Goal: Task Accomplishment & Management: Use online tool/utility

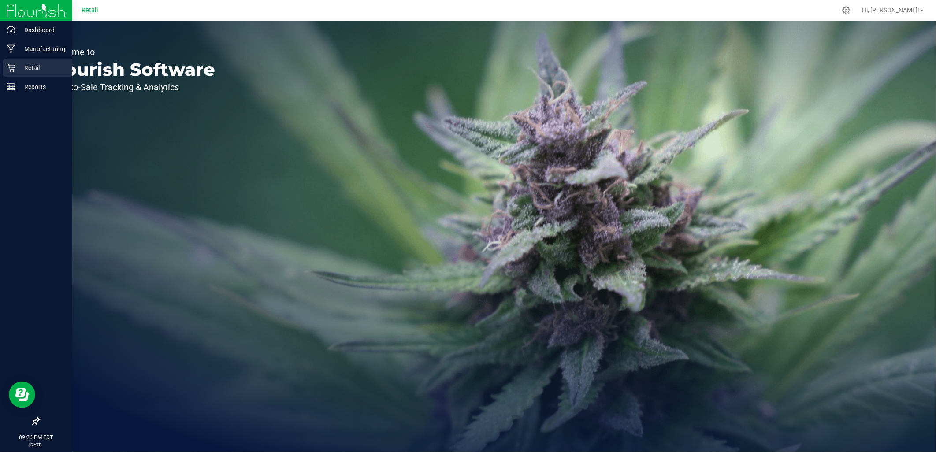
click at [18, 71] on p "Retail" at bounding box center [41, 68] width 53 height 11
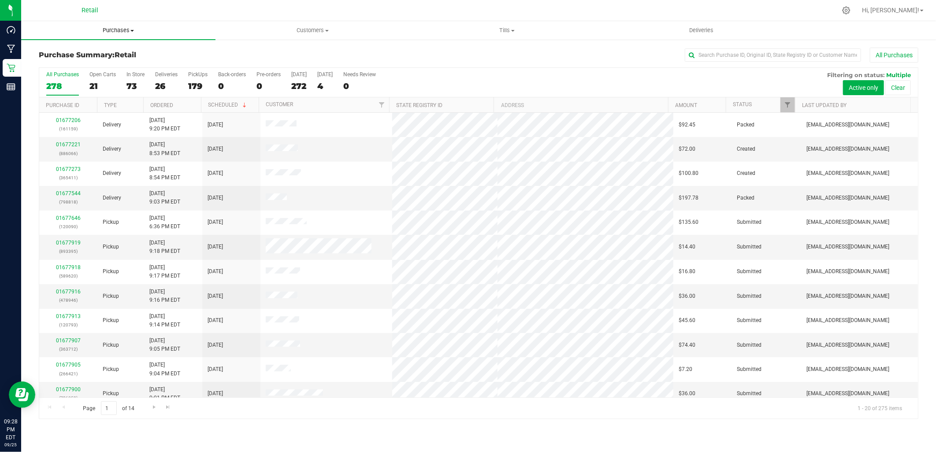
click at [122, 34] on span "Purchases" at bounding box center [118, 30] width 194 height 8
click at [62, 65] on span "Fulfillment" at bounding box center [48, 63] width 55 height 7
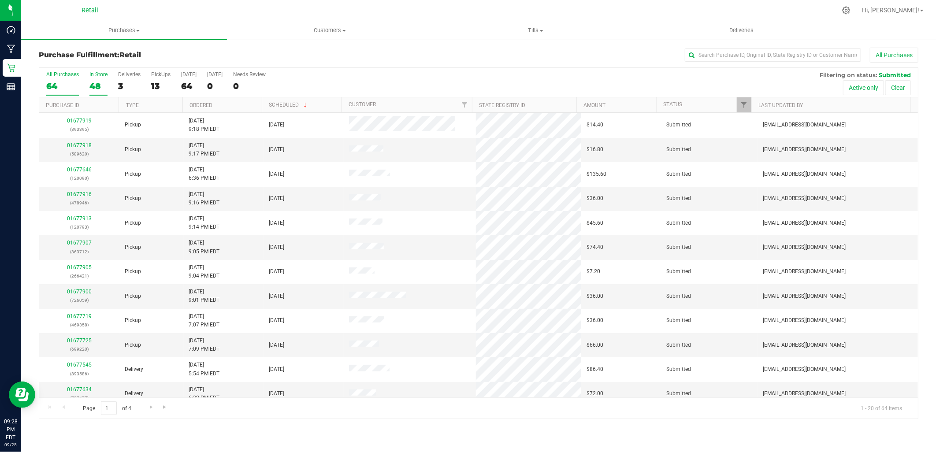
click at [92, 78] on label "In Store 48" at bounding box center [98, 83] width 18 height 24
click at [0, 0] on input "In Store 48" at bounding box center [0, 0] width 0 height 0
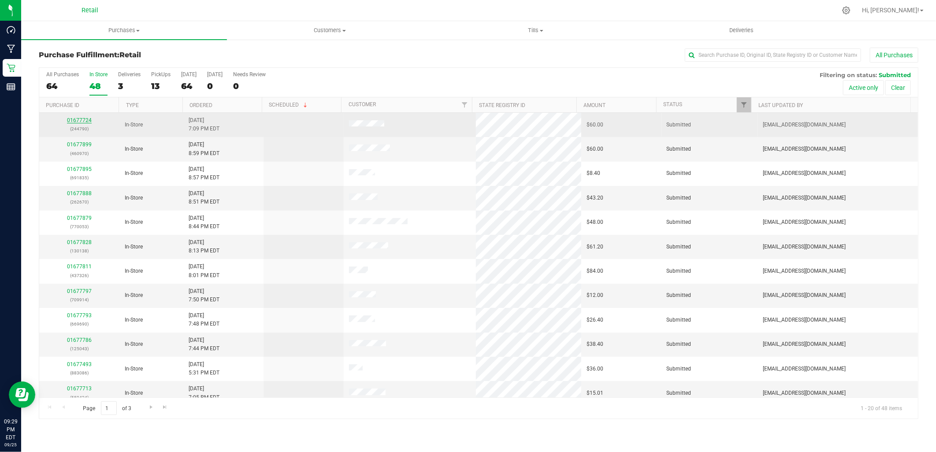
click at [81, 121] on link "01677724" at bounding box center [79, 120] width 25 height 6
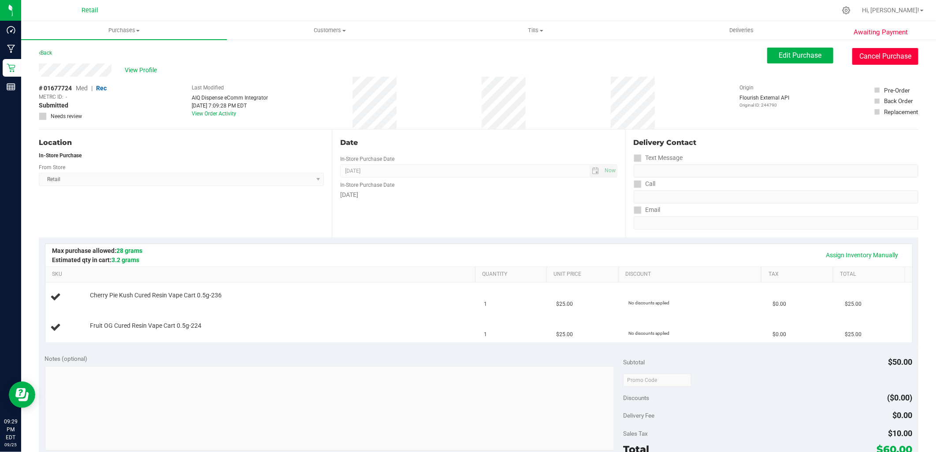
click at [872, 54] on button "Cancel Purchase" at bounding box center [886, 56] width 66 height 17
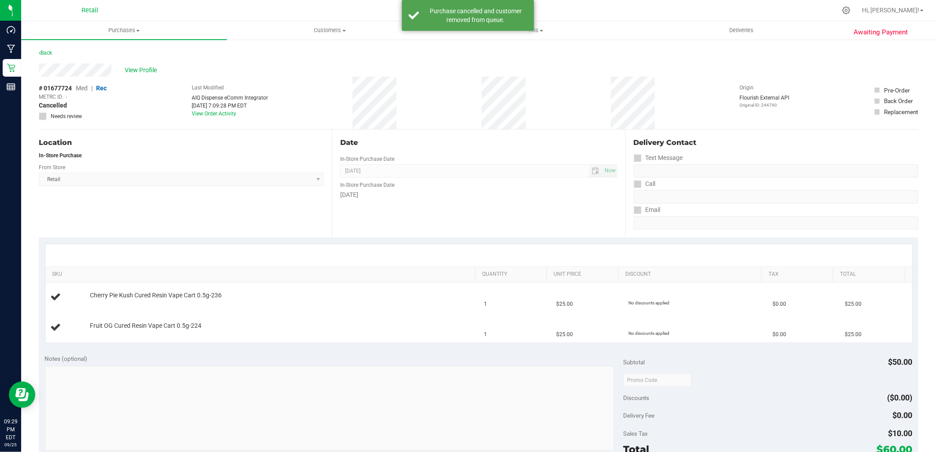
click at [47, 48] on div "Back" at bounding box center [45, 53] width 13 height 11
click at [49, 53] on link "Back" at bounding box center [45, 53] width 13 height 6
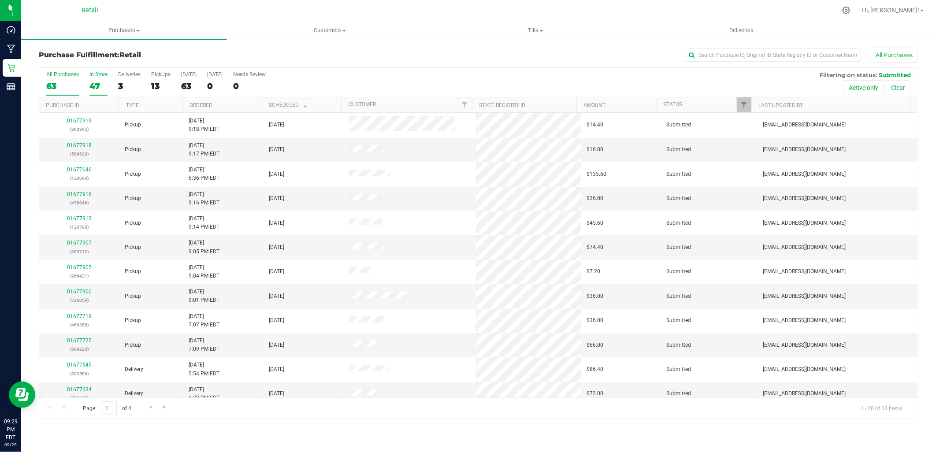
click at [92, 78] on label "In Store 47" at bounding box center [98, 83] width 18 height 24
click at [0, 0] on input "In Store 47" at bounding box center [0, 0] width 0 height 0
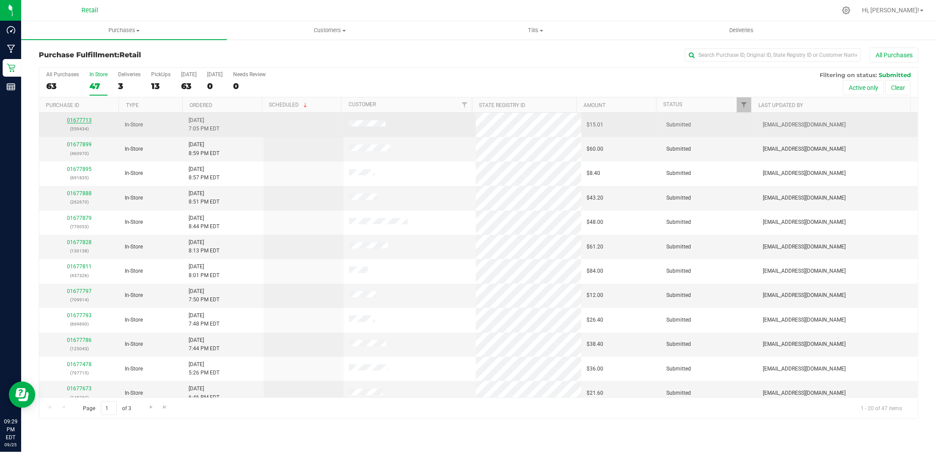
click at [79, 120] on link "01677713" at bounding box center [79, 120] width 25 height 6
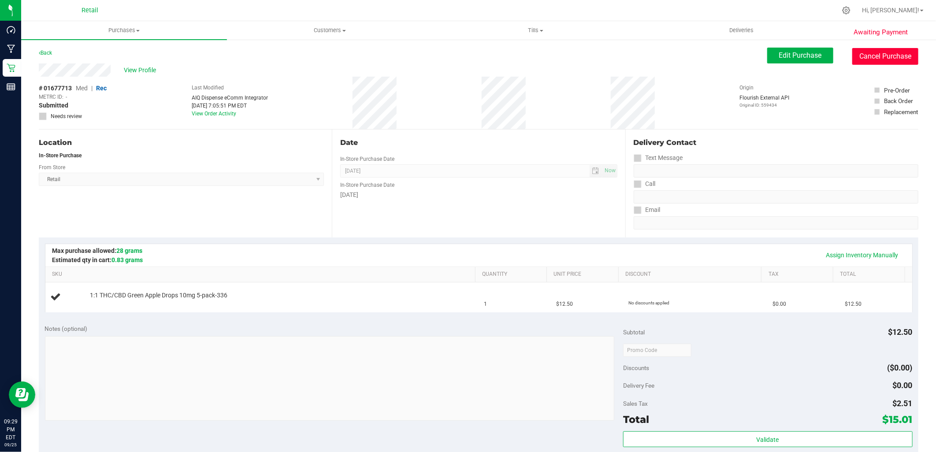
click at [880, 56] on button "Cancel Purchase" at bounding box center [886, 56] width 66 height 17
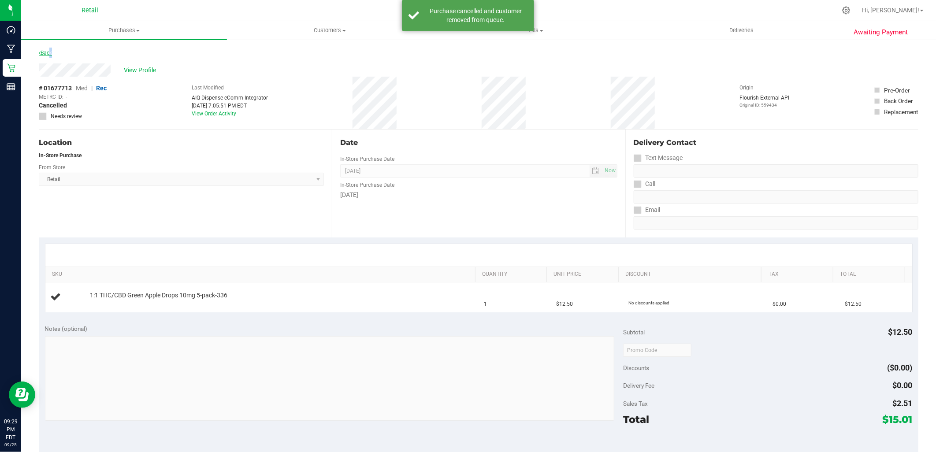
click at [47, 52] on div "Back" at bounding box center [45, 53] width 13 height 11
click at [47, 53] on link "Back" at bounding box center [45, 53] width 13 height 6
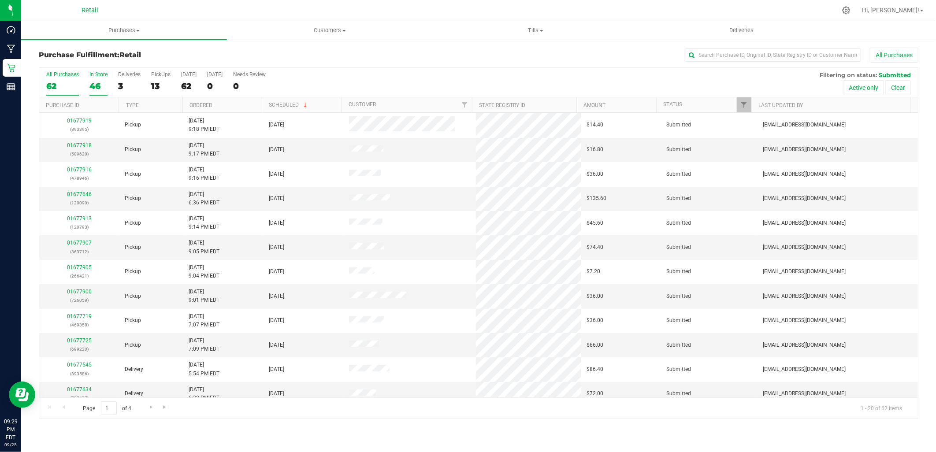
click at [101, 78] on label "In Store 46" at bounding box center [98, 83] width 18 height 24
click at [0, 0] on input "In Store 46" at bounding box center [0, 0] width 0 height 0
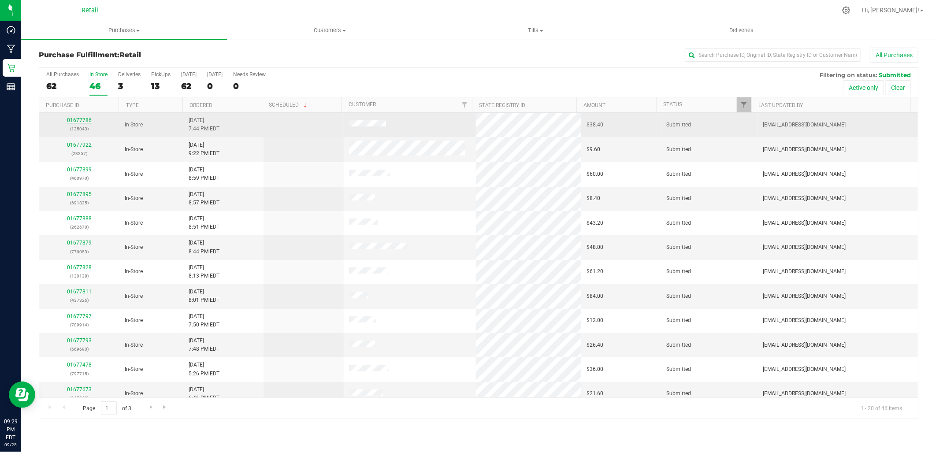
click at [83, 120] on link "01677786" at bounding box center [79, 120] width 25 height 6
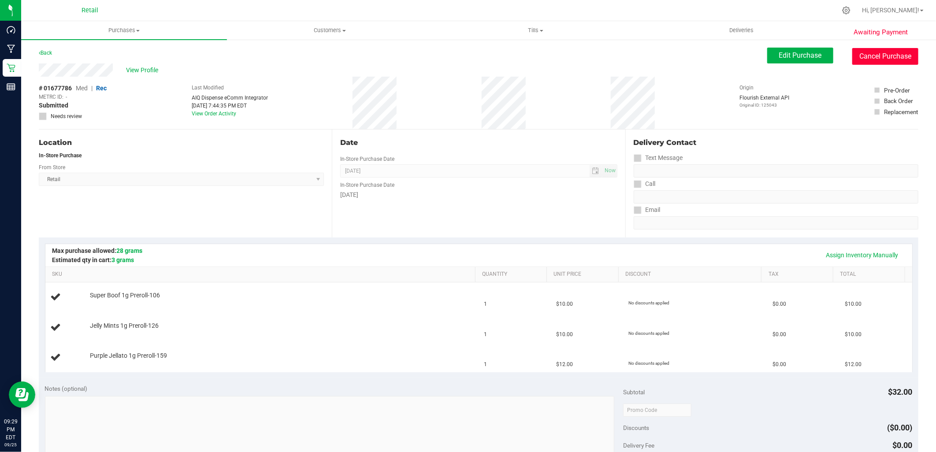
click at [891, 57] on button "Cancel Purchase" at bounding box center [886, 56] width 66 height 17
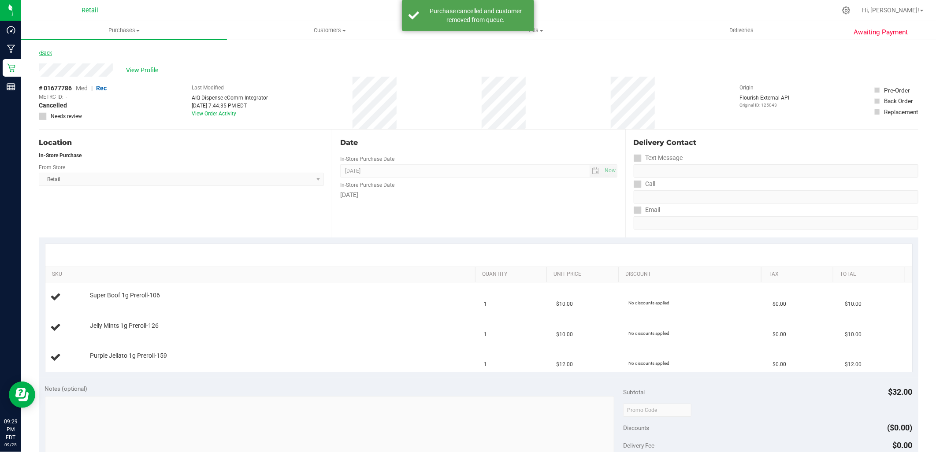
click at [41, 52] on link "Back" at bounding box center [45, 53] width 13 height 6
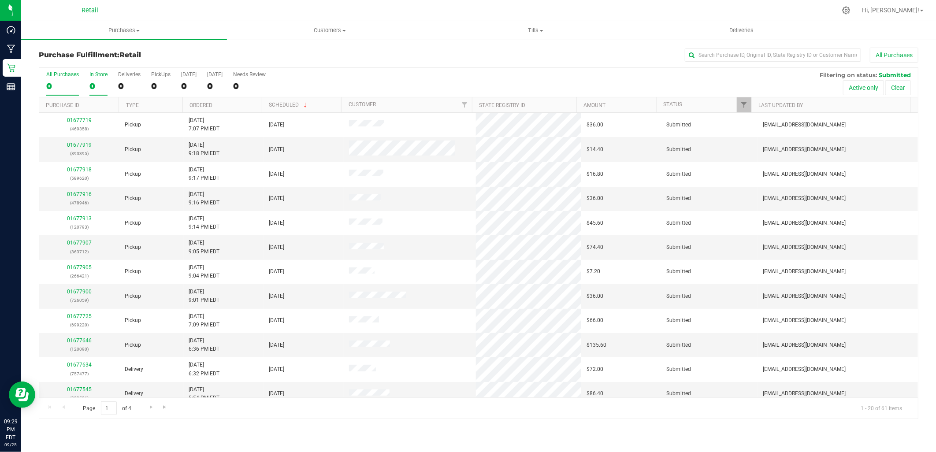
click at [99, 79] on label "In Store 0" at bounding box center [98, 83] width 18 height 24
click at [0, 0] on input "In Store 0" at bounding box center [0, 0] width 0 height 0
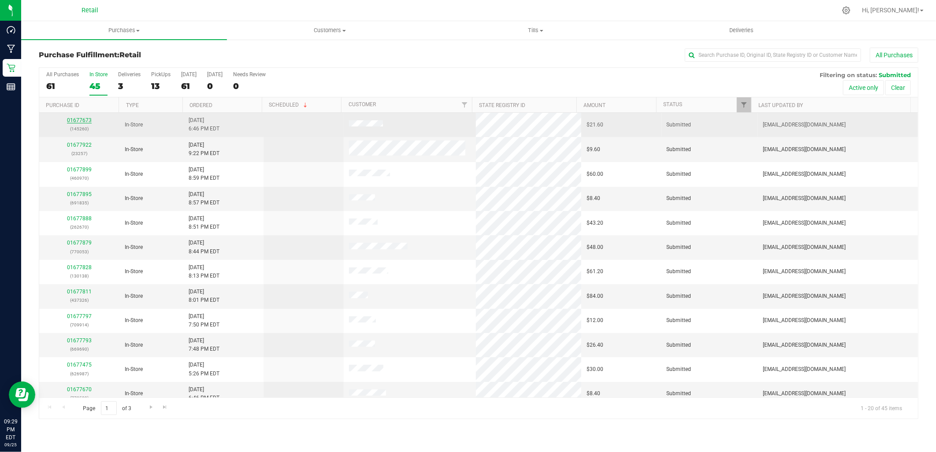
click at [75, 121] on link "01677673" at bounding box center [79, 120] width 25 height 6
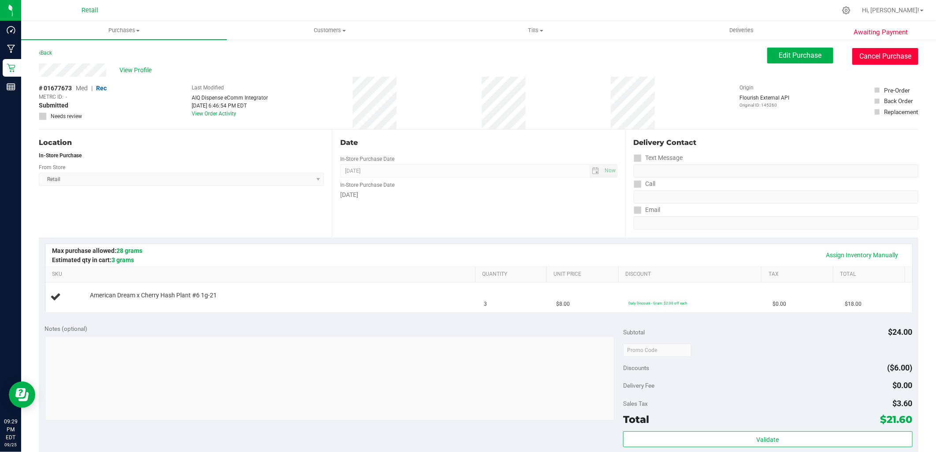
click at [857, 59] on button "Cancel Purchase" at bounding box center [886, 56] width 66 height 17
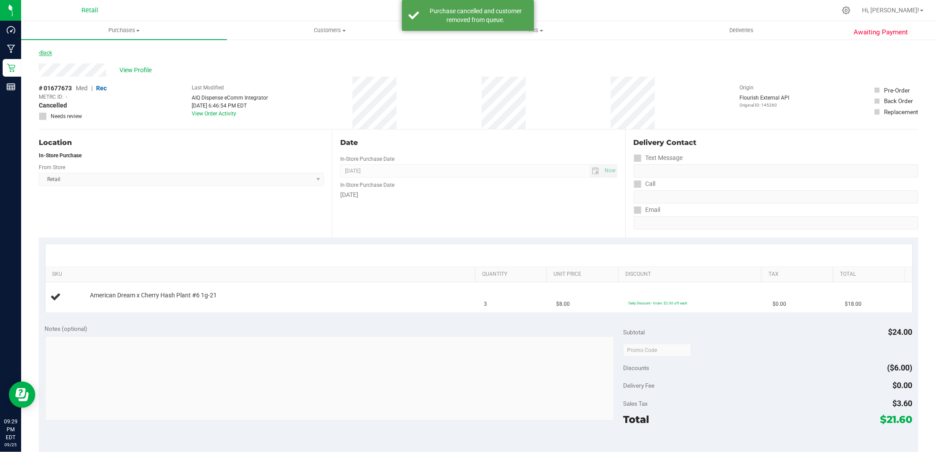
click at [49, 53] on link "Back" at bounding box center [45, 53] width 13 height 6
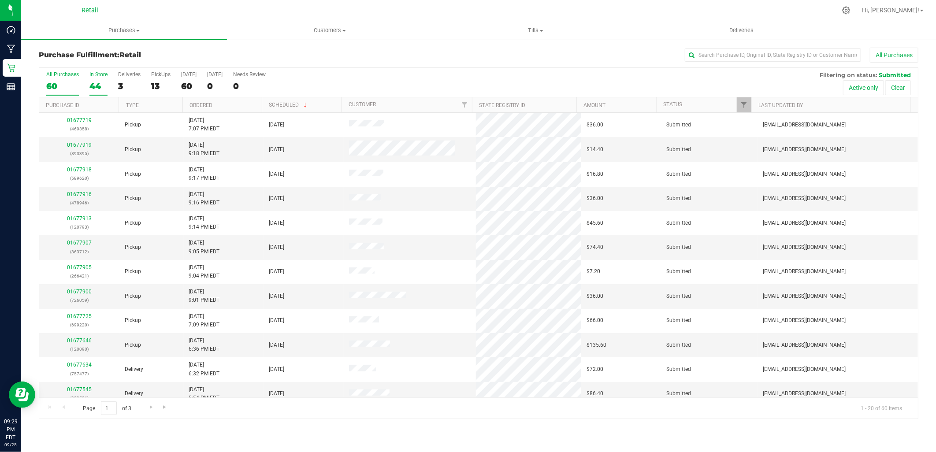
click at [95, 75] on div "In Store" at bounding box center [98, 74] width 18 height 6
click at [0, 0] on input "In Store 44" at bounding box center [0, 0] width 0 height 0
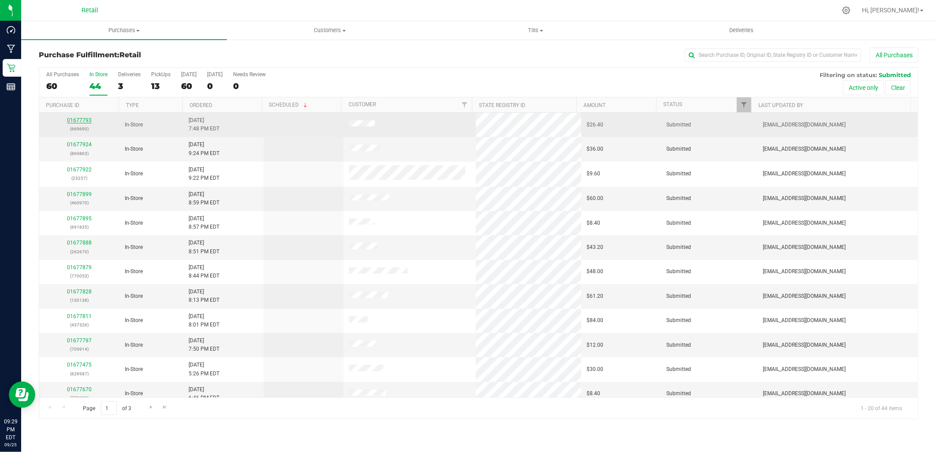
click at [76, 119] on link "01677793" at bounding box center [79, 120] width 25 height 6
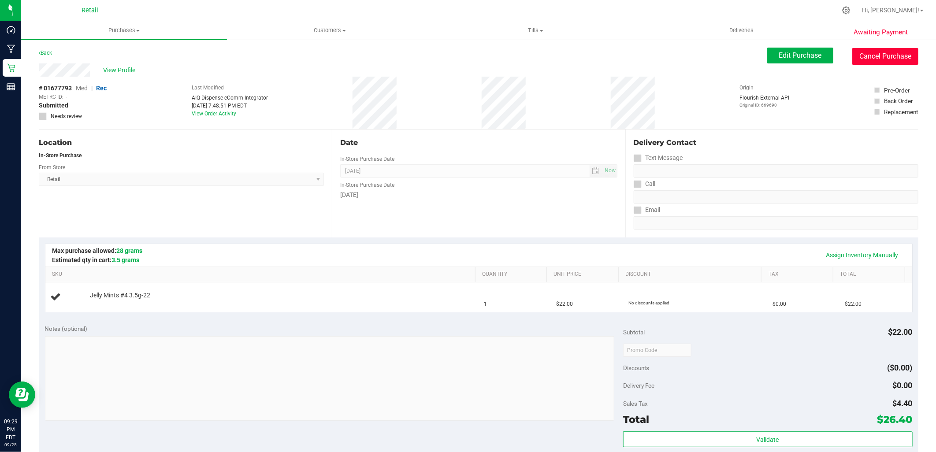
click at [892, 55] on button "Cancel Purchase" at bounding box center [886, 56] width 66 height 17
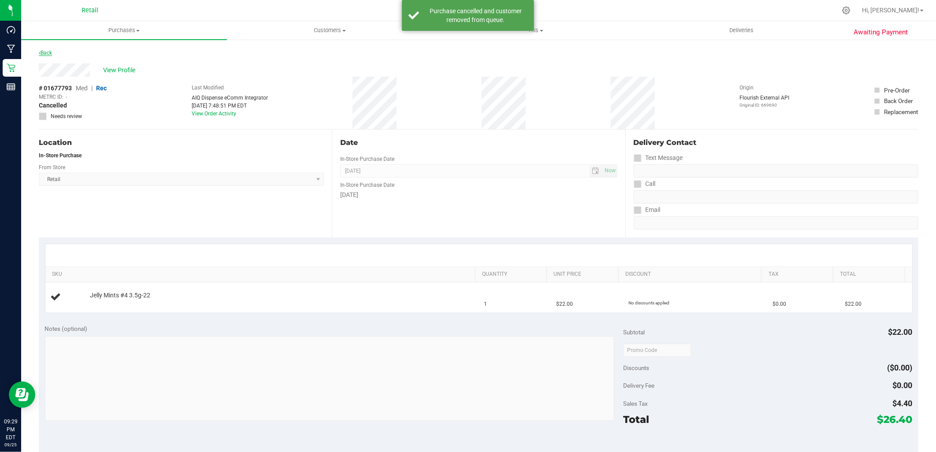
click at [41, 51] on link "Back" at bounding box center [45, 53] width 13 height 6
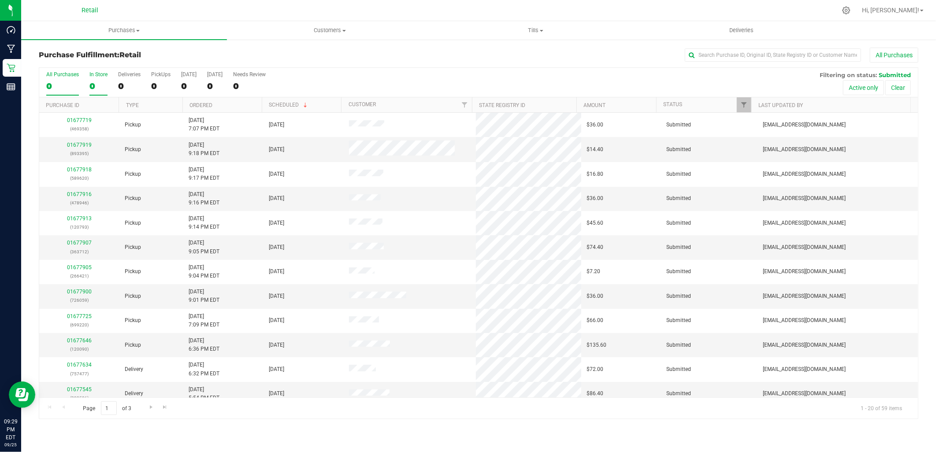
click at [99, 77] on div "In Store" at bounding box center [98, 74] width 18 height 6
click at [0, 0] on input "In Store 0" at bounding box center [0, 0] width 0 height 0
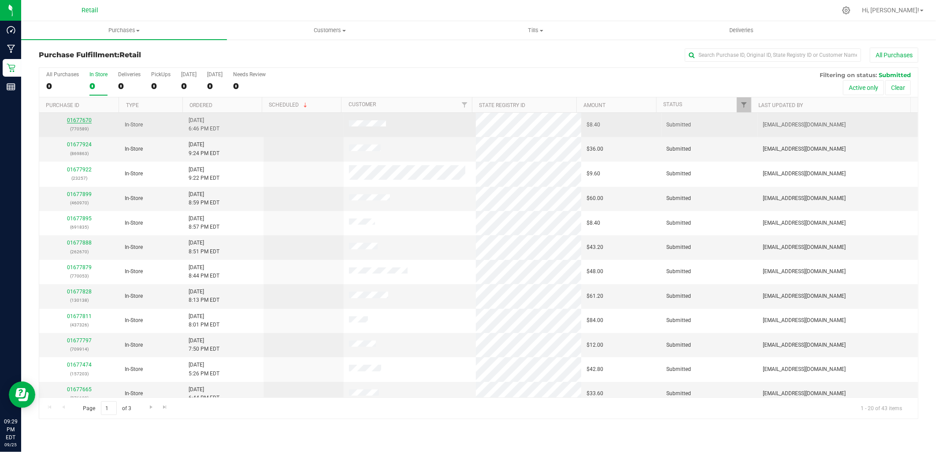
click at [73, 119] on link "01677670" at bounding box center [79, 120] width 25 height 6
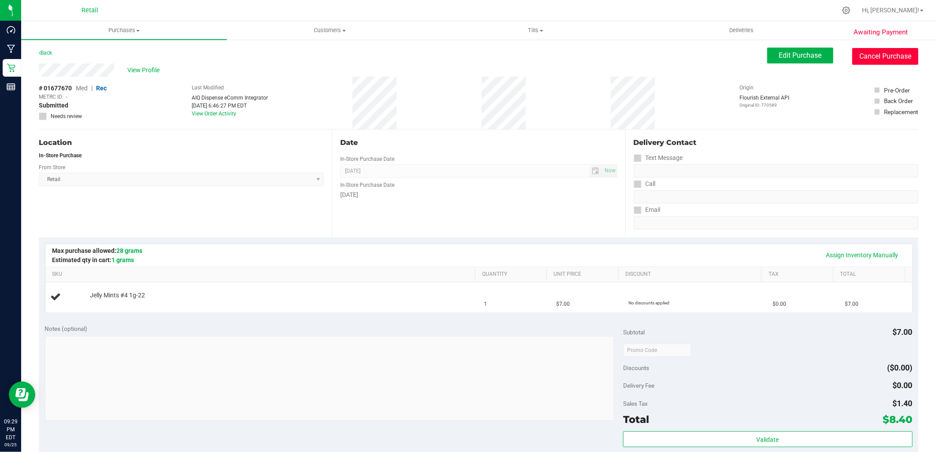
click at [862, 58] on button "Cancel Purchase" at bounding box center [886, 56] width 66 height 17
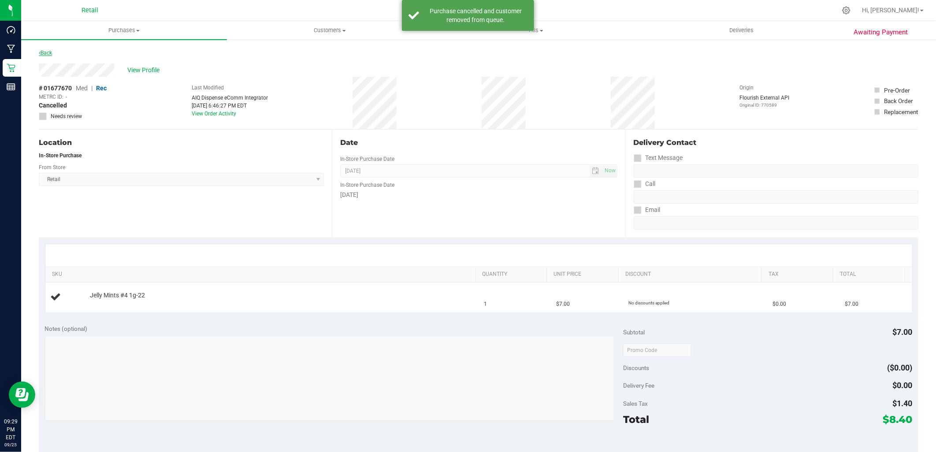
click at [50, 52] on link "Back" at bounding box center [45, 53] width 13 height 6
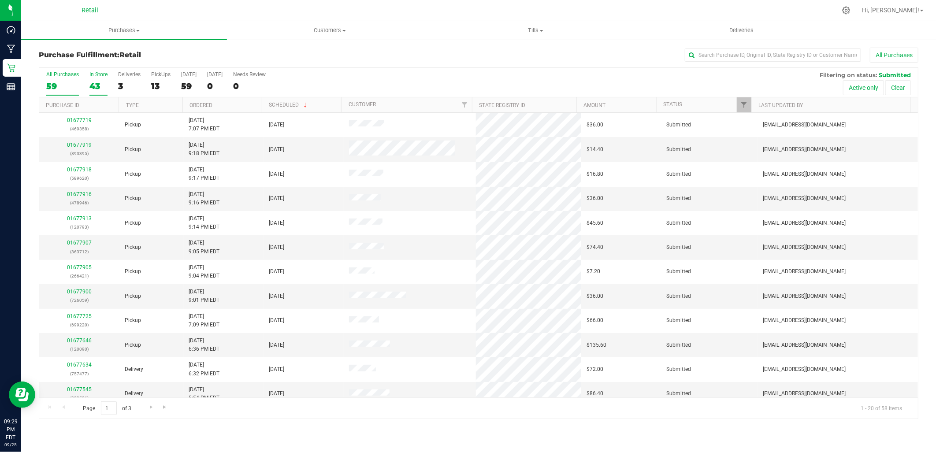
click at [94, 79] on label "In Store 43" at bounding box center [98, 83] width 18 height 24
click at [0, 0] on input "In Store 43" at bounding box center [0, 0] width 0 height 0
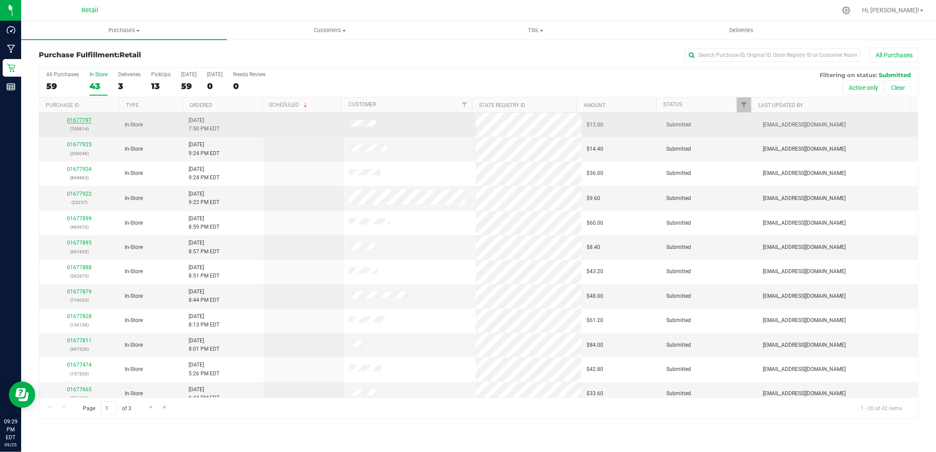
click at [82, 119] on link "01677797" at bounding box center [79, 120] width 25 height 6
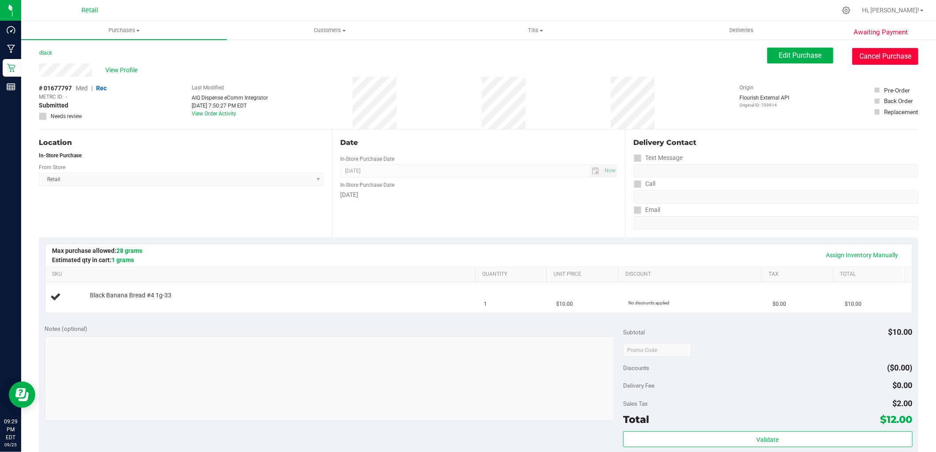
click at [876, 53] on button "Cancel Purchase" at bounding box center [886, 56] width 66 height 17
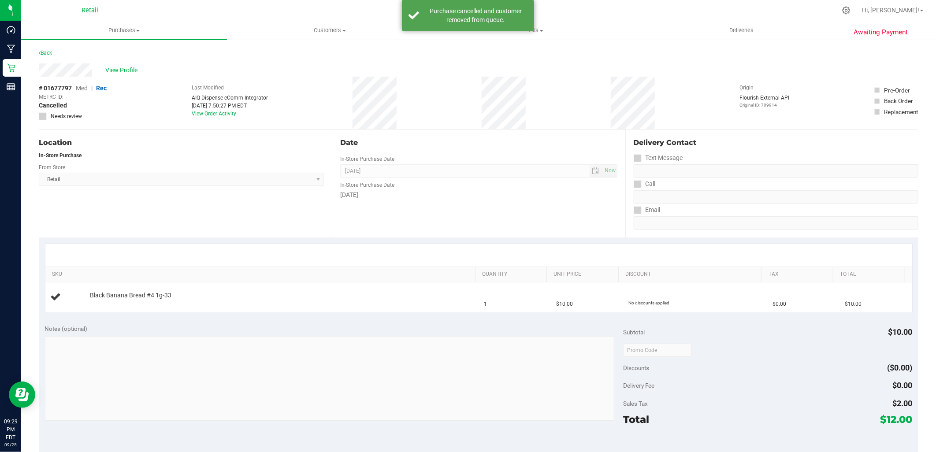
click at [48, 48] on div "Back" at bounding box center [45, 53] width 13 height 11
click at [46, 52] on link "Back" at bounding box center [45, 53] width 13 height 6
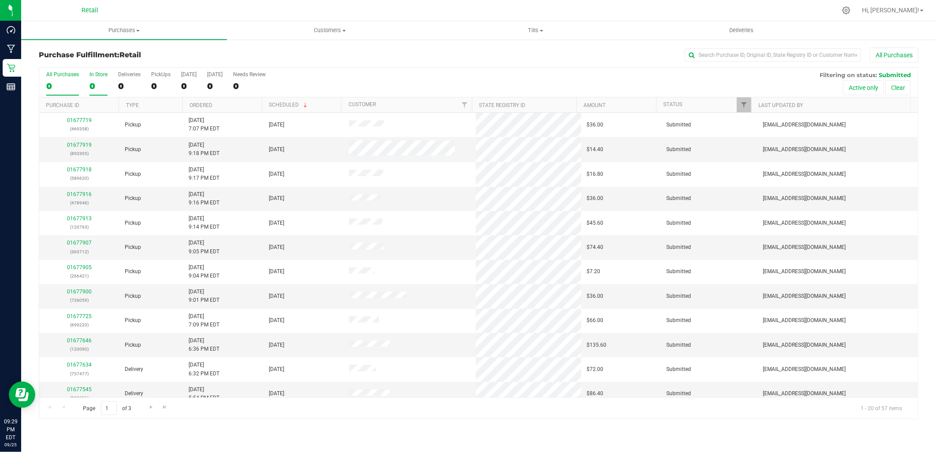
click at [91, 75] on div "In Store" at bounding box center [98, 74] width 18 height 6
click at [0, 0] on input "In Store 0" at bounding box center [0, 0] width 0 height 0
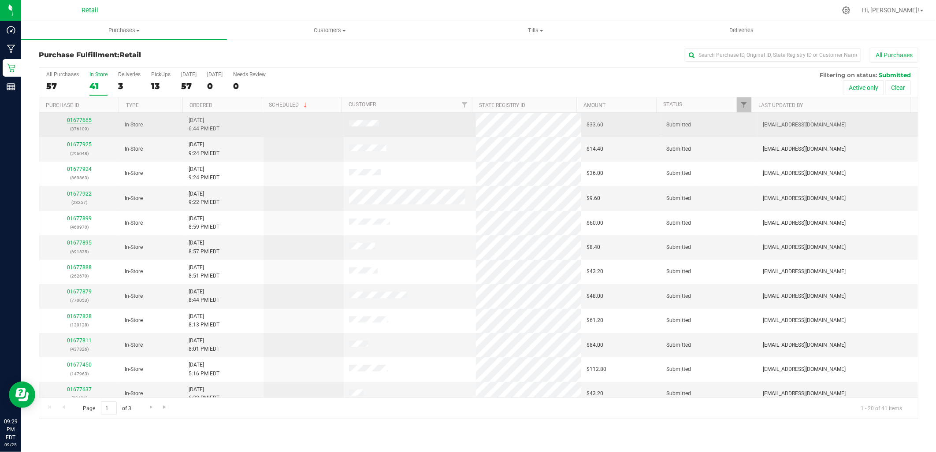
click at [82, 118] on link "01677665" at bounding box center [79, 120] width 25 height 6
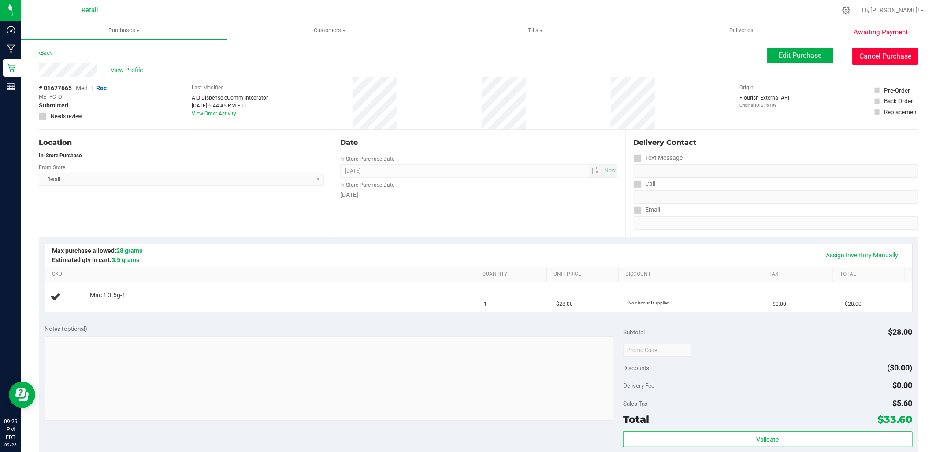
click at [881, 55] on button "Cancel Purchase" at bounding box center [886, 56] width 66 height 17
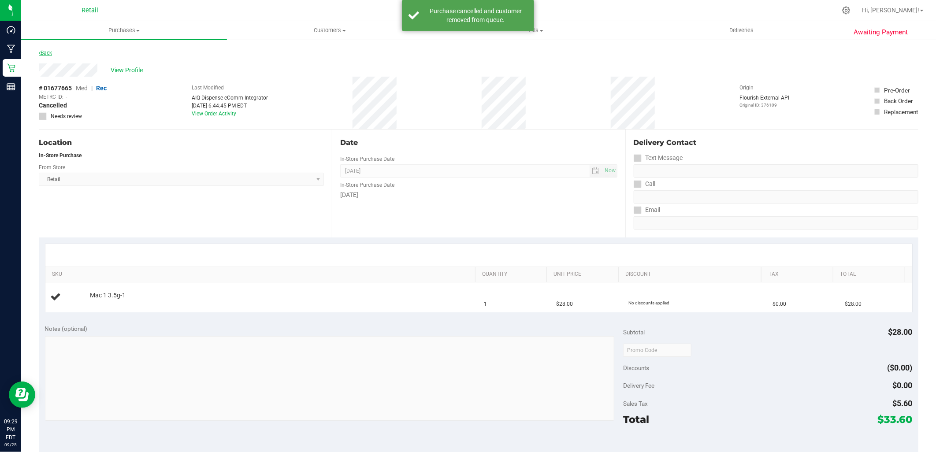
click at [42, 50] on link "Back" at bounding box center [45, 53] width 13 height 6
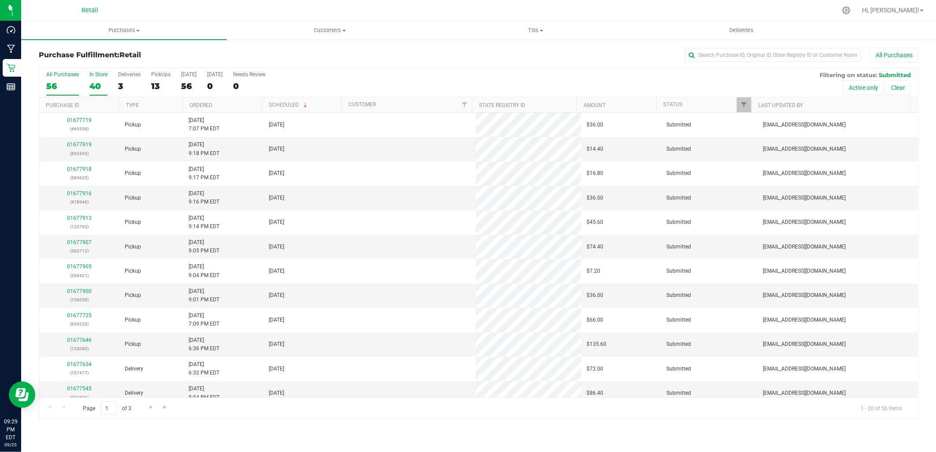
click at [95, 81] on div "40" at bounding box center [98, 86] width 18 height 10
click at [0, 0] on input "In Store 40" at bounding box center [0, 0] width 0 height 0
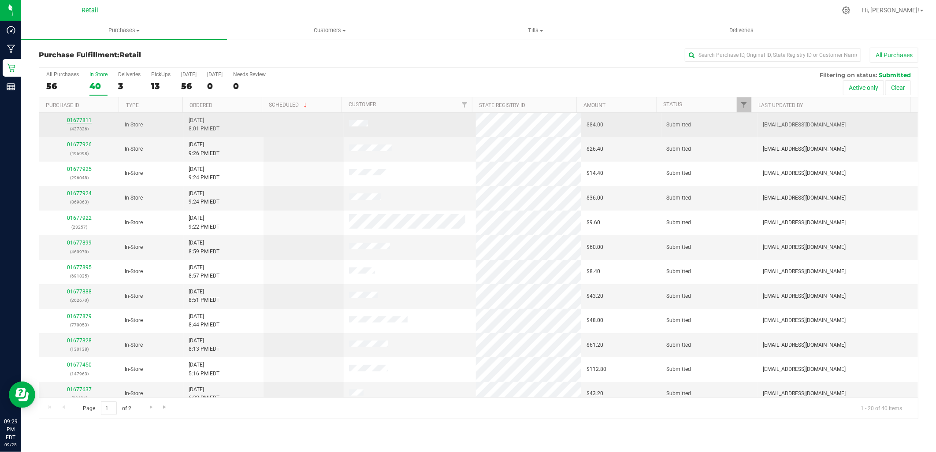
click at [80, 118] on link "01677811" at bounding box center [79, 120] width 25 height 6
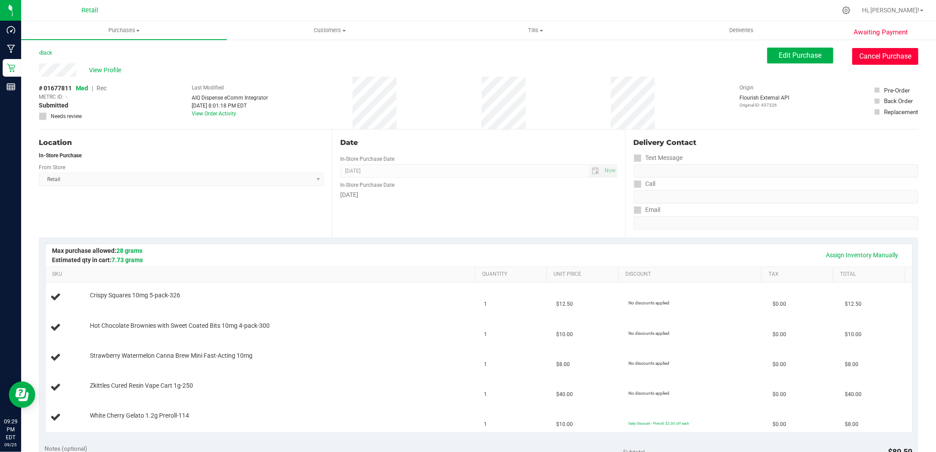
click at [894, 60] on button "Cancel Purchase" at bounding box center [886, 56] width 66 height 17
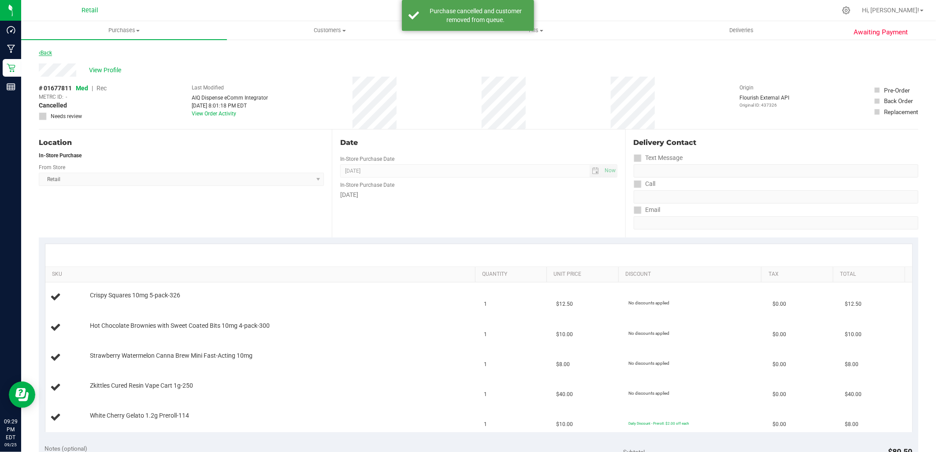
click at [49, 50] on link "Back" at bounding box center [45, 53] width 13 height 6
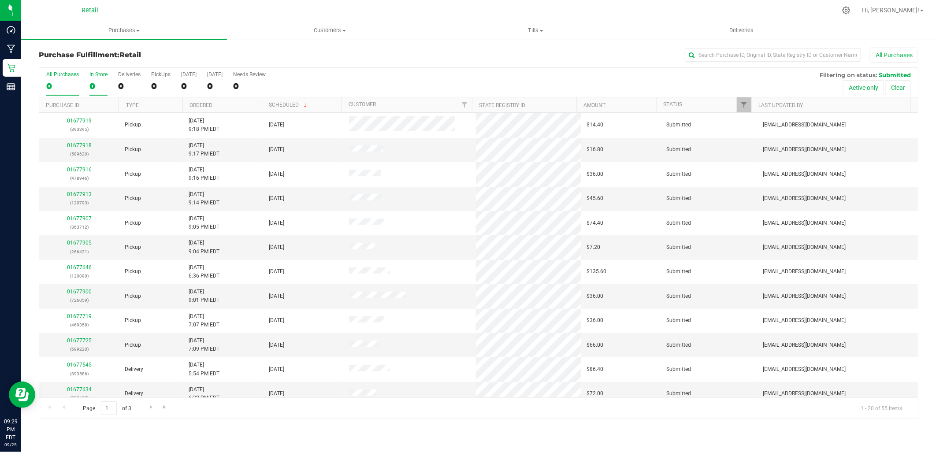
click at [104, 81] on label "In Store 0" at bounding box center [98, 83] width 18 height 24
click at [0, 0] on input "In Store 0" at bounding box center [0, 0] width 0 height 0
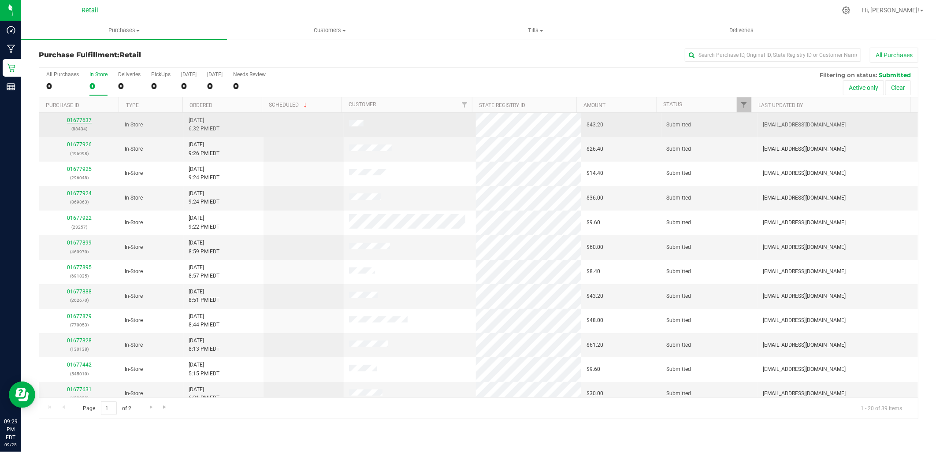
click at [69, 118] on link "01677637" at bounding box center [79, 120] width 25 height 6
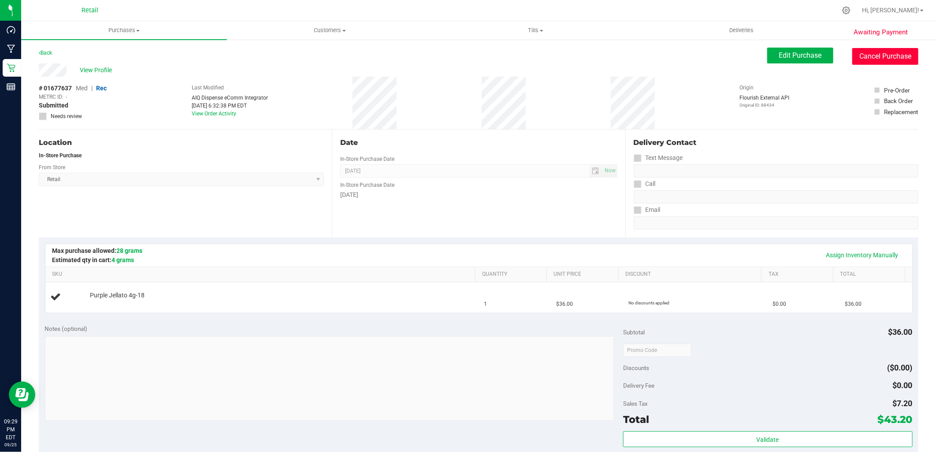
click at [863, 53] on button "Cancel Purchase" at bounding box center [886, 56] width 66 height 17
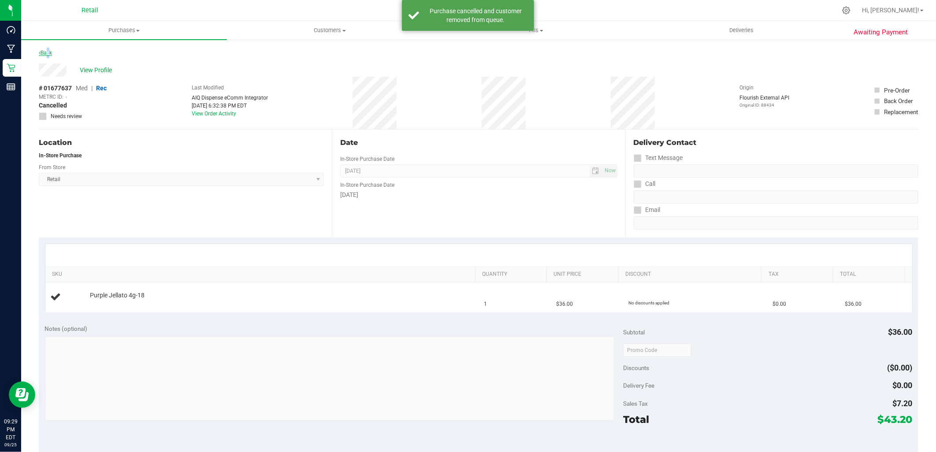
click at [47, 51] on link "Back" at bounding box center [45, 53] width 13 height 6
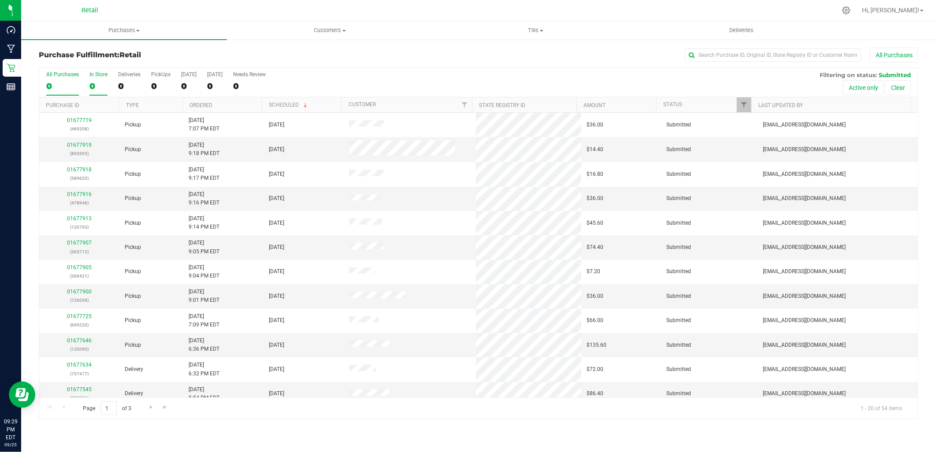
click at [100, 78] on label "In Store 0" at bounding box center [98, 83] width 18 height 24
click at [0, 0] on input "In Store 0" at bounding box center [0, 0] width 0 height 0
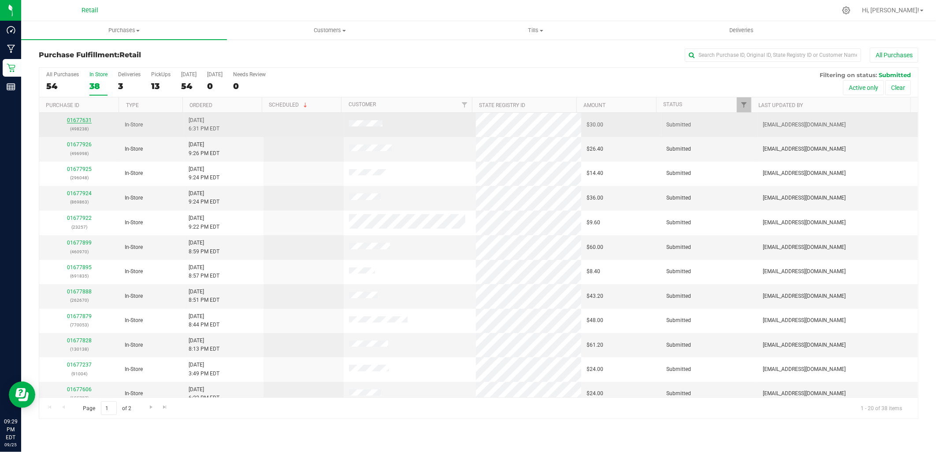
click at [78, 119] on link "01677631" at bounding box center [79, 120] width 25 height 6
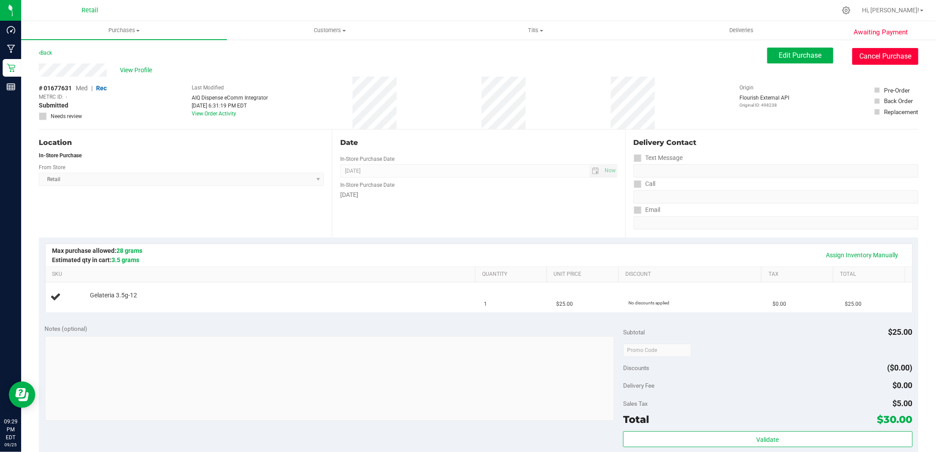
drag, startPoint x: 874, startPoint y: 52, endPoint x: 507, endPoint y: 48, distance: 366.8
click at [872, 53] on button "Cancel Purchase" at bounding box center [886, 56] width 66 height 17
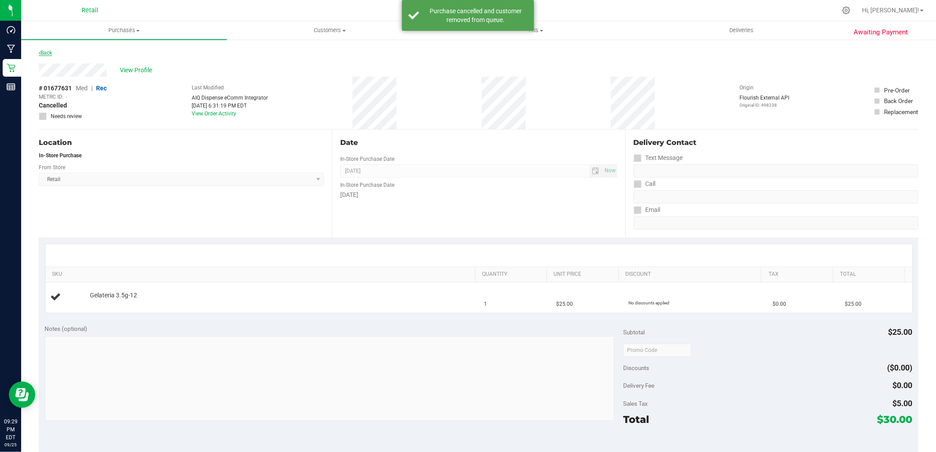
click at [45, 55] on link "Back" at bounding box center [45, 53] width 13 height 6
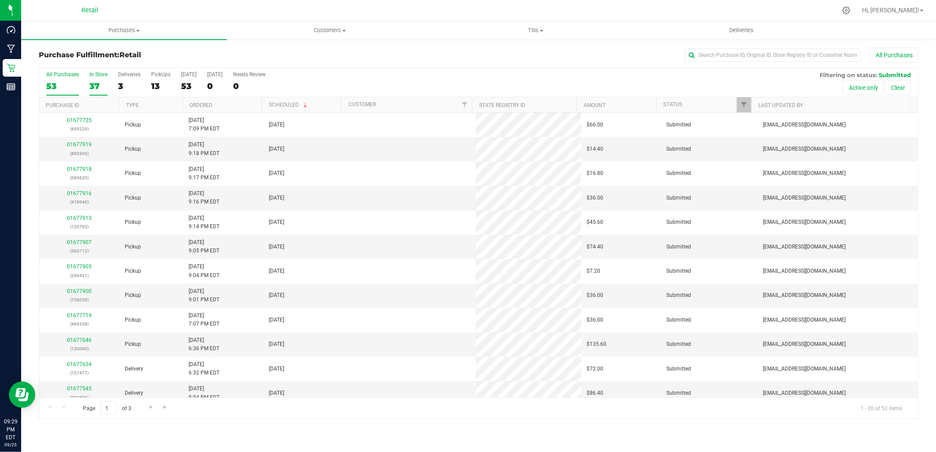
click at [93, 82] on div "37" at bounding box center [98, 86] width 18 height 10
click at [0, 0] on input "In Store 37" at bounding box center [0, 0] width 0 height 0
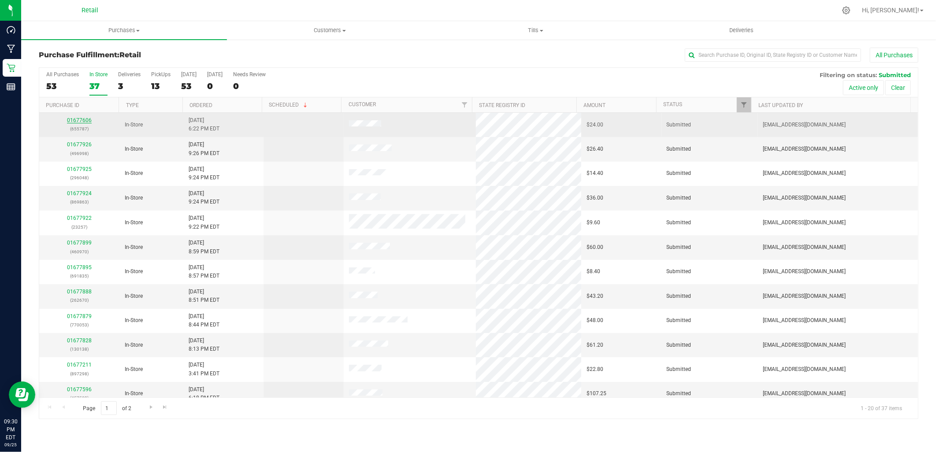
click at [72, 119] on link "01677606" at bounding box center [79, 120] width 25 height 6
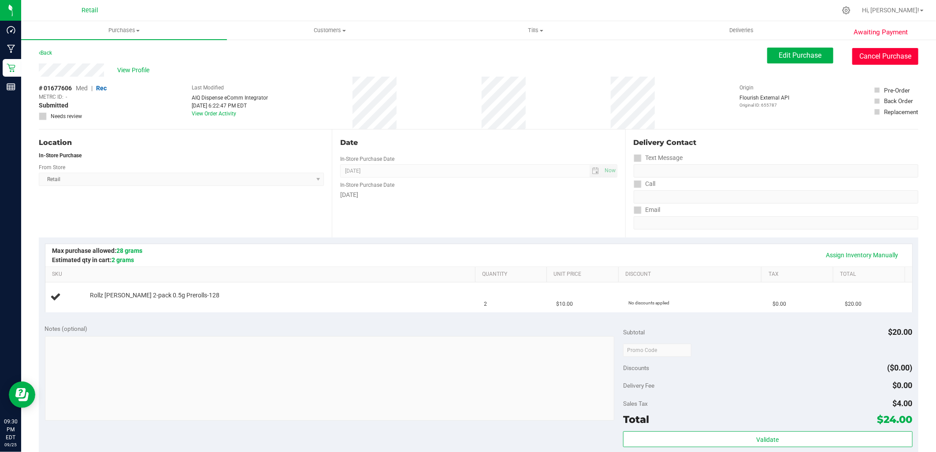
click at [871, 61] on button "Cancel Purchase" at bounding box center [886, 56] width 66 height 17
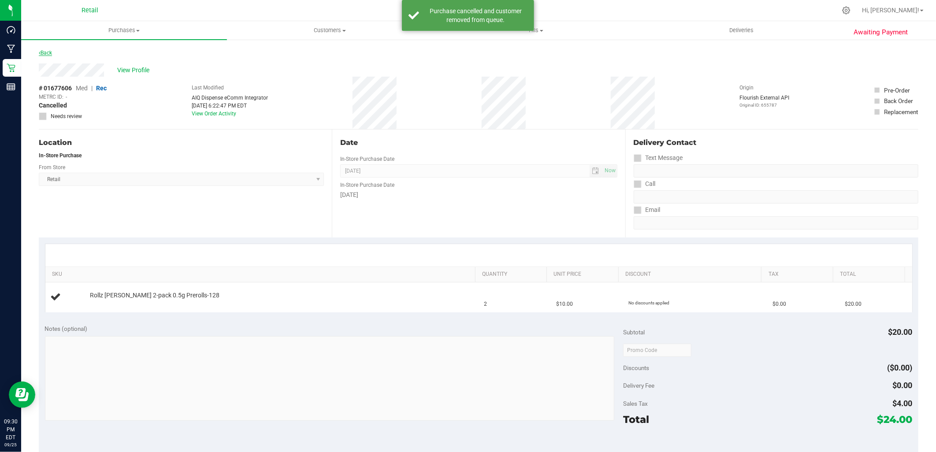
click at [50, 52] on link "Back" at bounding box center [45, 53] width 13 height 6
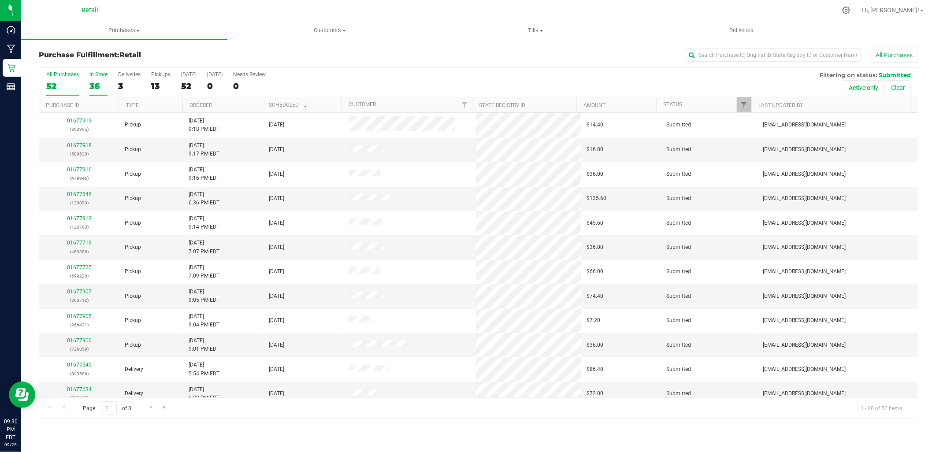
click at [100, 79] on label "In Store 36" at bounding box center [98, 83] width 18 height 24
click at [0, 0] on input "In Store 36" at bounding box center [0, 0] width 0 height 0
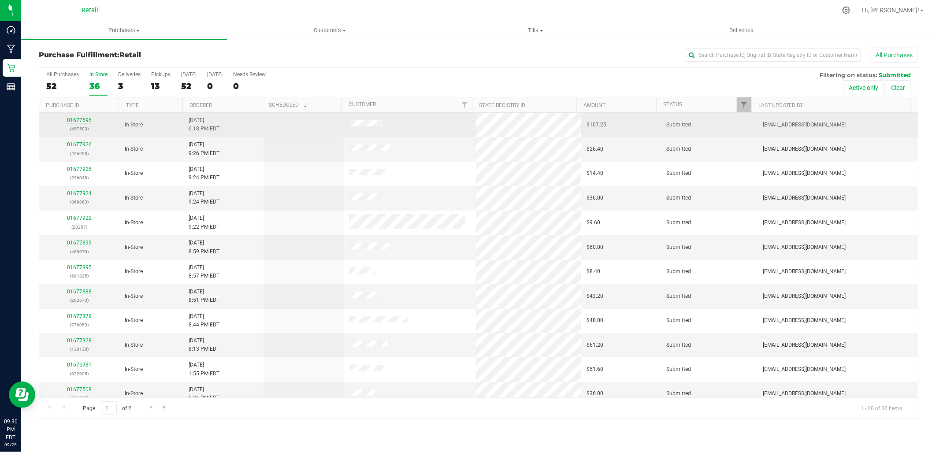
click at [82, 119] on link "01677596" at bounding box center [79, 120] width 25 height 6
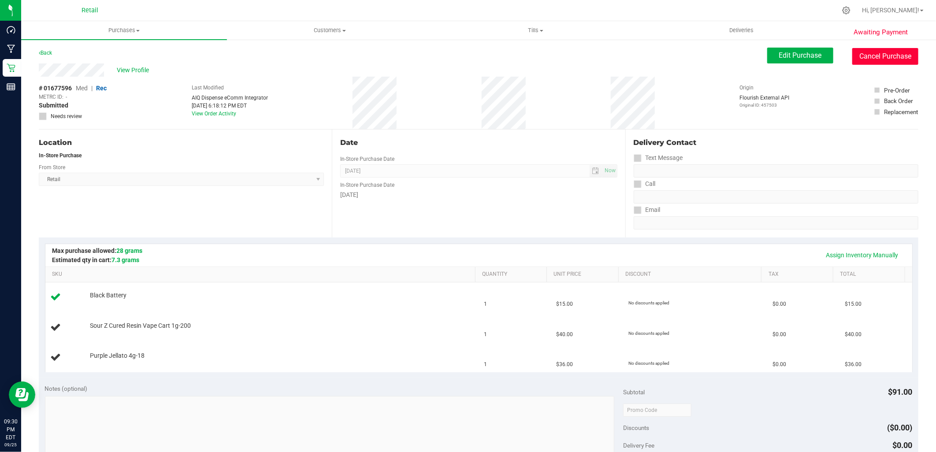
click at [869, 55] on button "Cancel Purchase" at bounding box center [886, 56] width 66 height 17
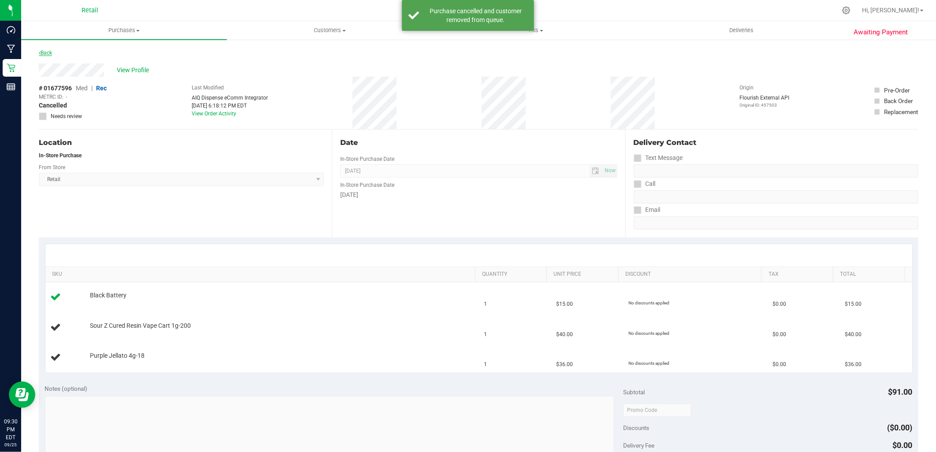
click at [49, 53] on link "Back" at bounding box center [45, 53] width 13 height 6
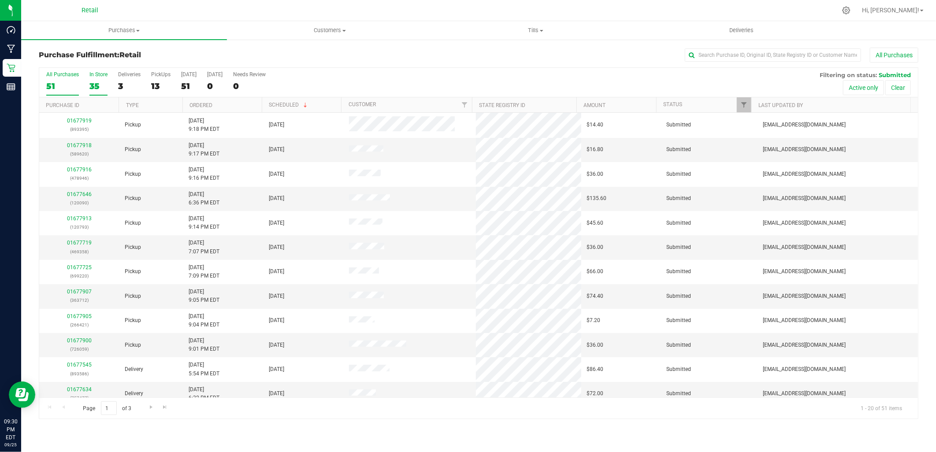
click at [98, 83] on div "35" at bounding box center [98, 86] width 18 height 10
click at [0, 0] on input "In Store 35" at bounding box center [0, 0] width 0 height 0
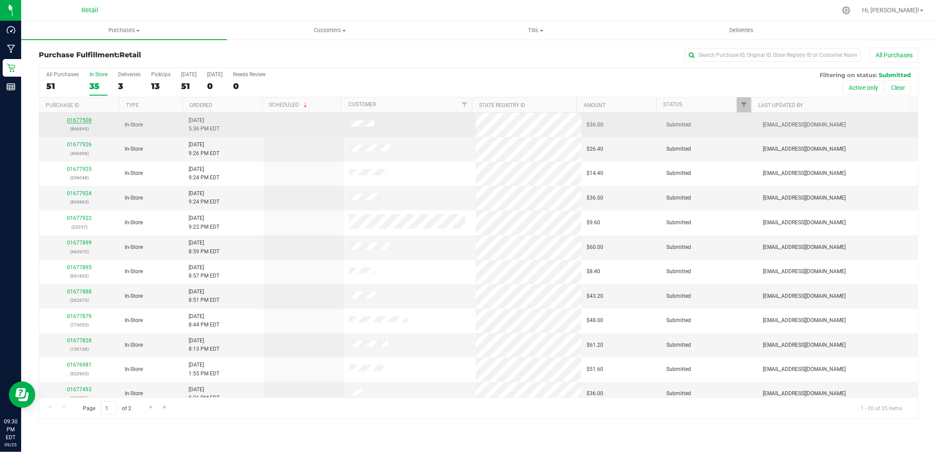
click at [84, 121] on link "01677508" at bounding box center [79, 120] width 25 height 6
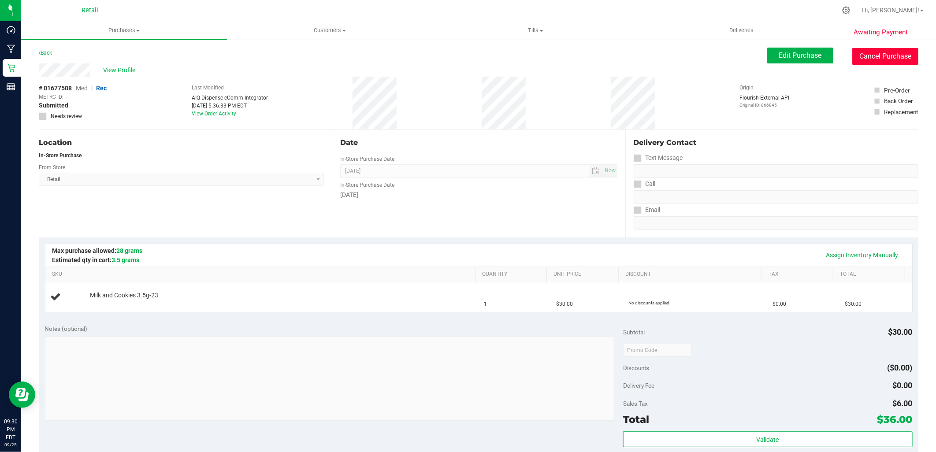
click at [877, 61] on button "Cancel Purchase" at bounding box center [886, 56] width 66 height 17
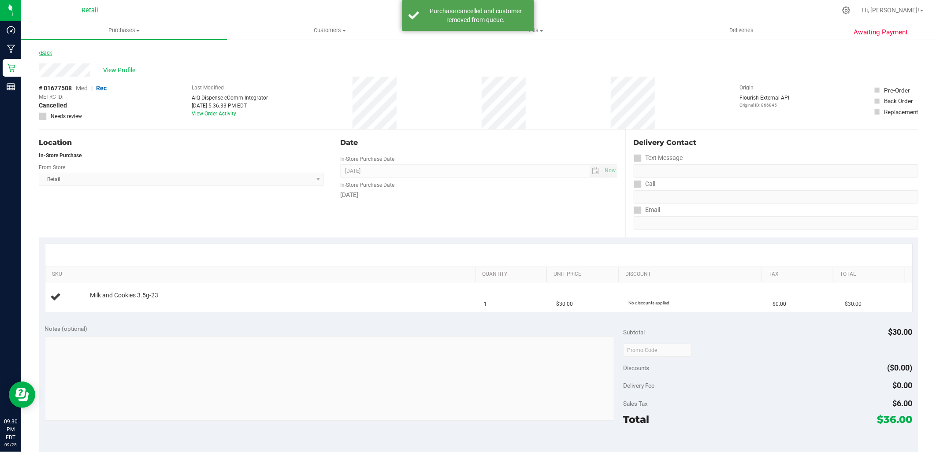
click at [49, 51] on link "Back" at bounding box center [45, 53] width 13 height 6
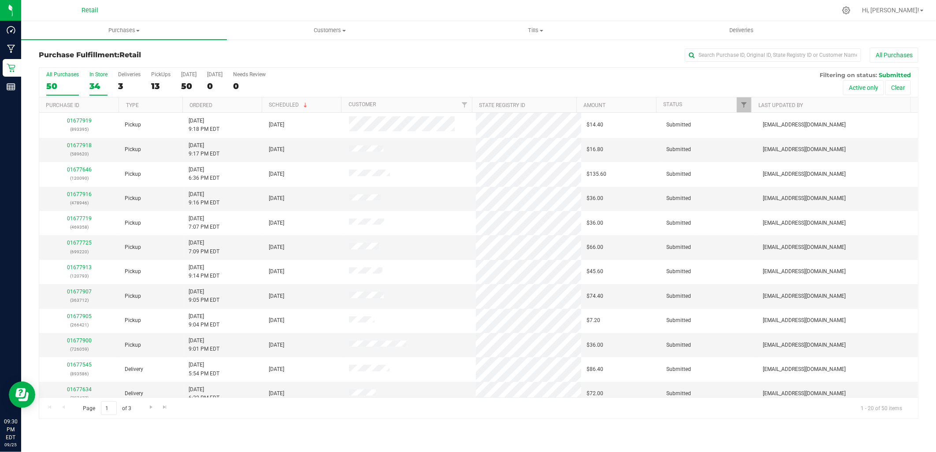
click at [100, 80] on label "In Store 34" at bounding box center [98, 83] width 18 height 24
click at [0, 0] on input "In Store 34" at bounding box center [0, 0] width 0 height 0
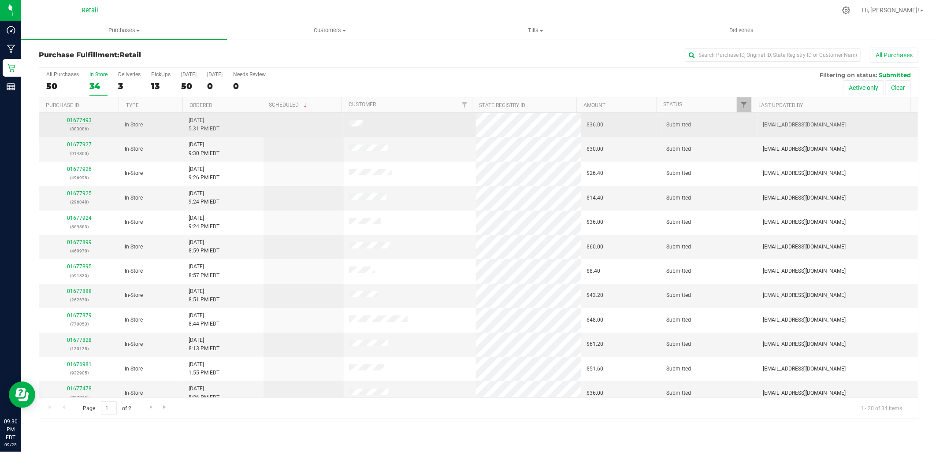
click at [76, 120] on link "01677493" at bounding box center [79, 120] width 25 height 6
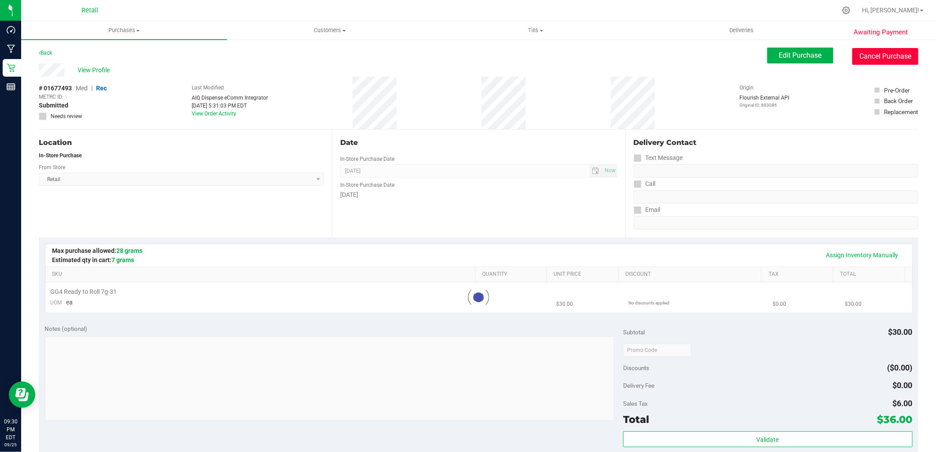
click at [871, 58] on button "Cancel Purchase" at bounding box center [886, 56] width 66 height 17
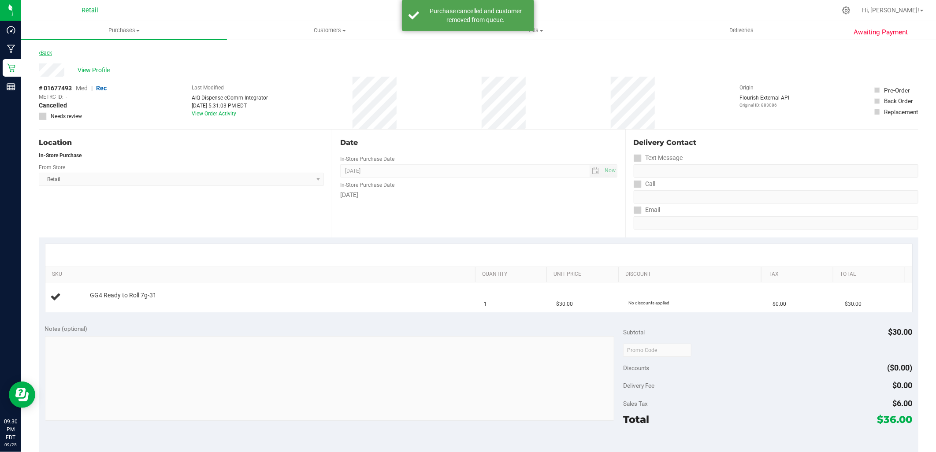
click at [49, 53] on link "Back" at bounding box center [45, 53] width 13 height 6
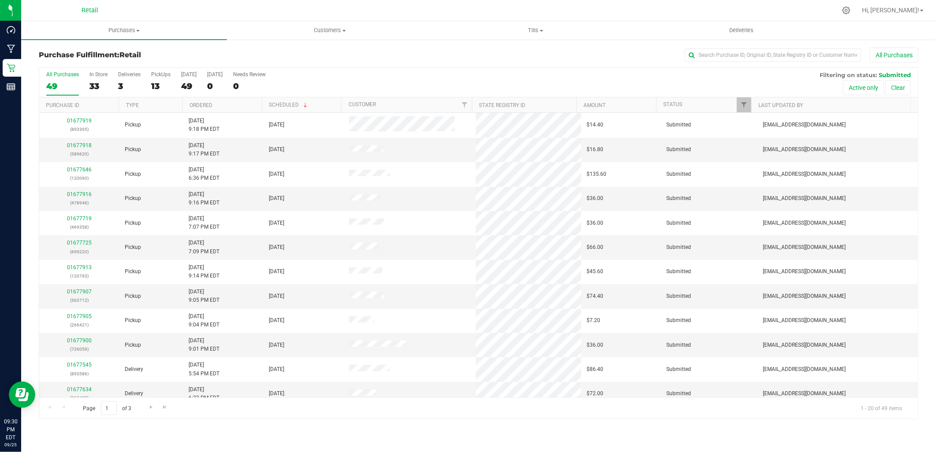
click at [87, 68] on div "All Purchases 49 In Store 33 Deliveries 3 PickUps 13 [DATE] 49 [DATE] 0 Needs R…" at bounding box center [478, 71] width 879 height 7
click at [89, 73] on div "In Store" at bounding box center [98, 74] width 18 height 6
click at [0, 0] on input "In Store 33" at bounding box center [0, 0] width 0 height 0
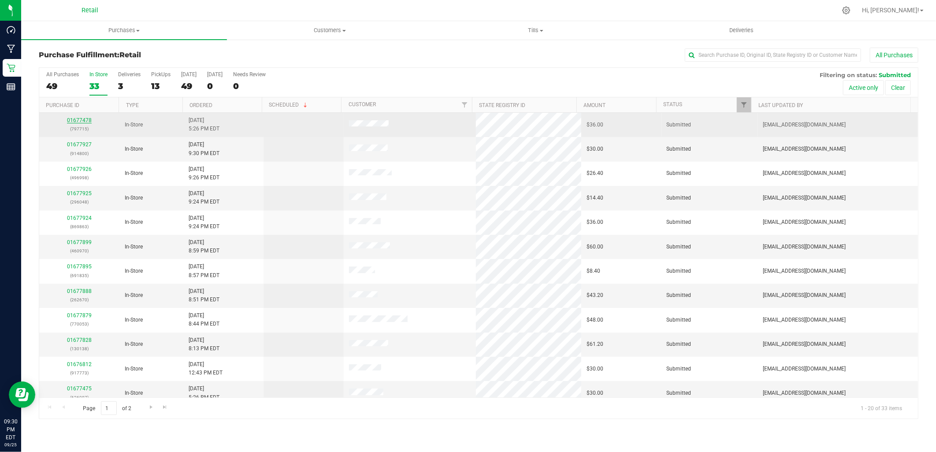
click at [80, 121] on link "01677478" at bounding box center [79, 120] width 25 height 6
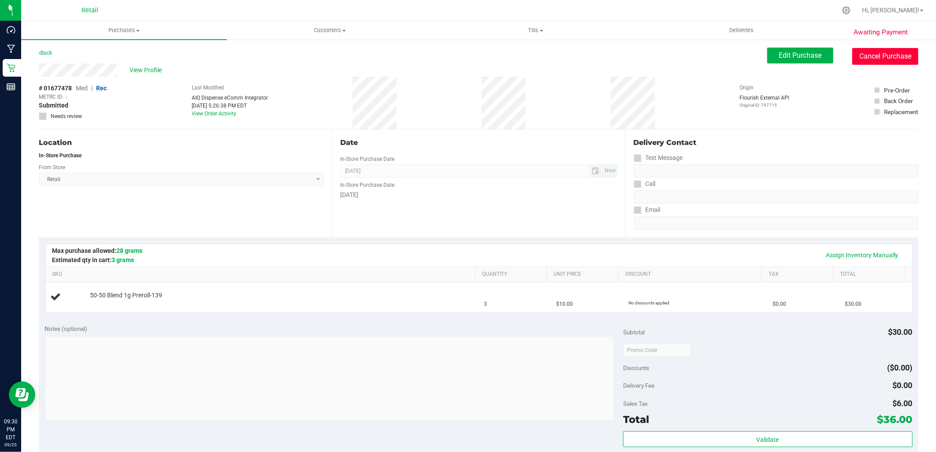
click at [878, 50] on button "Cancel Purchase" at bounding box center [886, 56] width 66 height 17
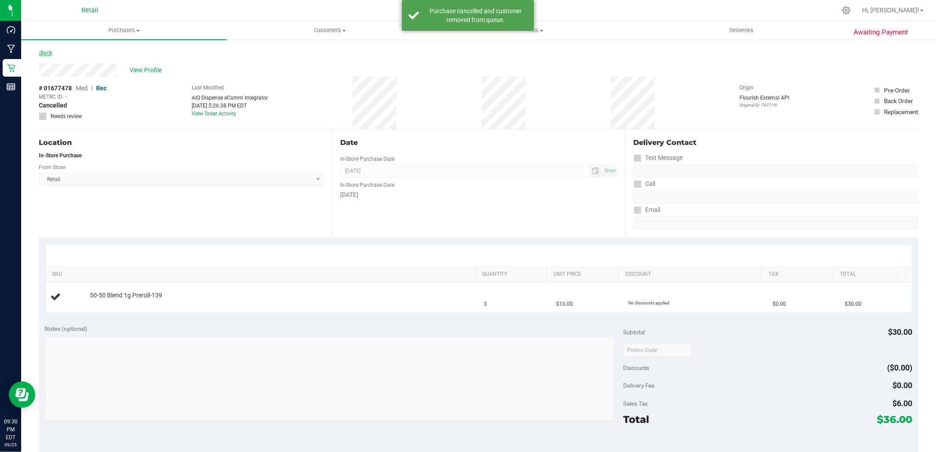
click at [46, 50] on link "Back" at bounding box center [45, 53] width 13 height 6
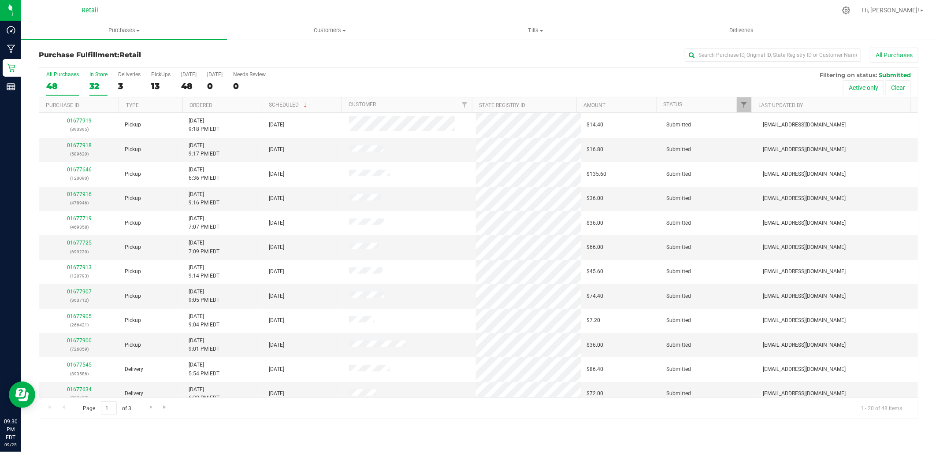
click at [98, 77] on div "In Store" at bounding box center [98, 74] width 18 height 6
click at [0, 0] on input "In Store 32" at bounding box center [0, 0] width 0 height 0
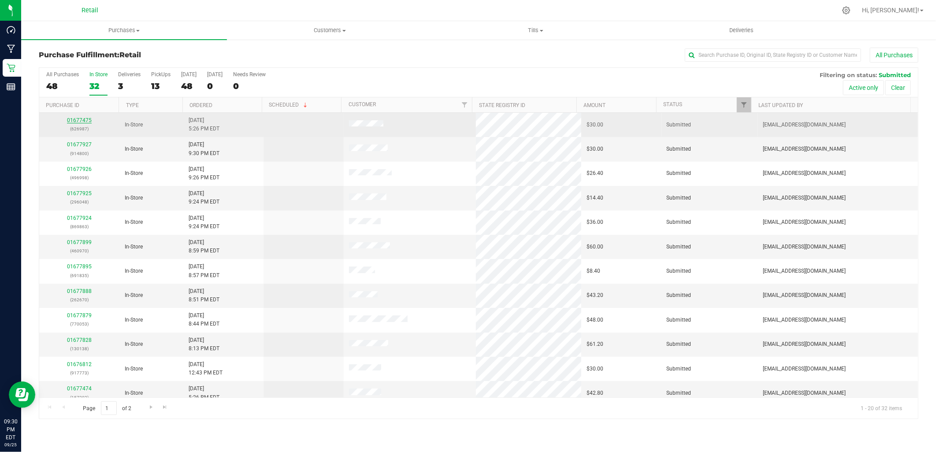
click at [77, 122] on link "01677475" at bounding box center [79, 120] width 25 height 6
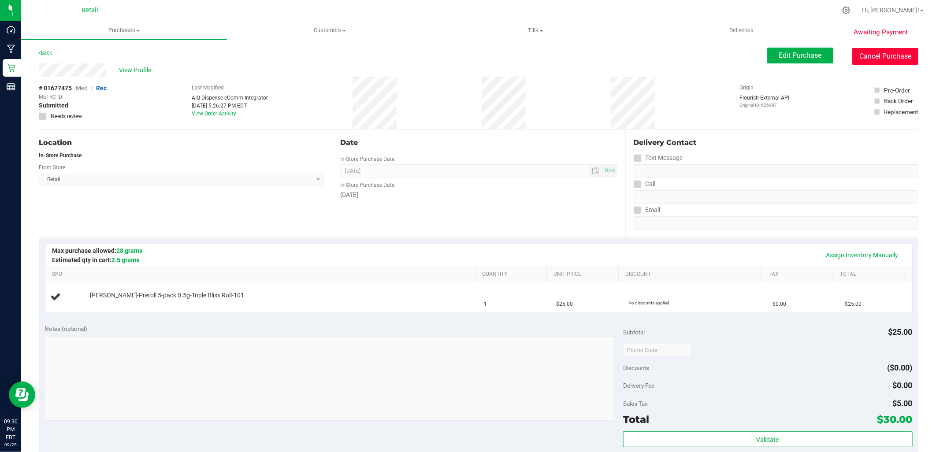
click at [880, 55] on button "Cancel Purchase" at bounding box center [886, 56] width 66 height 17
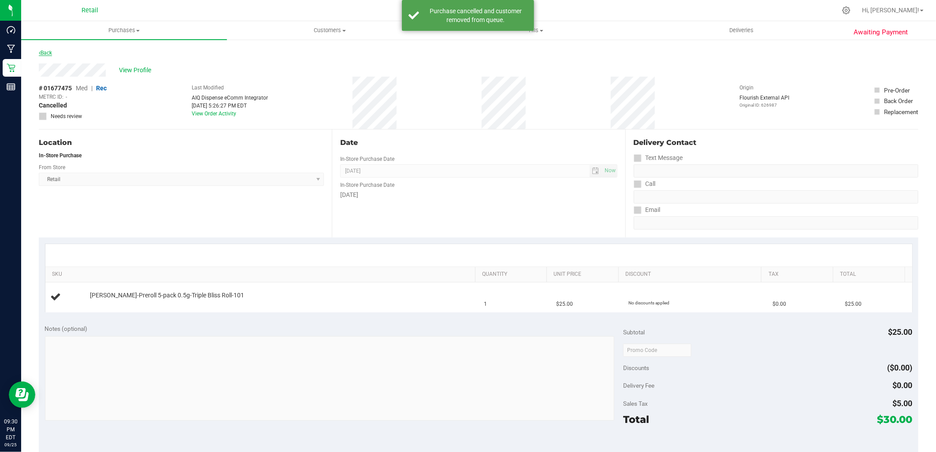
click at [46, 52] on link "Back" at bounding box center [45, 53] width 13 height 6
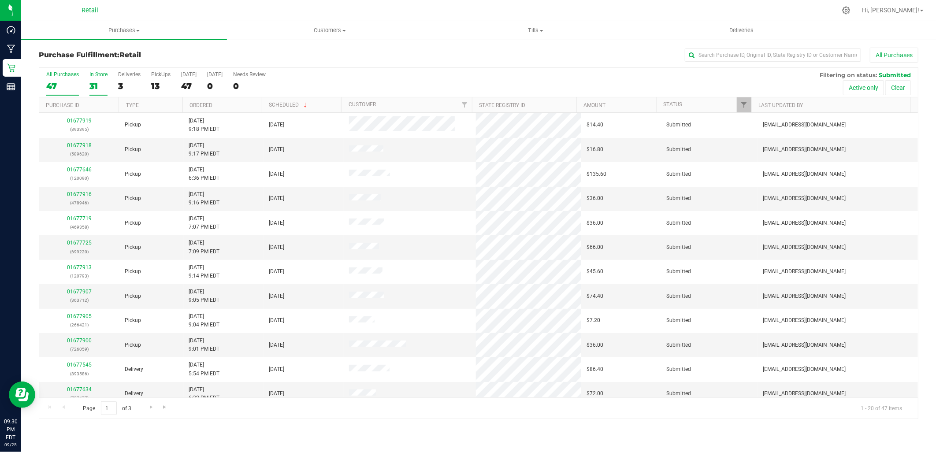
click at [91, 76] on div "In Store" at bounding box center [98, 74] width 18 height 6
click at [0, 0] on input "In Store 31" at bounding box center [0, 0] width 0 height 0
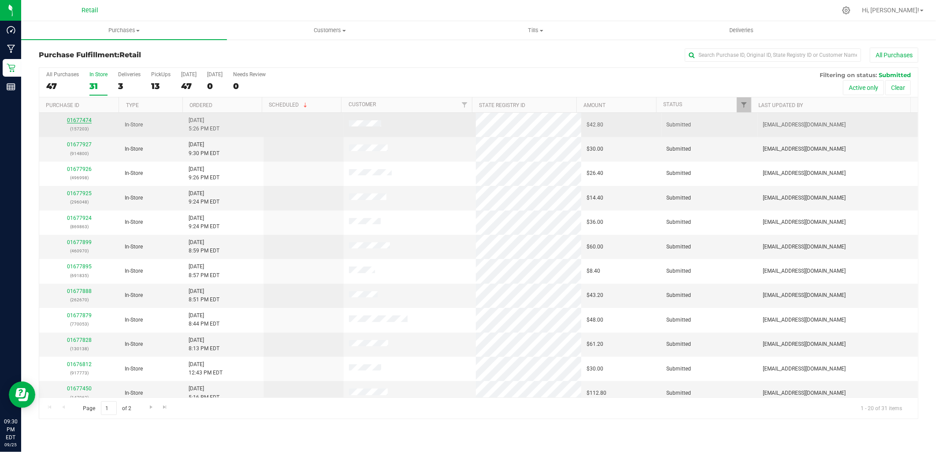
click at [76, 120] on link "01677474" at bounding box center [79, 120] width 25 height 6
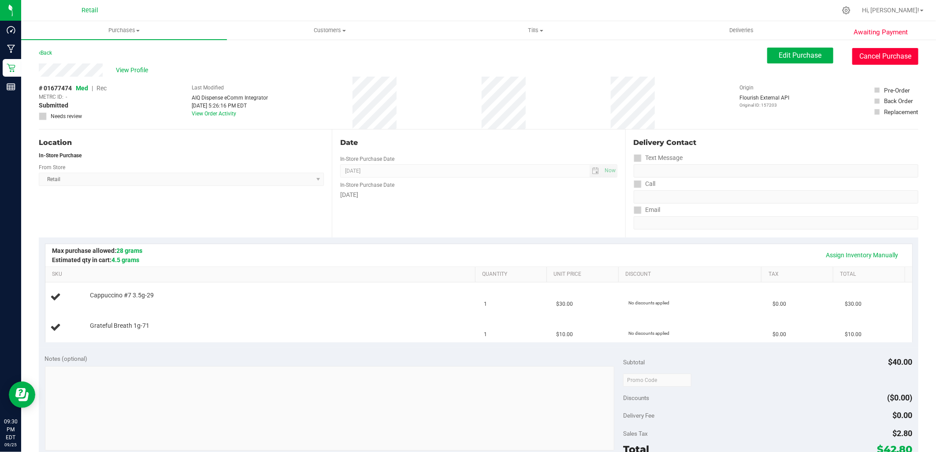
click at [888, 63] on button "Cancel Purchase" at bounding box center [886, 56] width 66 height 17
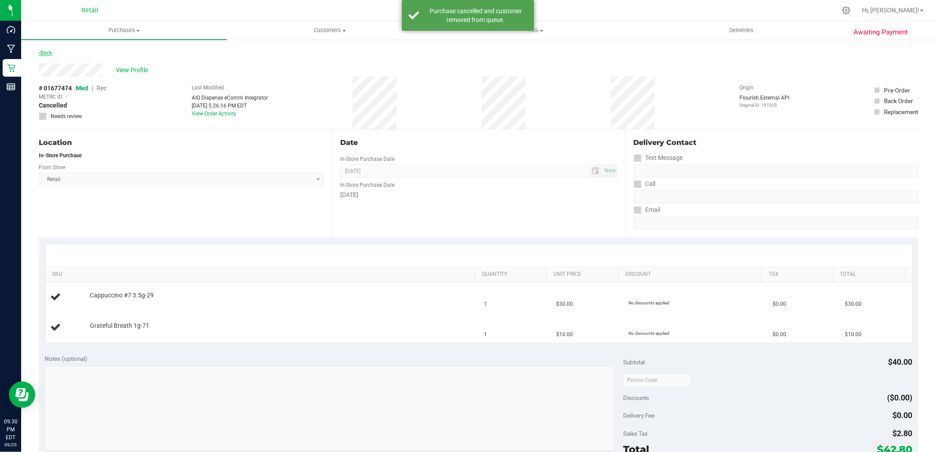
click at [49, 50] on link "Back" at bounding box center [45, 53] width 13 height 6
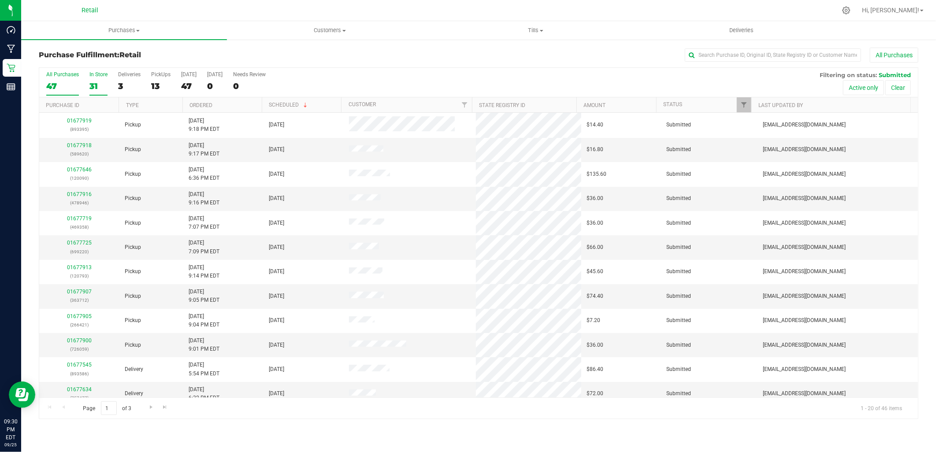
click at [100, 83] on div "31" at bounding box center [98, 86] width 18 height 10
click at [0, 0] on input "In Store 31" at bounding box center [0, 0] width 0 height 0
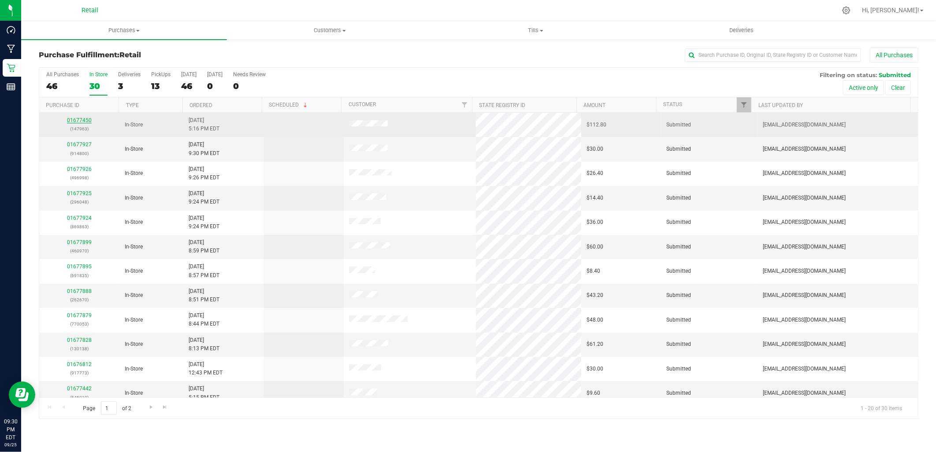
click at [75, 118] on link "01677450" at bounding box center [79, 120] width 25 height 6
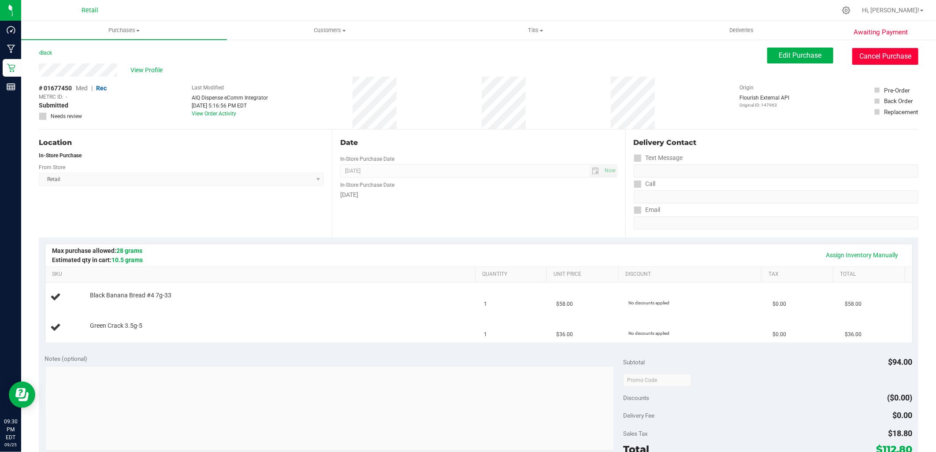
click at [887, 60] on button "Cancel Purchase" at bounding box center [886, 56] width 66 height 17
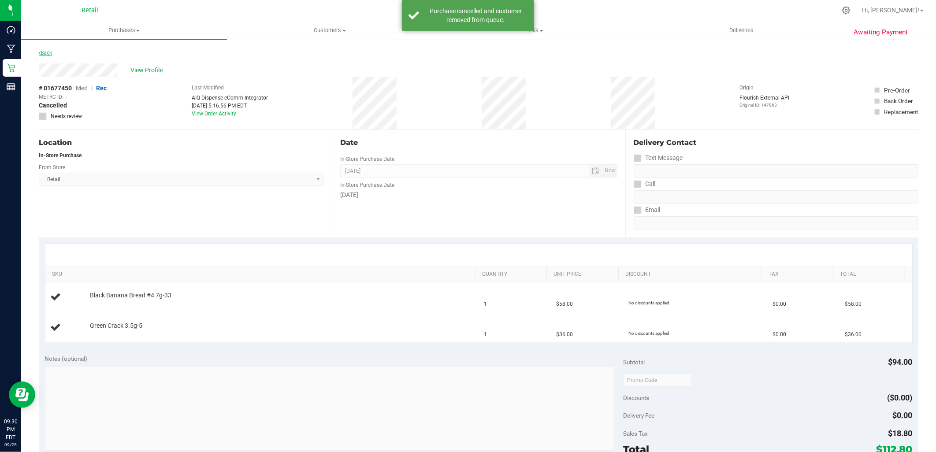
click at [44, 52] on link "Back" at bounding box center [45, 53] width 13 height 6
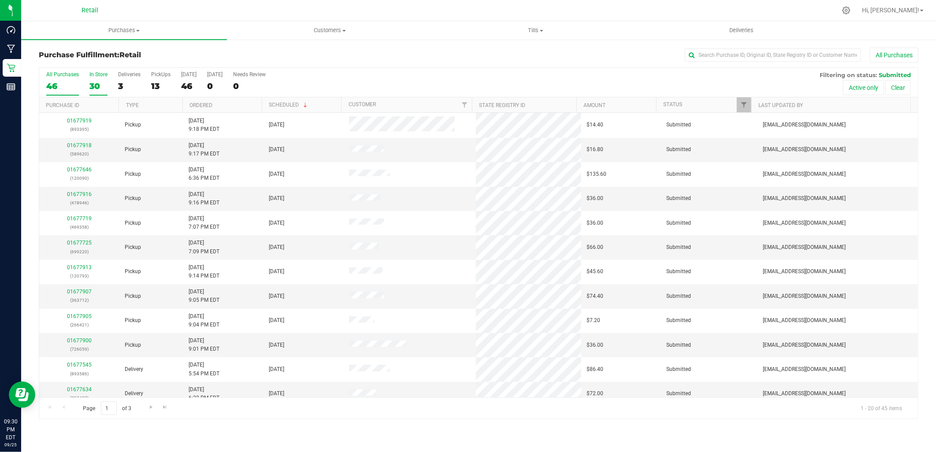
click at [102, 80] on label "In Store 30" at bounding box center [98, 83] width 18 height 24
click at [0, 0] on input "In Store 30" at bounding box center [0, 0] width 0 height 0
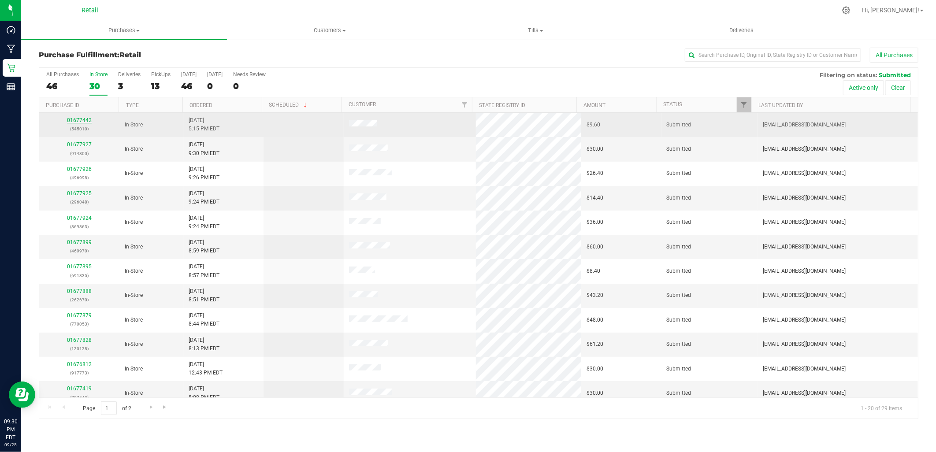
click at [79, 122] on link "01677442" at bounding box center [79, 120] width 25 height 6
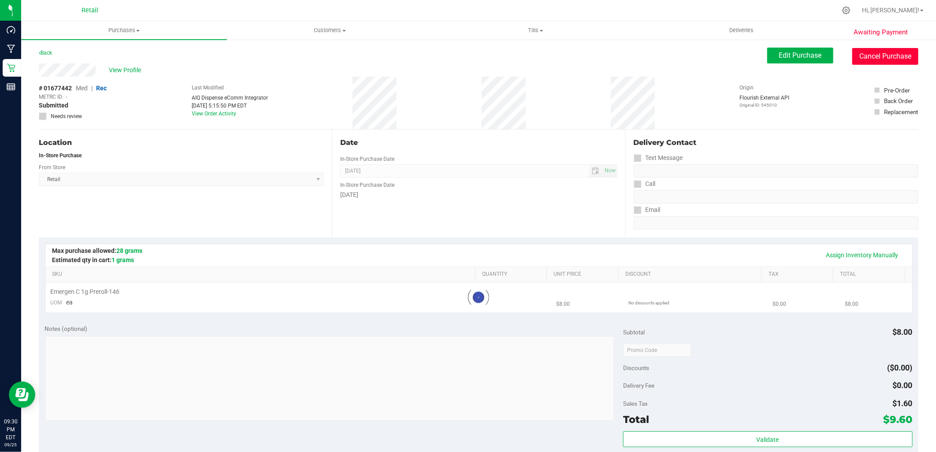
click at [868, 56] on button "Cancel Purchase" at bounding box center [886, 56] width 66 height 17
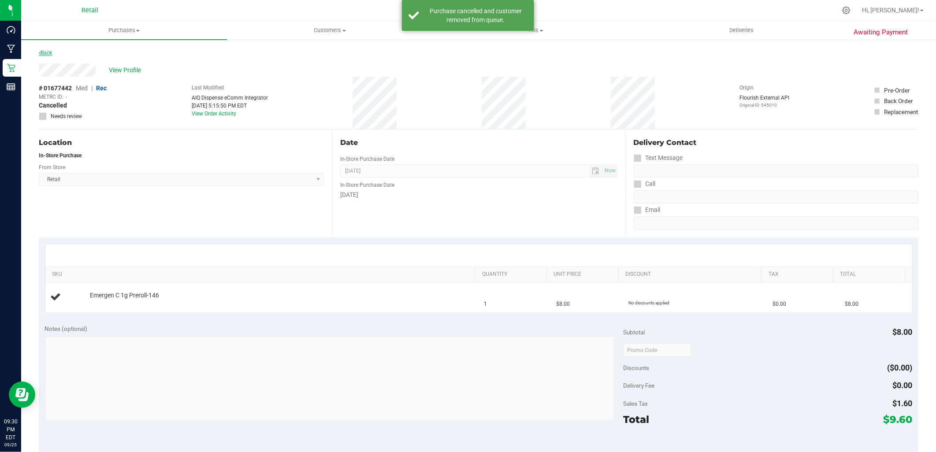
click at [43, 50] on link "Back" at bounding box center [45, 53] width 13 height 6
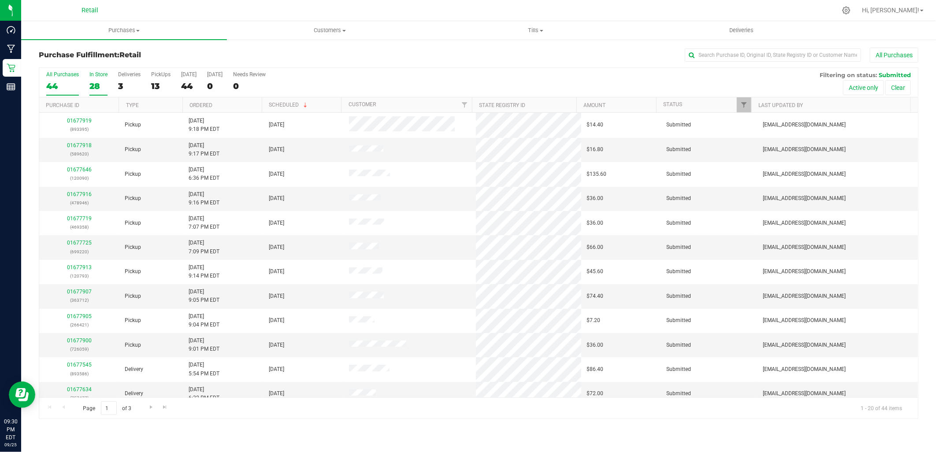
click at [101, 82] on div "28" at bounding box center [98, 86] width 18 height 10
click at [0, 0] on input "In Store 28" at bounding box center [0, 0] width 0 height 0
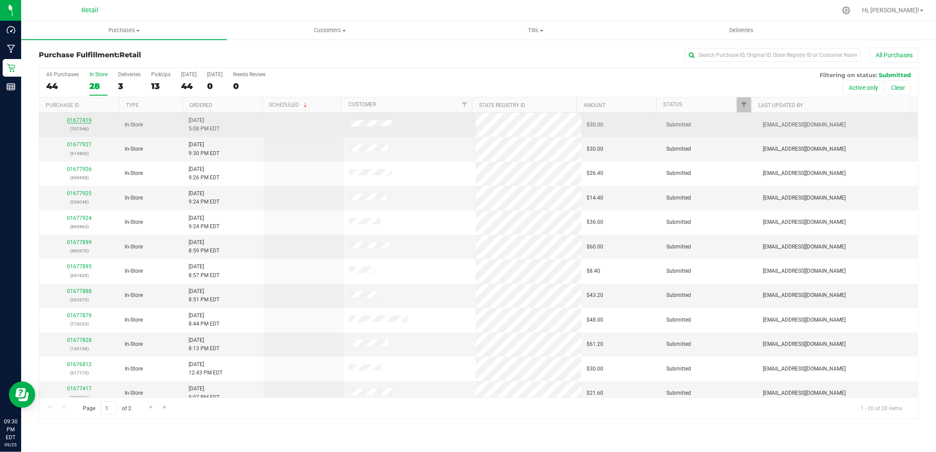
click at [75, 123] on link "01677419" at bounding box center [79, 120] width 25 height 6
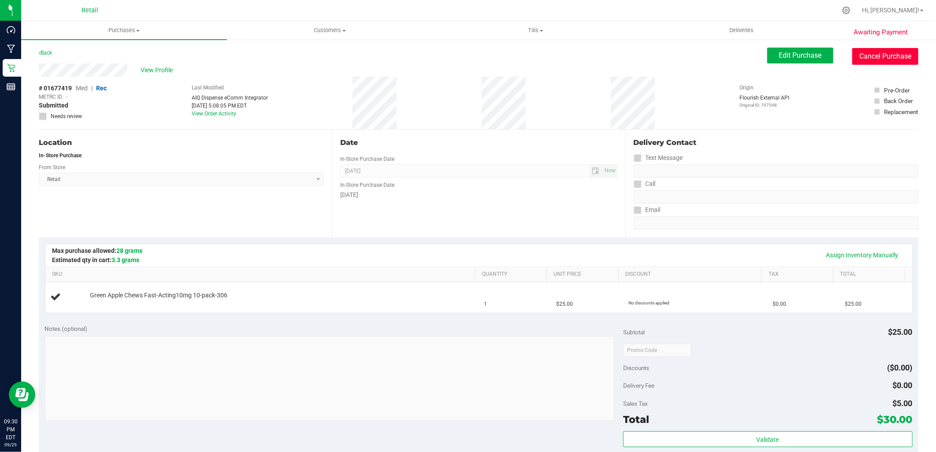
click at [879, 58] on button "Cancel Purchase" at bounding box center [886, 56] width 66 height 17
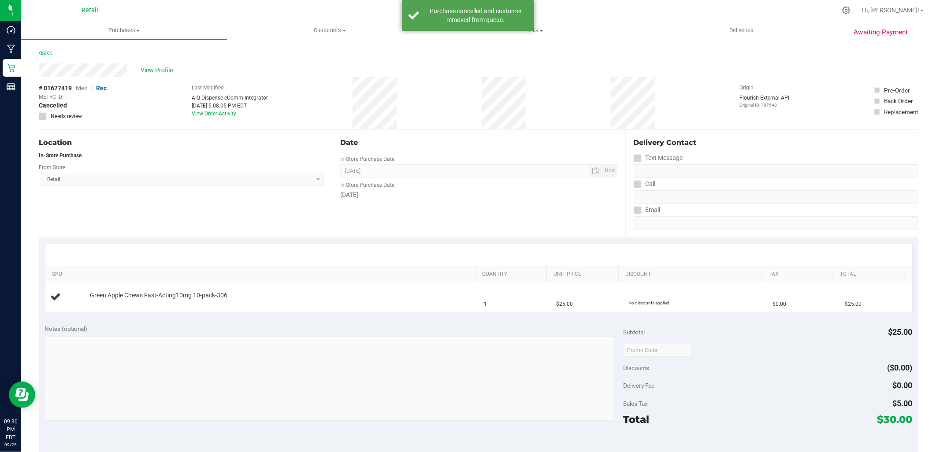
click at [44, 46] on div "Awaiting Payment Back View Profile # 01677419 Med | Rec METRC ID: - Cancelled N…" at bounding box center [478, 369] width 915 height 661
click at [43, 46] on div "Awaiting Payment Back View Profile # 01677419 Med | Rec METRC ID: - Cancelled N…" at bounding box center [478, 369] width 915 height 661
click at [47, 51] on link "Back" at bounding box center [45, 53] width 13 height 6
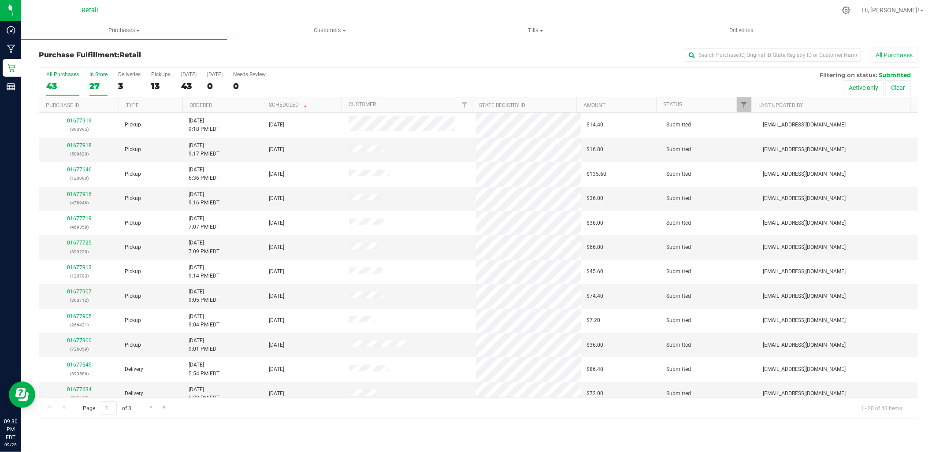
click at [100, 78] on label "In Store 27" at bounding box center [98, 83] width 18 height 24
click at [0, 0] on input "In Store 27" at bounding box center [0, 0] width 0 height 0
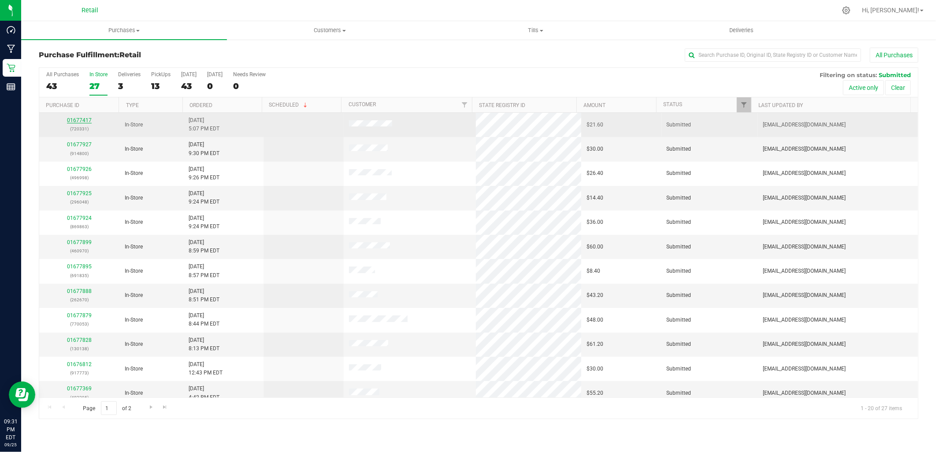
click at [82, 119] on link "01677417" at bounding box center [79, 120] width 25 height 6
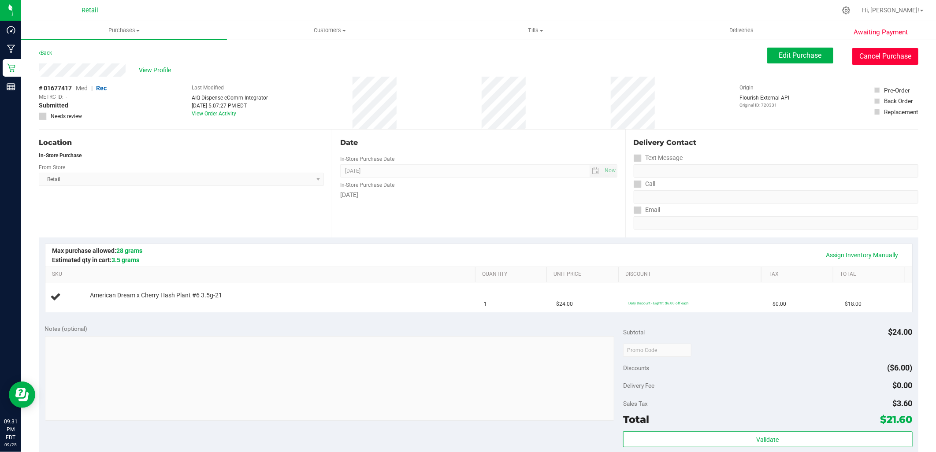
click at [861, 60] on button "Cancel Purchase" at bounding box center [886, 56] width 66 height 17
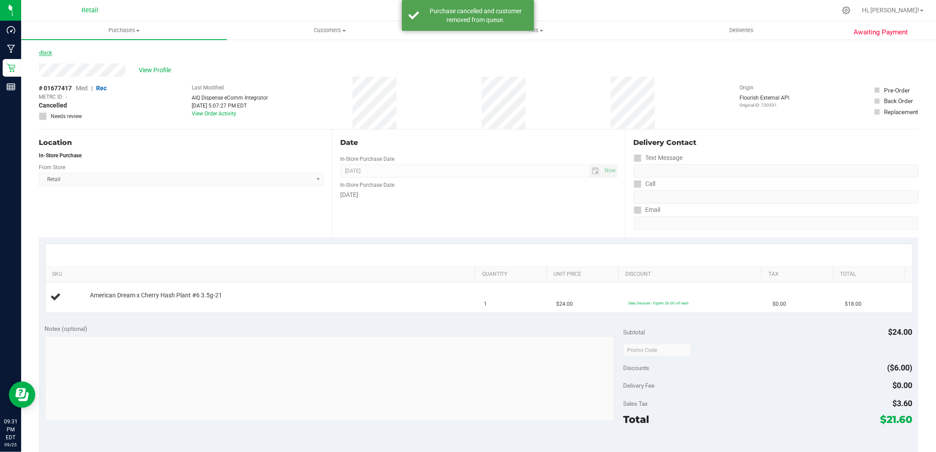
click at [39, 54] on icon at bounding box center [40, 52] width 2 height 5
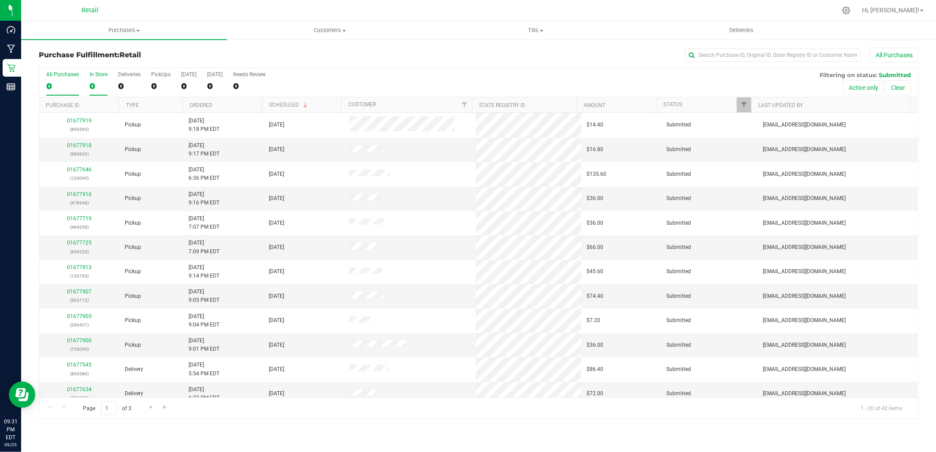
click at [98, 78] on label "In Store 0" at bounding box center [98, 83] width 18 height 24
click at [0, 0] on input "In Store 0" at bounding box center [0, 0] width 0 height 0
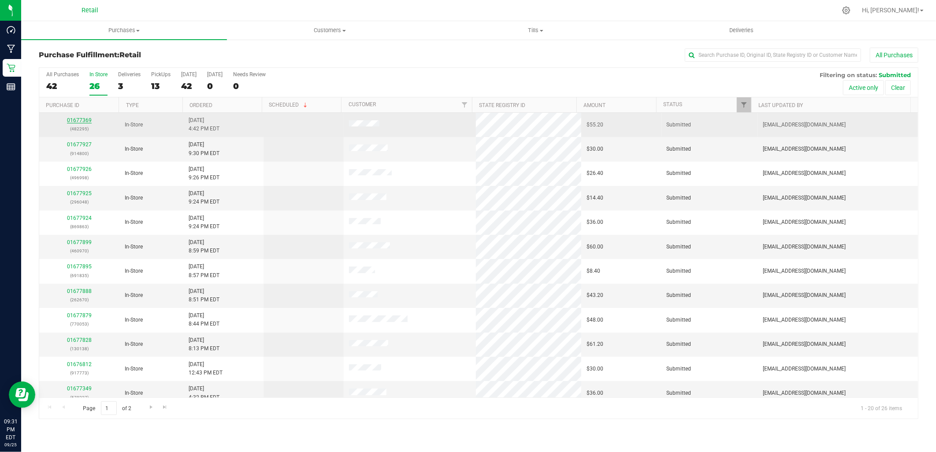
click at [81, 119] on link "01677369" at bounding box center [79, 120] width 25 height 6
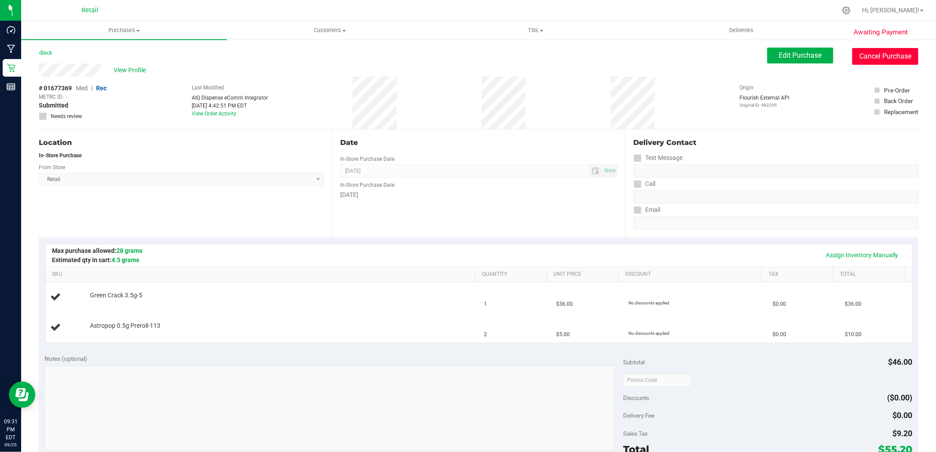
click at [877, 53] on button "Cancel Purchase" at bounding box center [886, 56] width 66 height 17
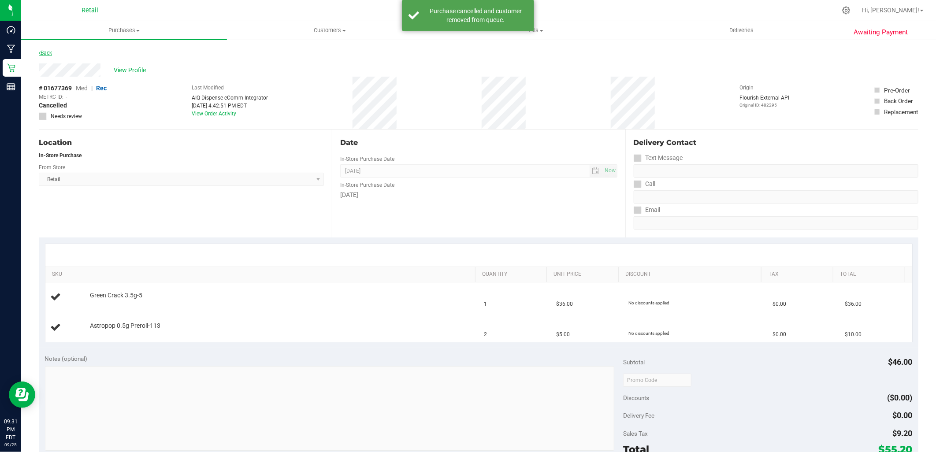
click at [48, 50] on link "Back" at bounding box center [45, 53] width 13 height 6
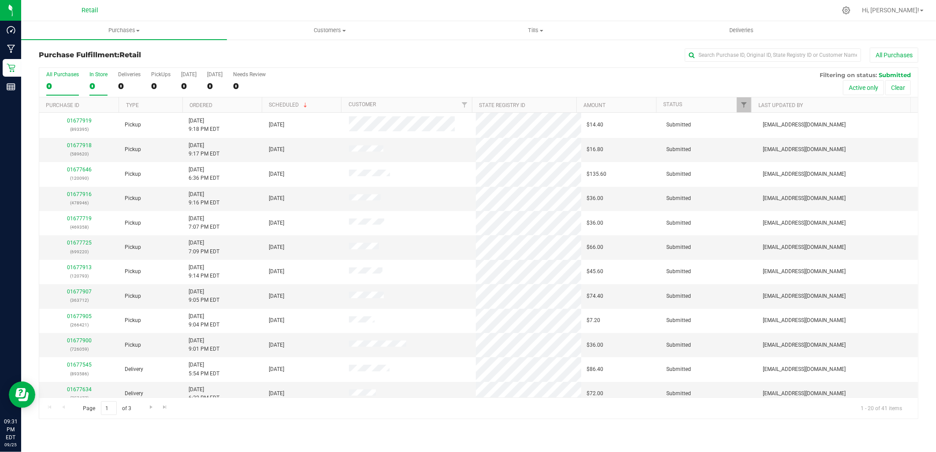
click at [100, 80] on label "In Store 0" at bounding box center [98, 83] width 18 height 24
click at [0, 0] on input "In Store 0" at bounding box center [0, 0] width 0 height 0
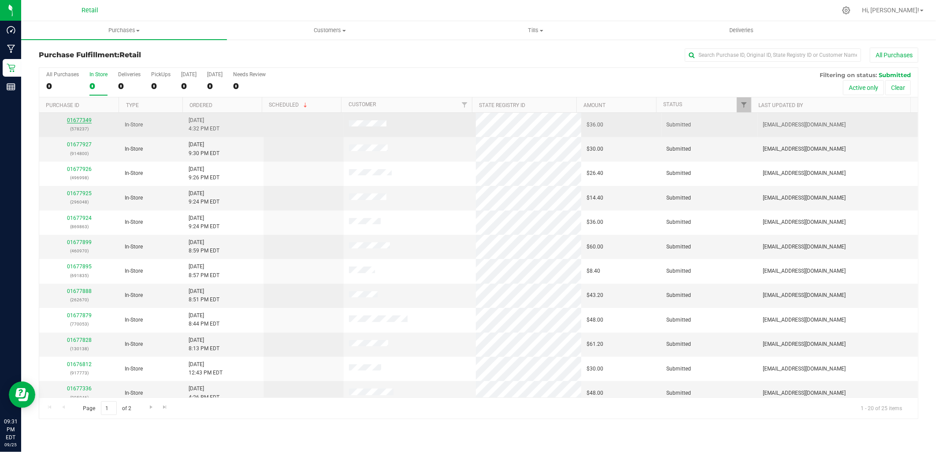
click at [70, 118] on link "01677349" at bounding box center [79, 120] width 25 height 6
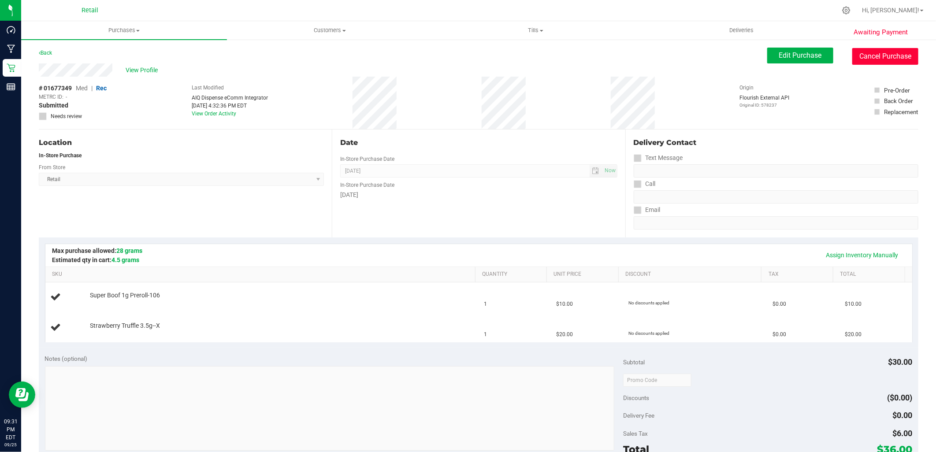
click at [876, 56] on button "Cancel Purchase" at bounding box center [886, 56] width 66 height 17
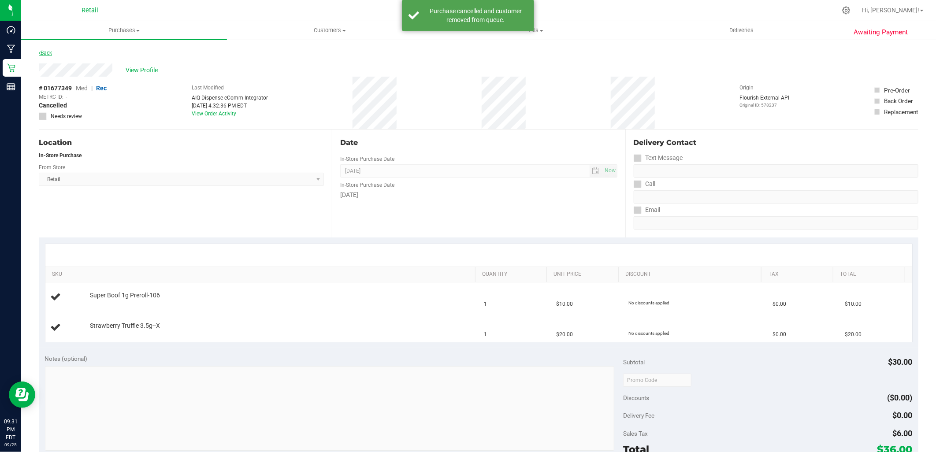
click at [48, 54] on link "Back" at bounding box center [45, 53] width 13 height 6
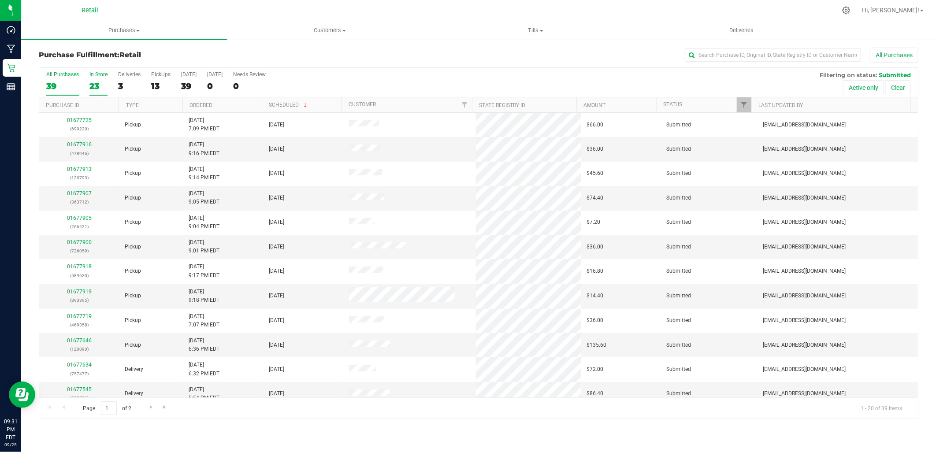
click at [96, 78] on label "In Store 23" at bounding box center [98, 83] width 18 height 24
click at [0, 0] on input "In Store 23" at bounding box center [0, 0] width 0 height 0
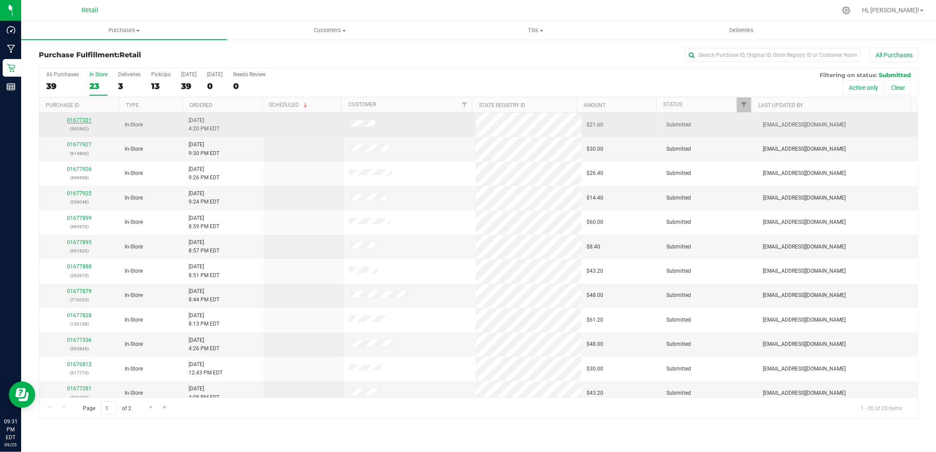
click at [72, 121] on link "01677321" at bounding box center [79, 120] width 25 height 6
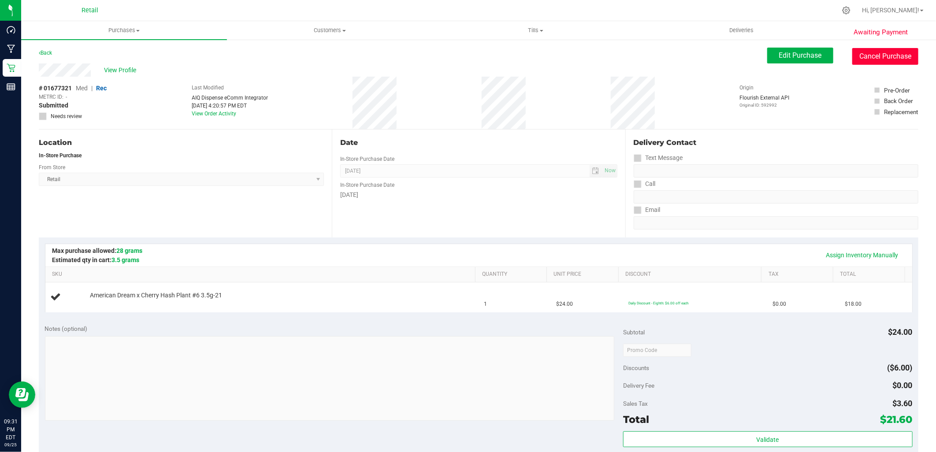
click at [898, 59] on button "Cancel Purchase" at bounding box center [886, 56] width 66 height 17
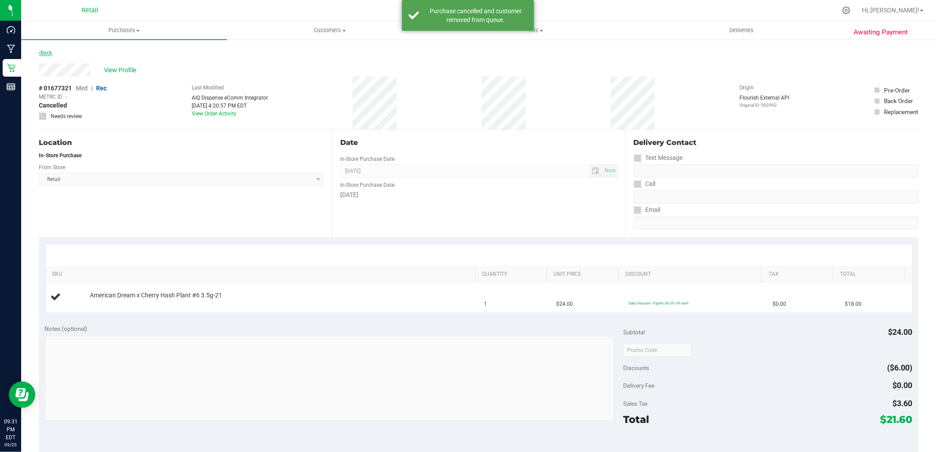
click at [43, 51] on link "Back" at bounding box center [45, 53] width 13 height 6
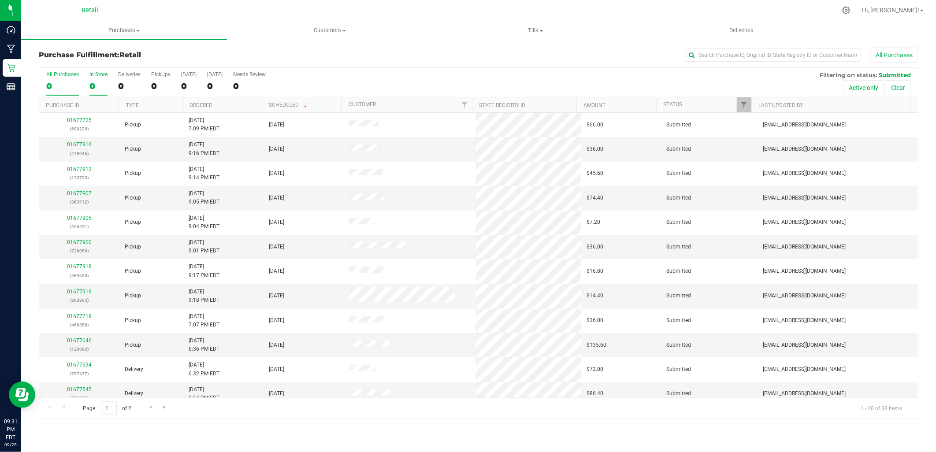
click at [99, 77] on div "In Store" at bounding box center [98, 74] width 18 height 6
click at [0, 0] on input "In Store 0" at bounding box center [0, 0] width 0 height 0
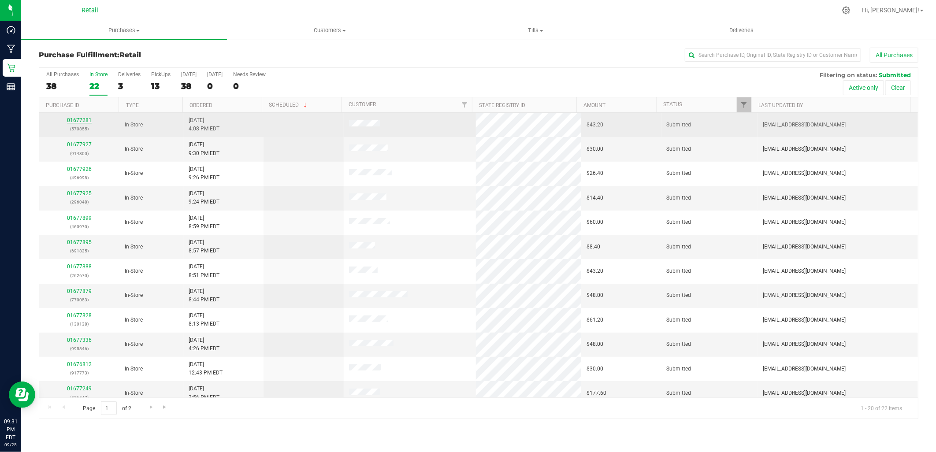
click at [77, 119] on link "01677281" at bounding box center [79, 120] width 25 height 6
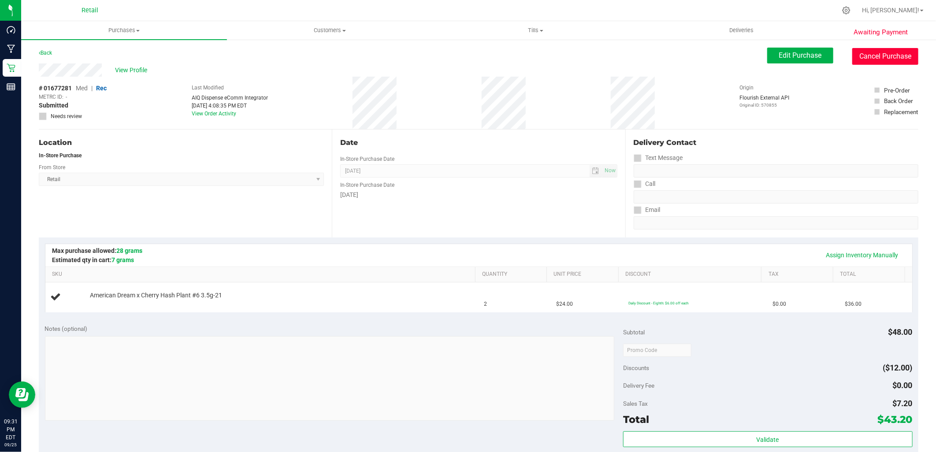
click at [860, 55] on button "Cancel Purchase" at bounding box center [886, 56] width 66 height 17
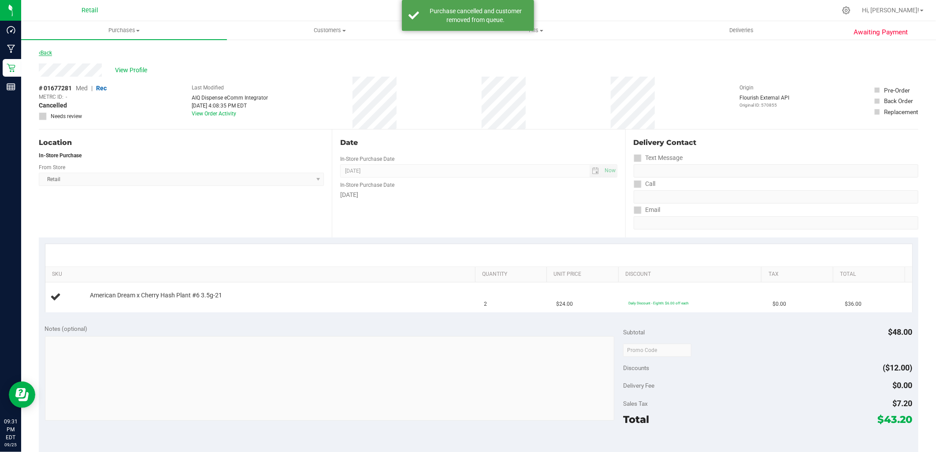
click at [44, 52] on link "Back" at bounding box center [45, 53] width 13 height 6
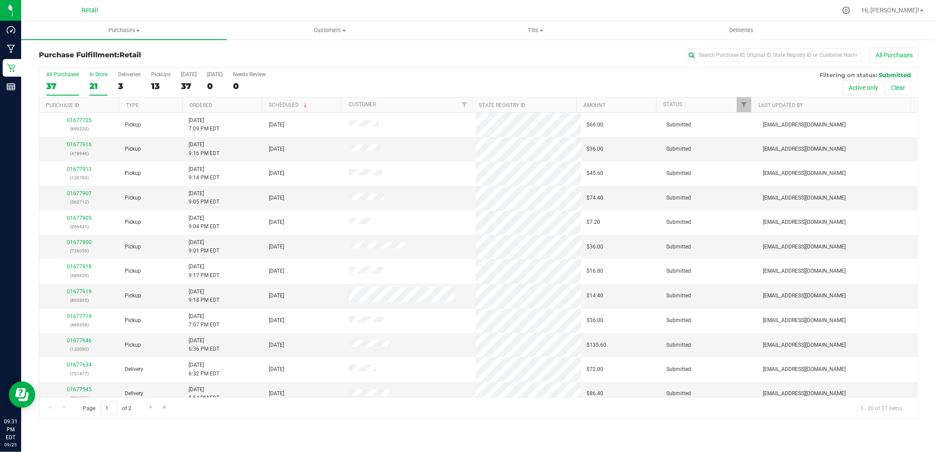
click at [93, 80] on label "In Store 21" at bounding box center [98, 83] width 18 height 24
click at [0, 0] on input "In Store 21" at bounding box center [0, 0] width 0 height 0
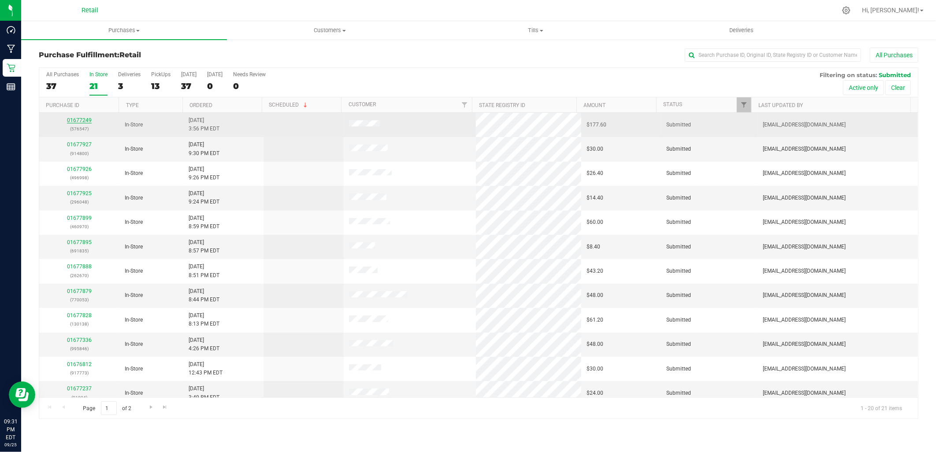
click at [76, 120] on link "01677249" at bounding box center [79, 120] width 25 height 6
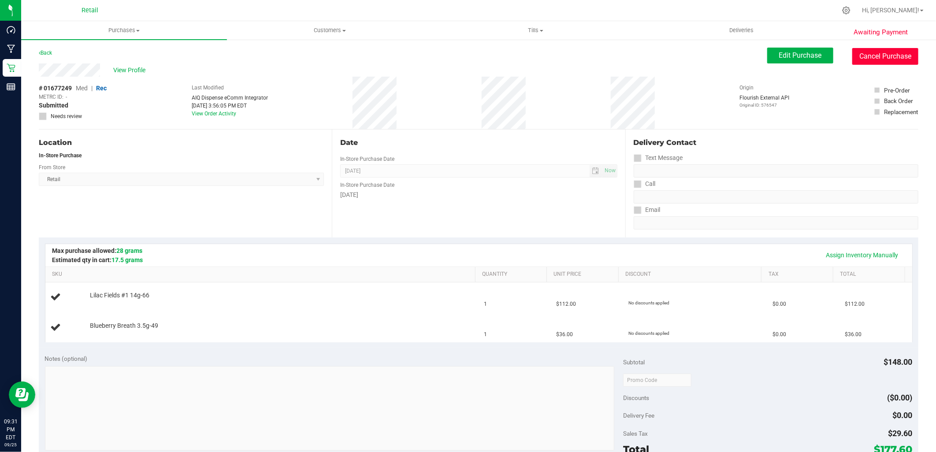
click at [879, 56] on button "Cancel Purchase" at bounding box center [886, 56] width 66 height 17
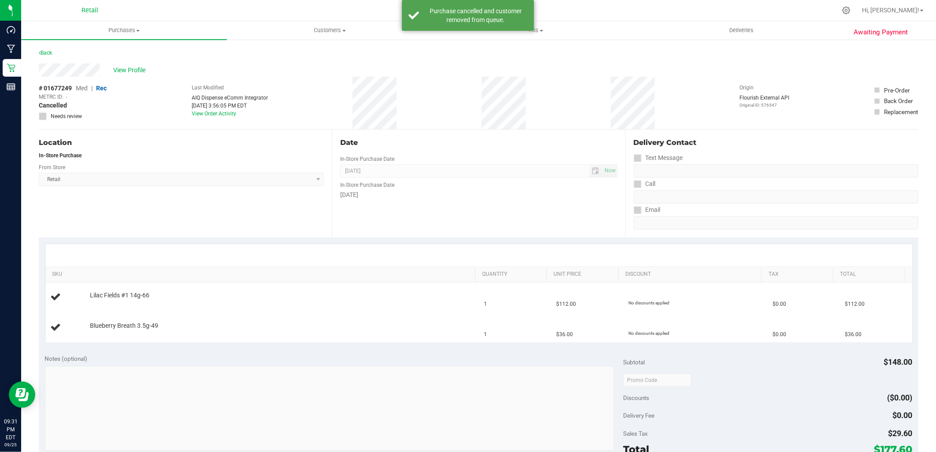
click at [48, 56] on div "Back" at bounding box center [45, 53] width 13 height 11
click at [48, 52] on link "Back" at bounding box center [45, 53] width 13 height 6
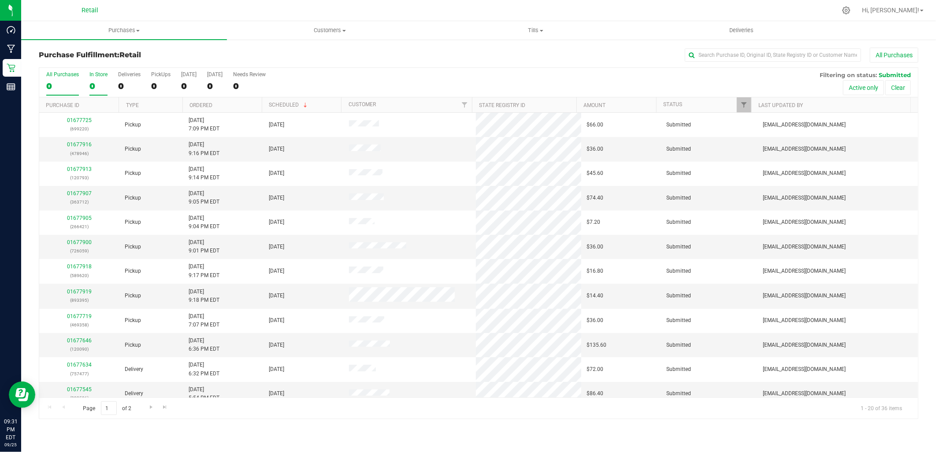
click at [89, 73] on div "In Store" at bounding box center [98, 74] width 18 height 6
click at [0, 0] on input "In Store 0" at bounding box center [0, 0] width 0 height 0
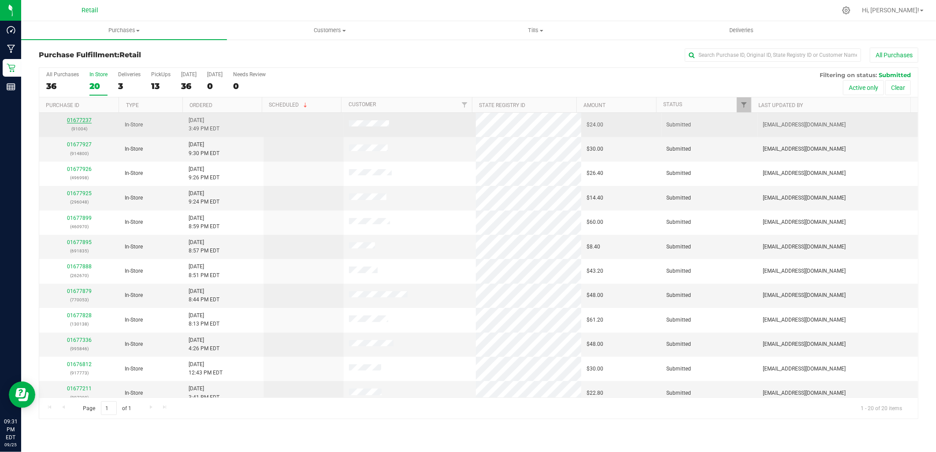
click at [78, 120] on link "01677237" at bounding box center [79, 120] width 25 height 6
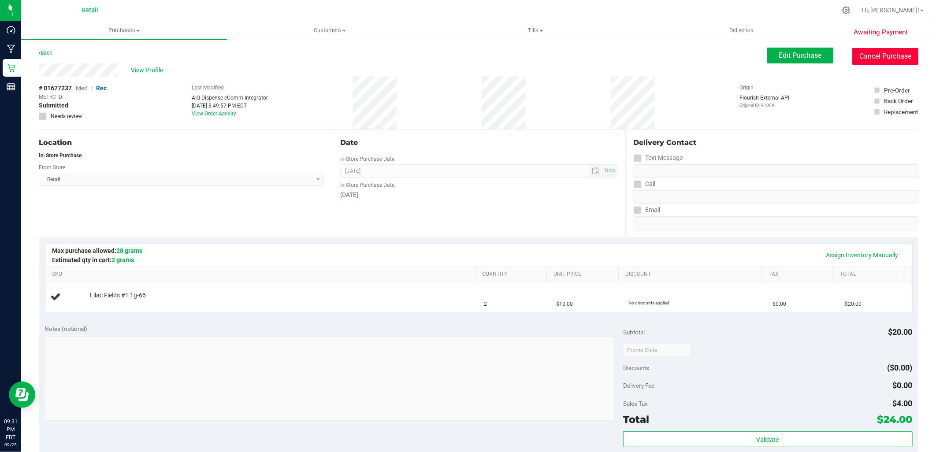
click at [869, 58] on button "Cancel Purchase" at bounding box center [886, 56] width 66 height 17
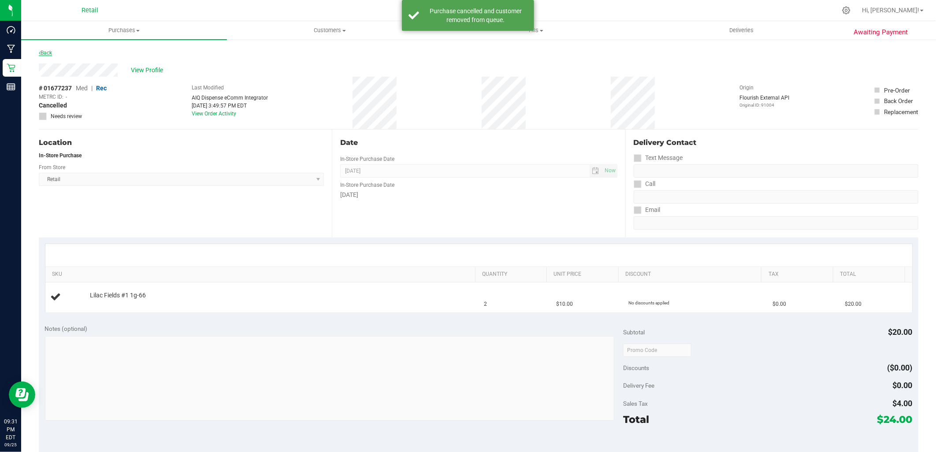
click at [42, 51] on link "Back" at bounding box center [45, 53] width 13 height 6
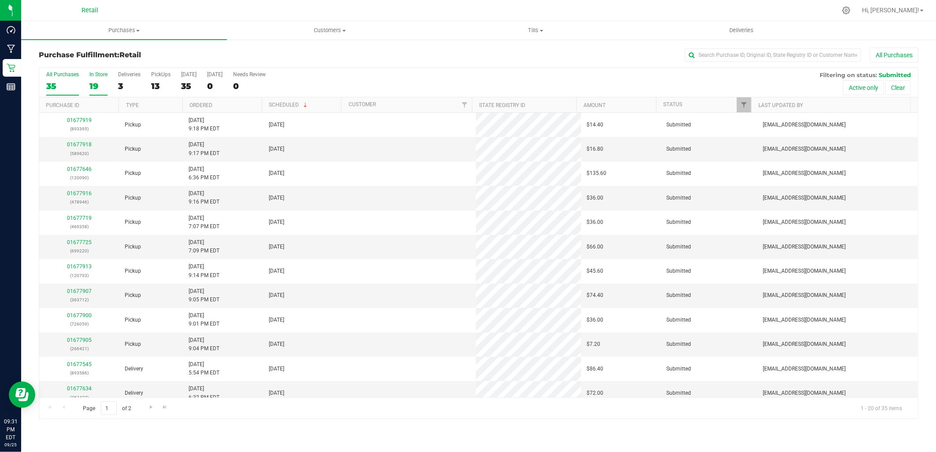
click at [91, 73] on div "In Store" at bounding box center [98, 74] width 18 height 6
click at [0, 0] on input "In Store 19" at bounding box center [0, 0] width 0 height 0
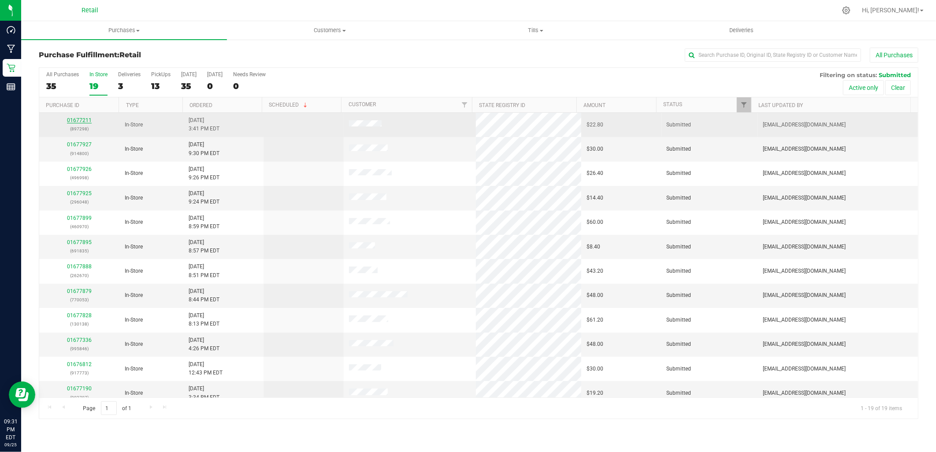
click at [77, 118] on link "01677211" at bounding box center [79, 120] width 25 height 6
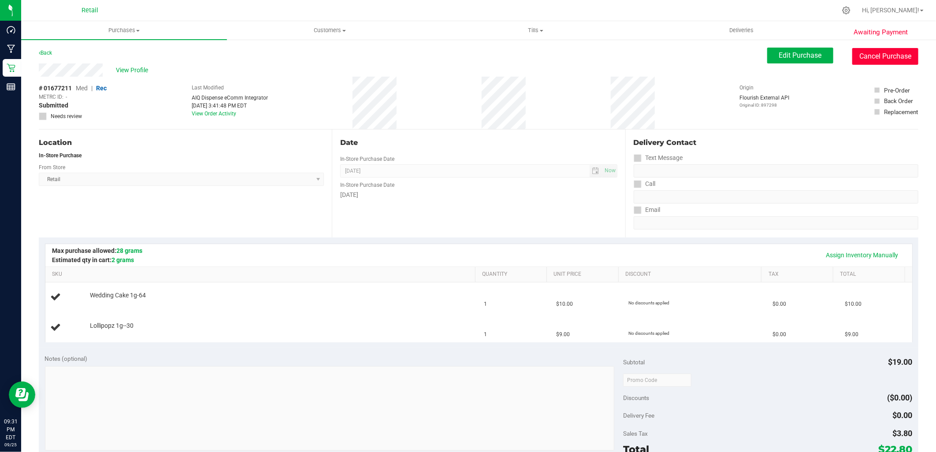
click at [873, 60] on button "Cancel Purchase" at bounding box center [886, 56] width 66 height 17
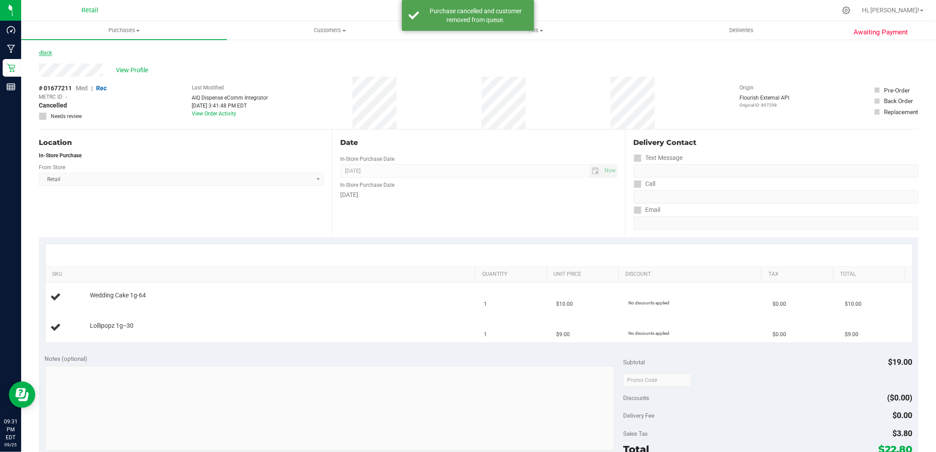
click at [46, 50] on link "Back" at bounding box center [45, 53] width 13 height 6
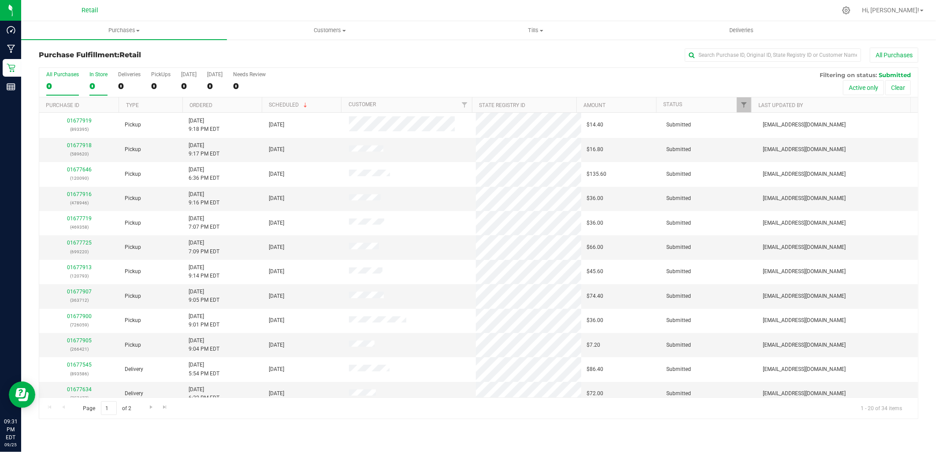
click at [104, 79] on label "In Store 0" at bounding box center [98, 83] width 18 height 24
click at [0, 0] on input "In Store 0" at bounding box center [0, 0] width 0 height 0
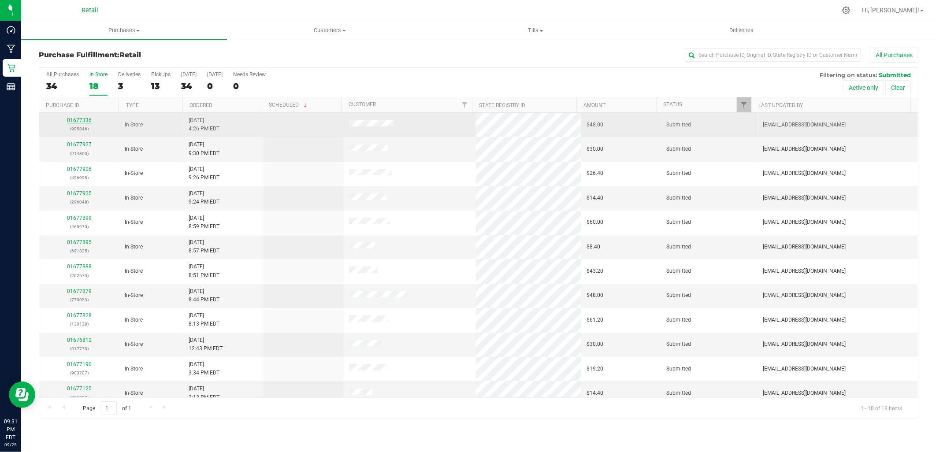
click at [76, 121] on link "01677336" at bounding box center [79, 120] width 25 height 6
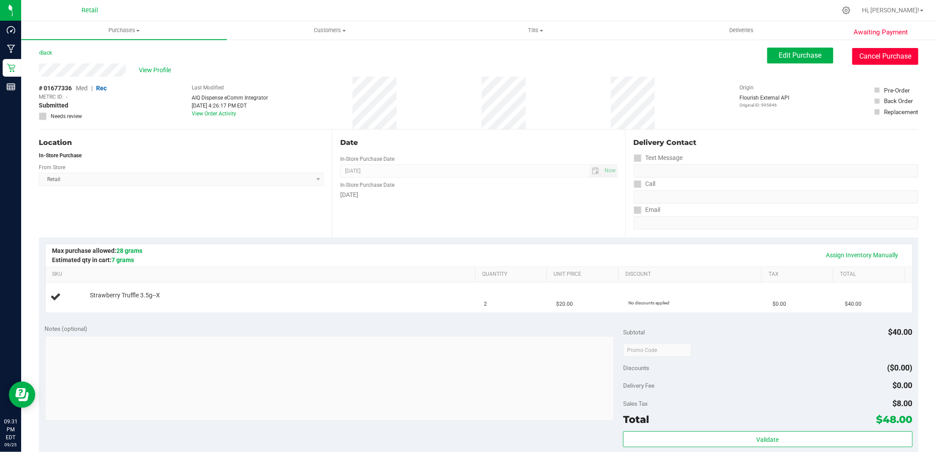
click at [891, 53] on button "Cancel Purchase" at bounding box center [886, 56] width 66 height 17
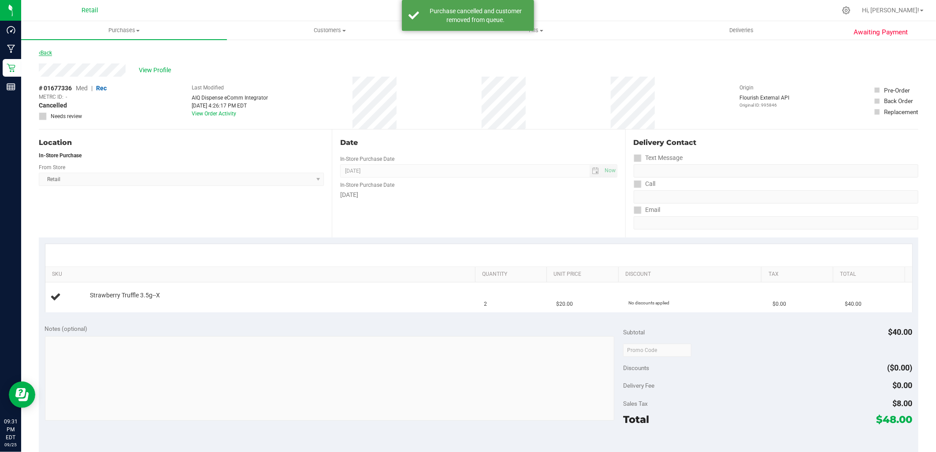
click at [48, 52] on link "Back" at bounding box center [45, 53] width 13 height 6
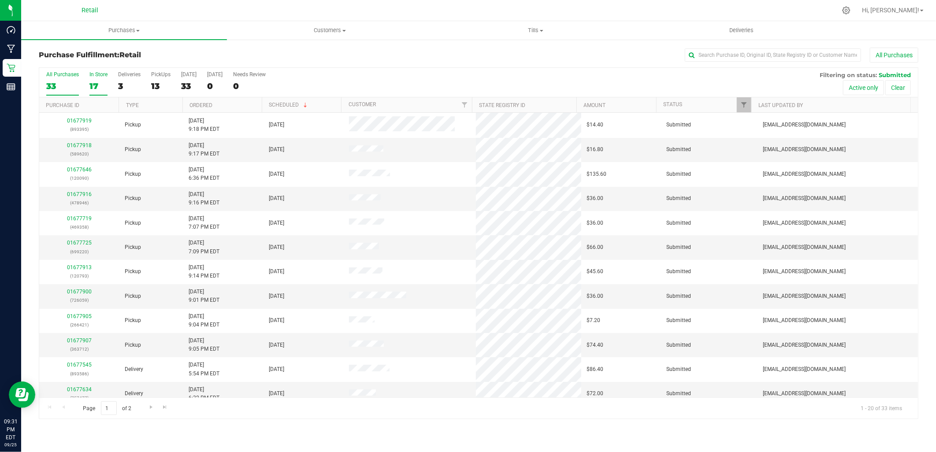
click at [95, 80] on label "In Store 17" at bounding box center [98, 83] width 18 height 24
click at [0, 0] on input "In Store 17" at bounding box center [0, 0] width 0 height 0
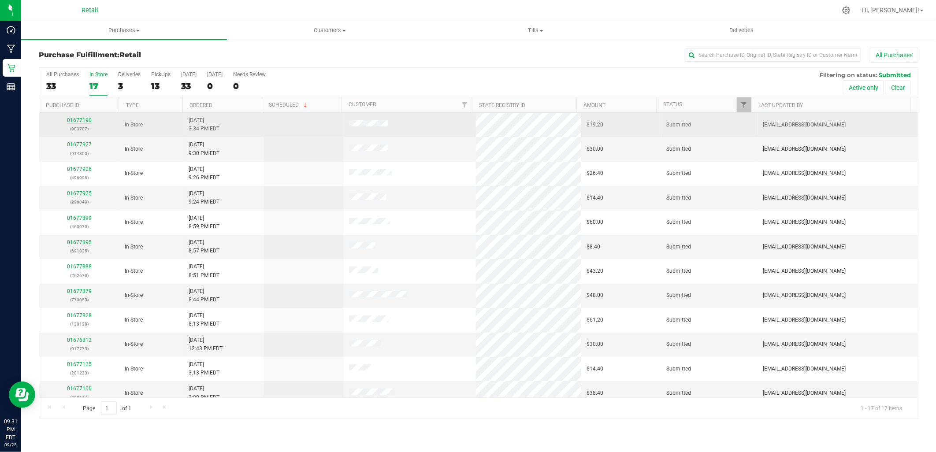
click at [78, 119] on link "01677190" at bounding box center [79, 120] width 25 height 6
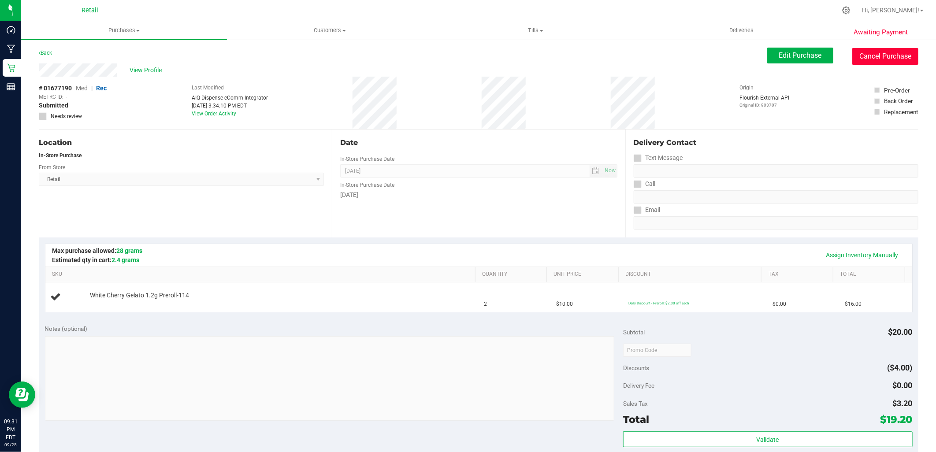
click at [876, 55] on button "Cancel Purchase" at bounding box center [886, 56] width 66 height 17
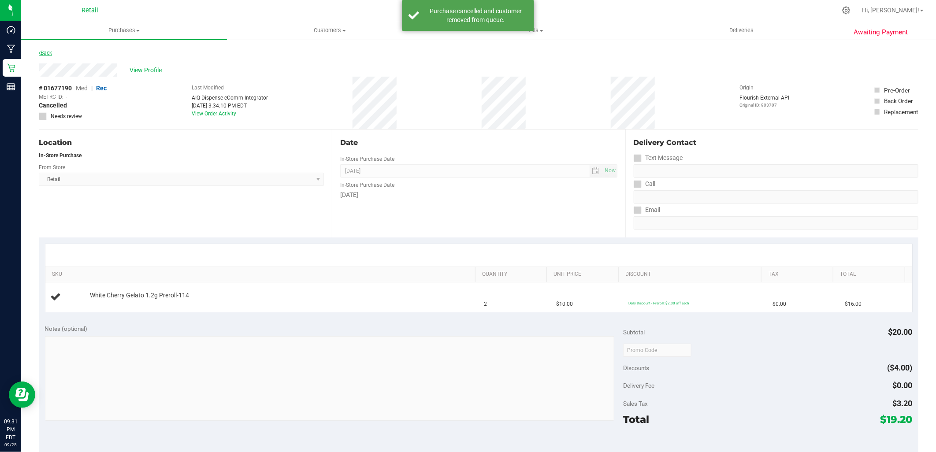
click at [49, 52] on link "Back" at bounding box center [45, 53] width 13 height 6
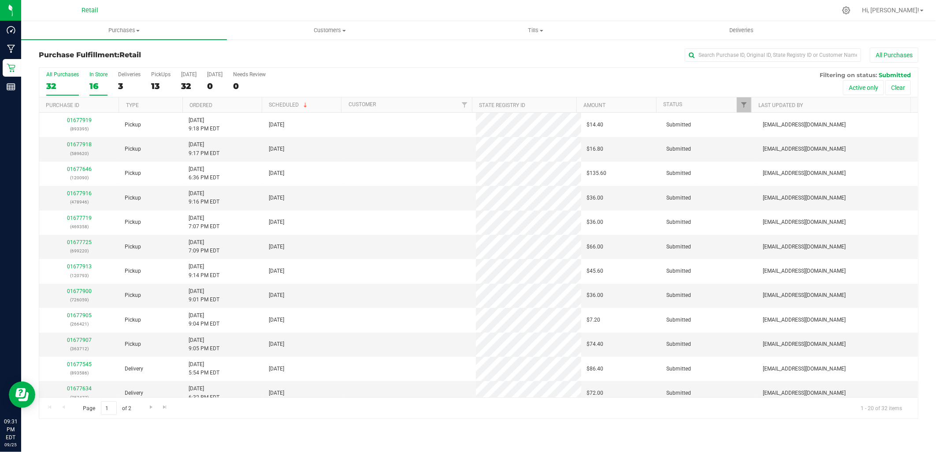
click at [94, 71] on div "In Store" at bounding box center [98, 74] width 18 height 6
click at [0, 0] on input "In Store 16" at bounding box center [0, 0] width 0 height 0
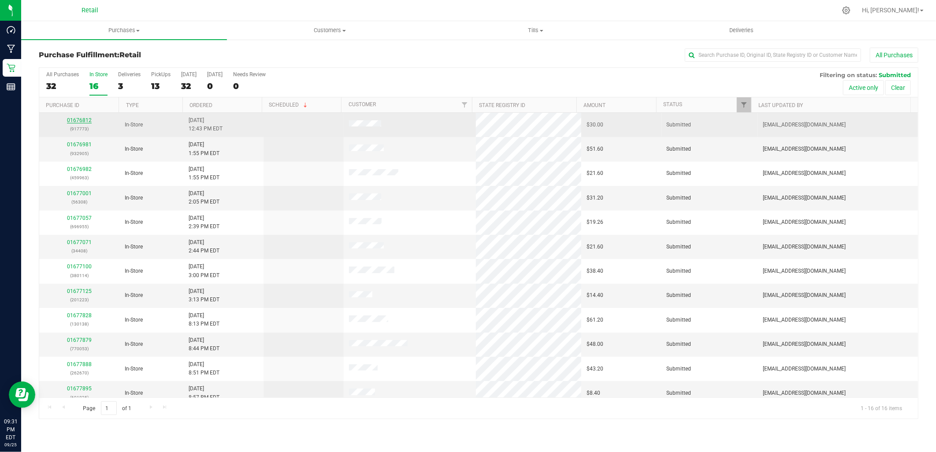
click at [76, 118] on link "01676812" at bounding box center [79, 120] width 25 height 6
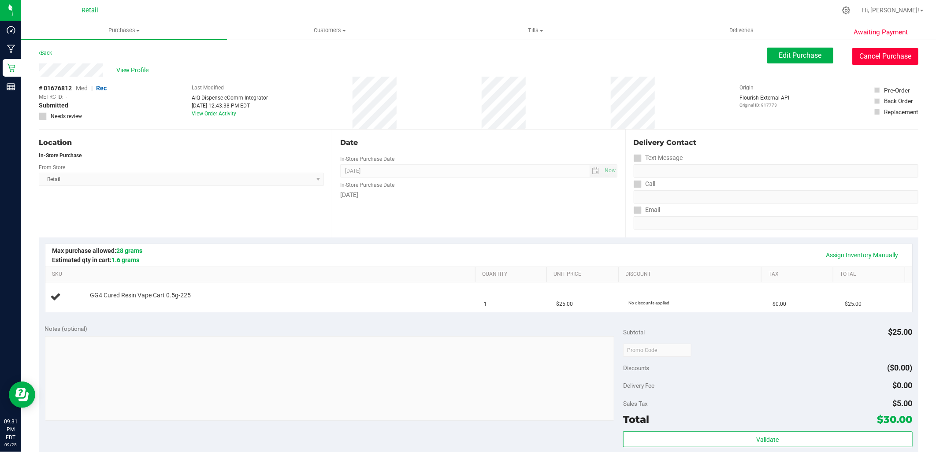
click at [869, 52] on button "Cancel Purchase" at bounding box center [886, 56] width 66 height 17
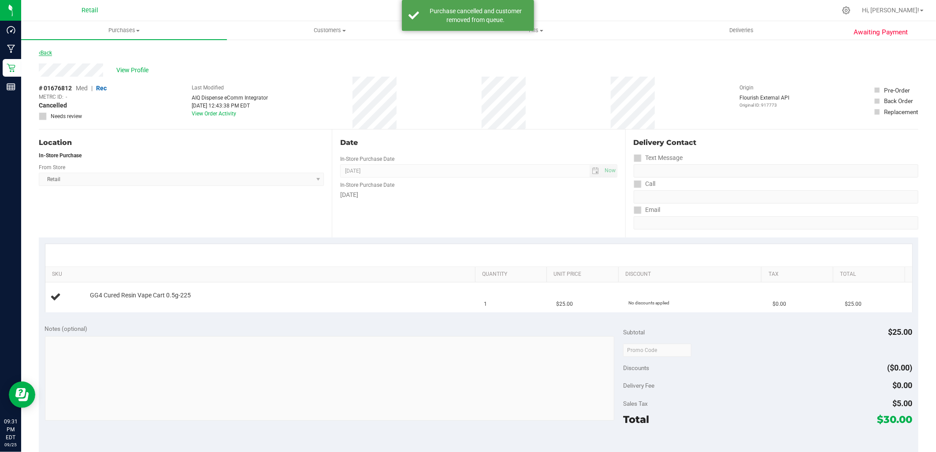
click at [46, 54] on link "Back" at bounding box center [45, 53] width 13 height 6
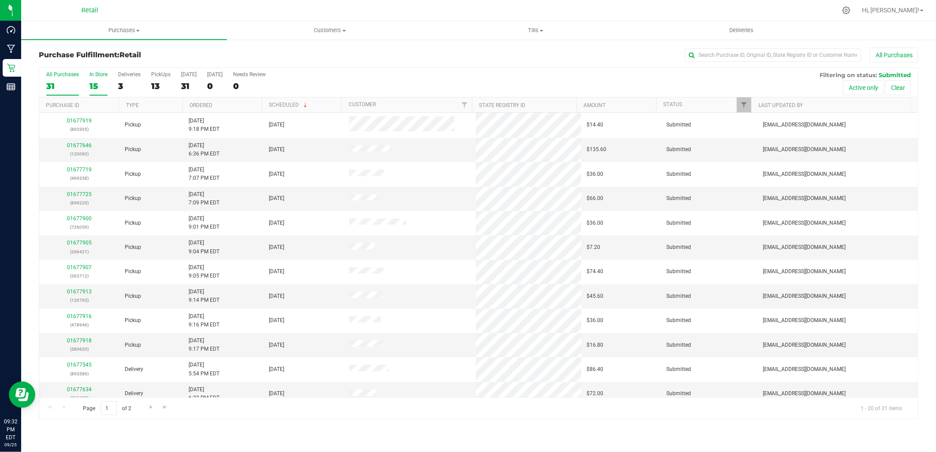
click at [105, 80] on label "In Store 15" at bounding box center [98, 83] width 18 height 24
click at [0, 0] on input "In Store 15" at bounding box center [0, 0] width 0 height 0
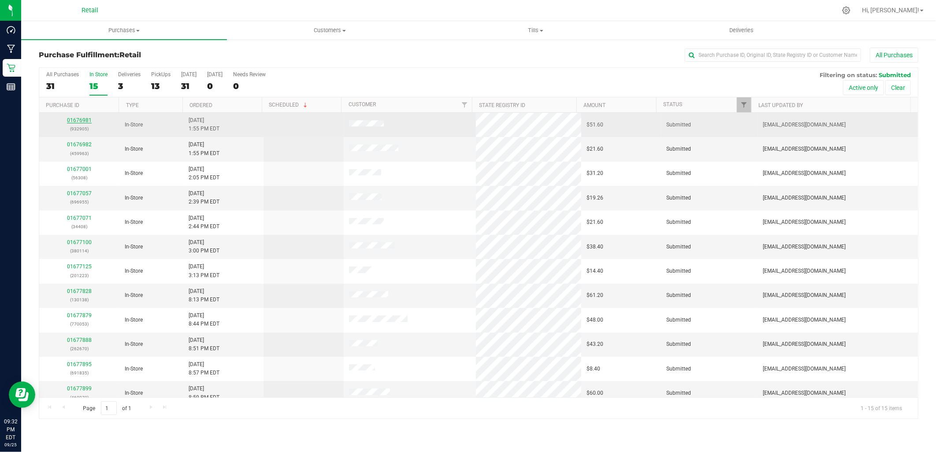
click at [74, 119] on link "01676981" at bounding box center [79, 120] width 25 height 6
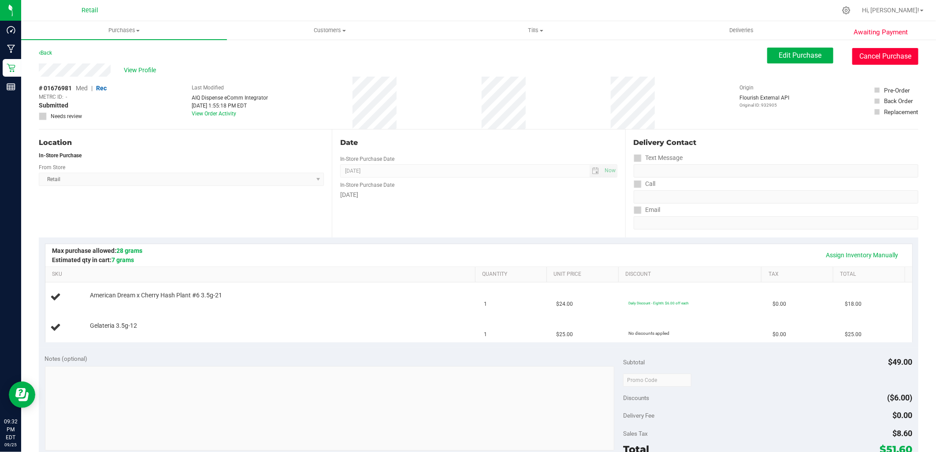
click at [883, 63] on button "Cancel Purchase" at bounding box center [886, 56] width 66 height 17
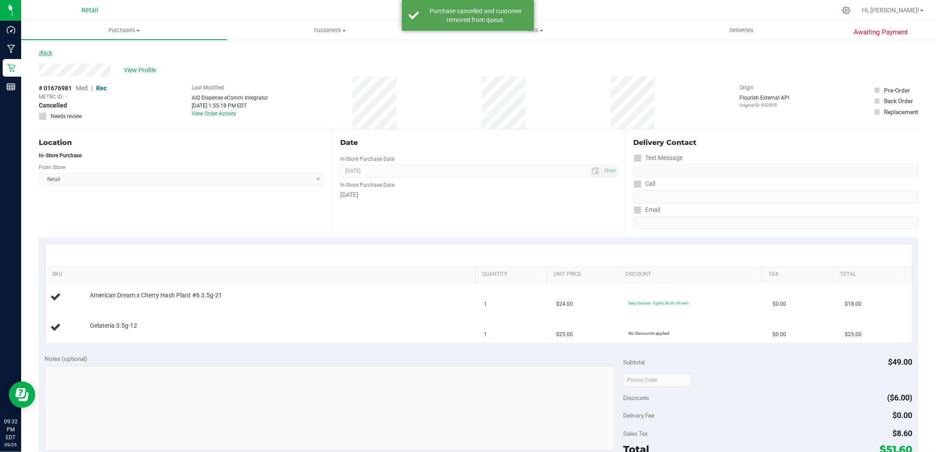
click at [49, 54] on link "Back" at bounding box center [45, 53] width 13 height 6
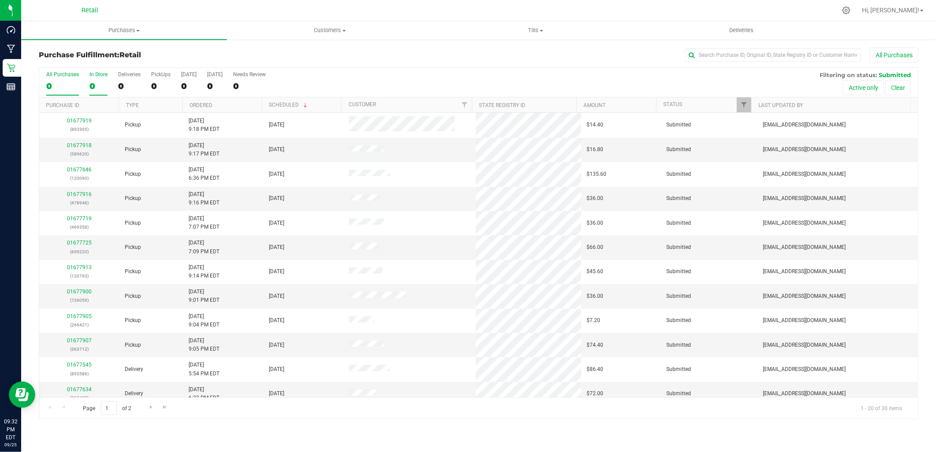
click at [104, 75] on div "In Store" at bounding box center [98, 74] width 18 height 6
click at [0, 0] on input "In Store 0" at bounding box center [0, 0] width 0 height 0
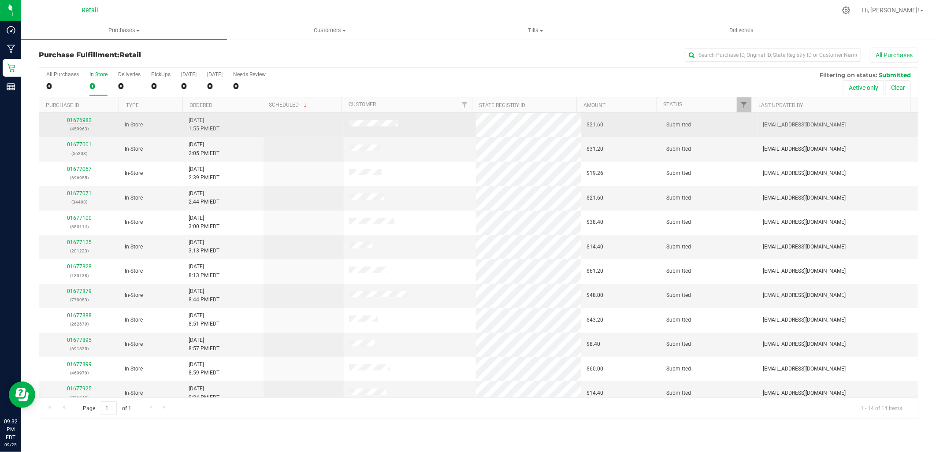
click at [83, 120] on link "01676982" at bounding box center [79, 120] width 25 height 6
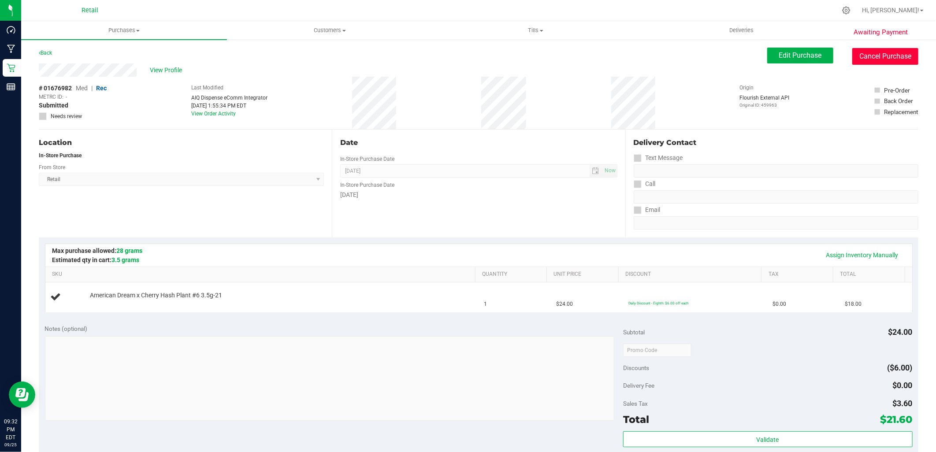
click at [876, 56] on button "Cancel Purchase" at bounding box center [886, 56] width 66 height 17
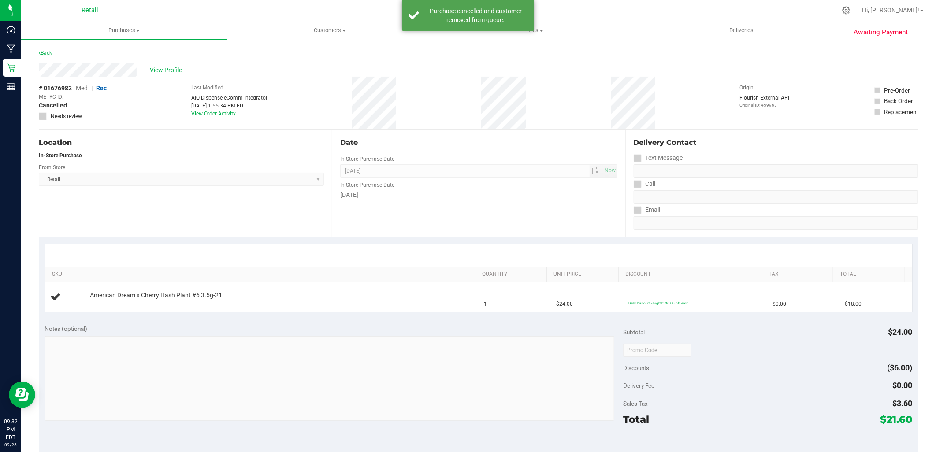
click at [46, 54] on link "Back" at bounding box center [45, 53] width 13 height 6
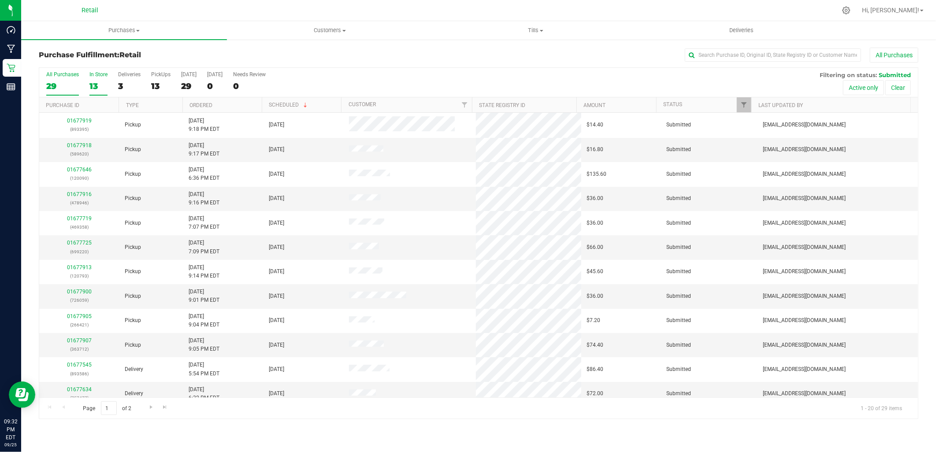
click at [97, 73] on div "In Store" at bounding box center [98, 74] width 18 height 6
click at [0, 0] on input "In Store 13" at bounding box center [0, 0] width 0 height 0
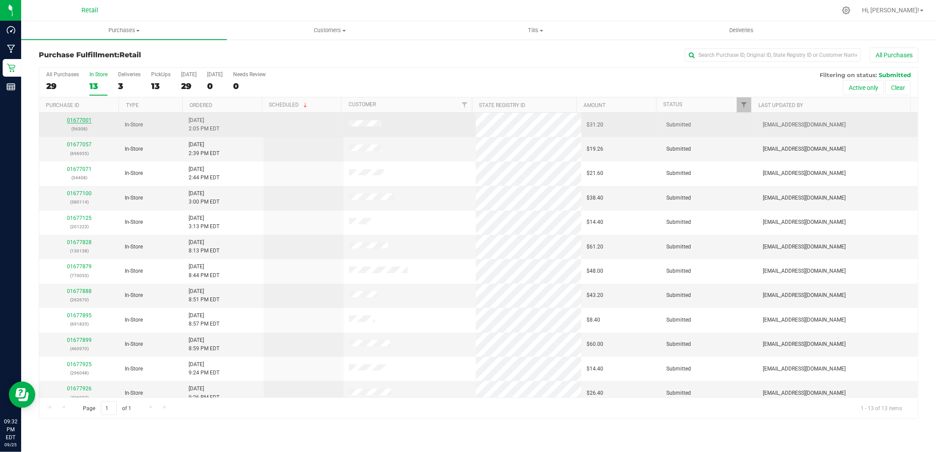
click at [79, 123] on link "01677001" at bounding box center [79, 120] width 25 height 6
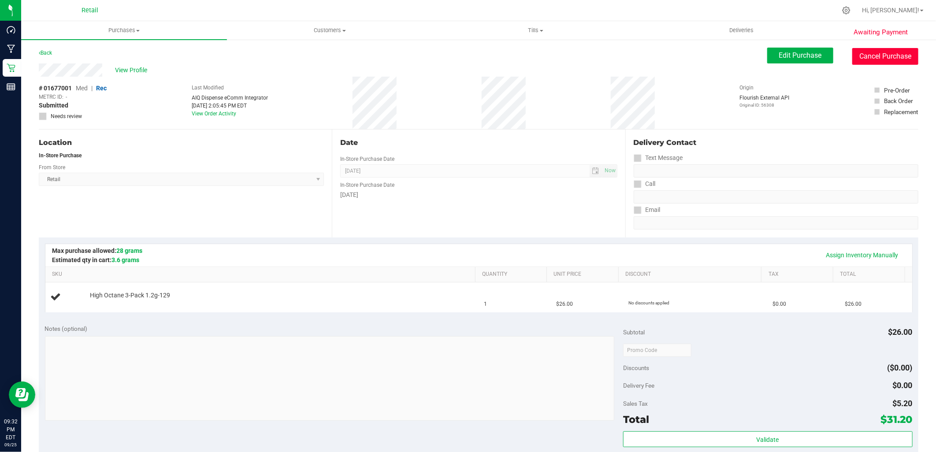
click at [887, 60] on button "Cancel Purchase" at bounding box center [886, 56] width 66 height 17
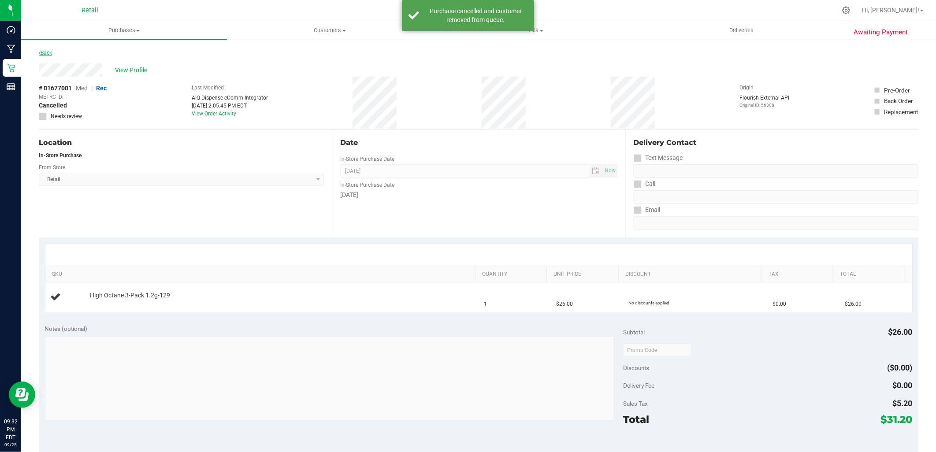
click at [46, 50] on link "Back" at bounding box center [45, 53] width 13 height 6
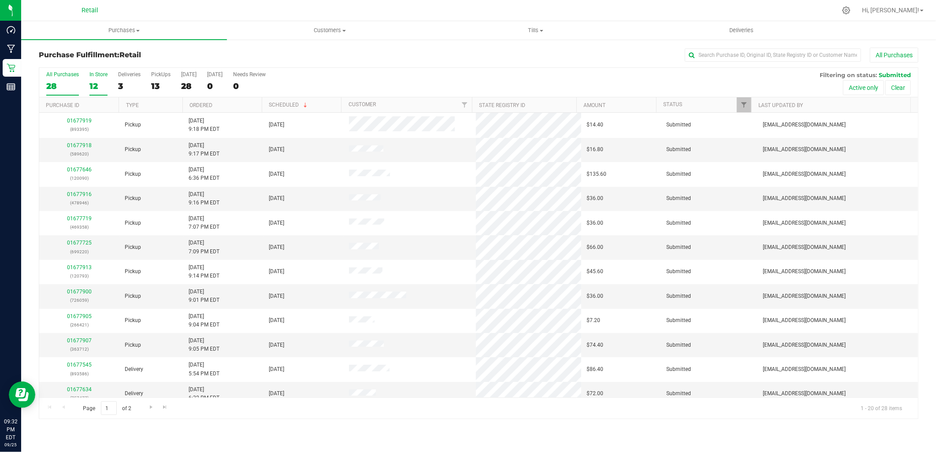
click at [104, 81] on label "In Store 12" at bounding box center [98, 83] width 18 height 24
click at [0, 0] on input "In Store 12" at bounding box center [0, 0] width 0 height 0
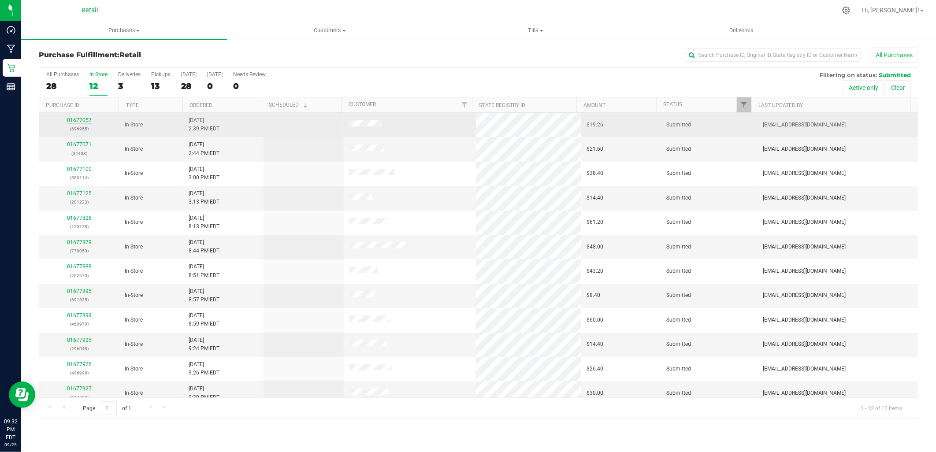
click at [78, 119] on link "01677057" at bounding box center [79, 120] width 25 height 6
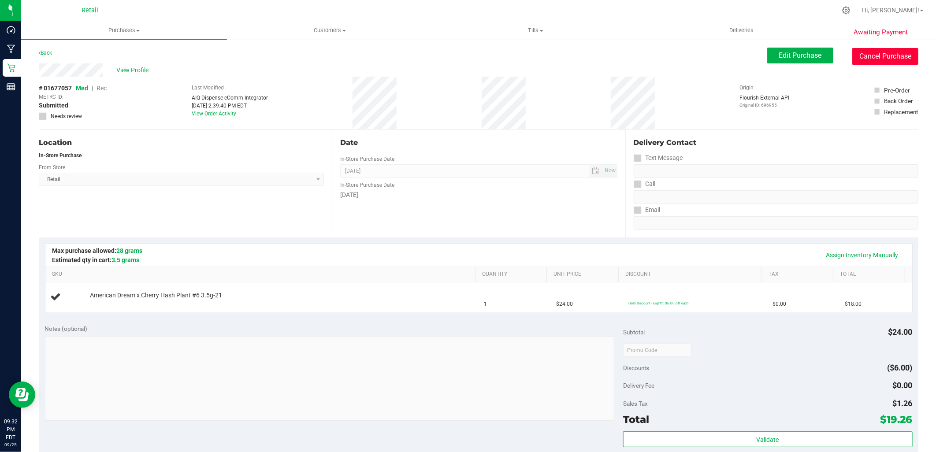
click at [889, 54] on button "Cancel Purchase" at bounding box center [886, 56] width 66 height 17
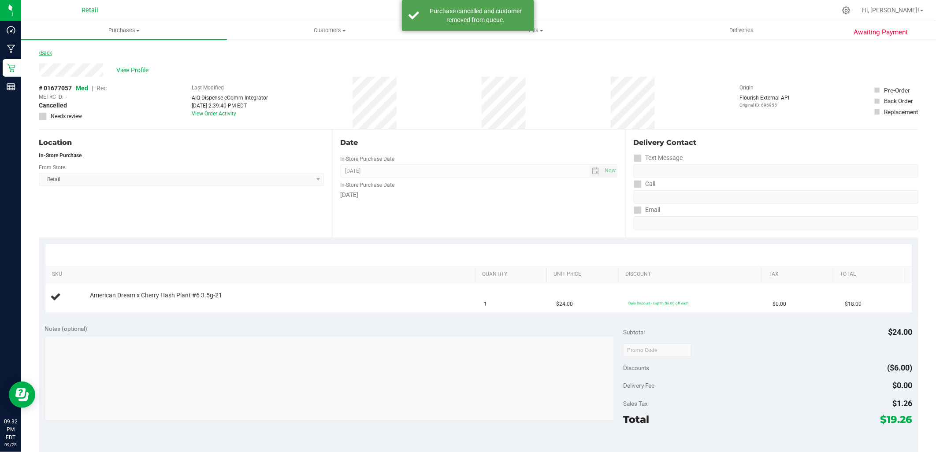
click at [45, 52] on link "Back" at bounding box center [45, 53] width 13 height 6
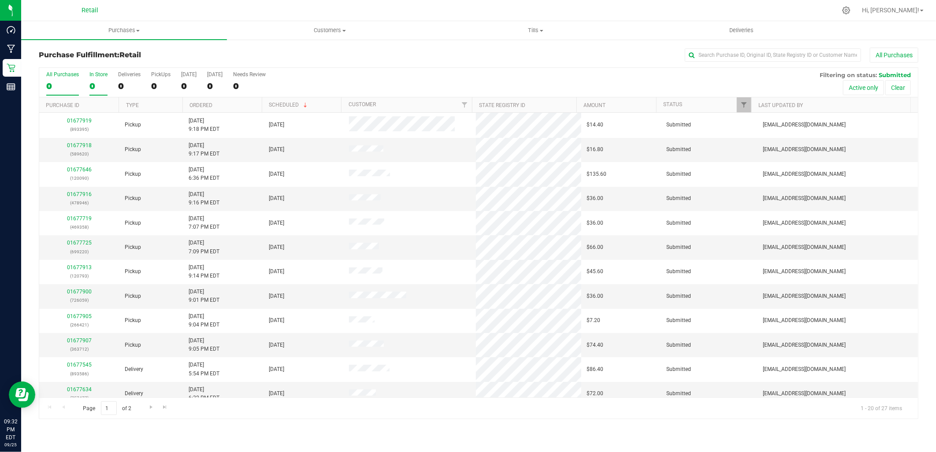
click at [100, 78] on label "In Store 0" at bounding box center [98, 83] width 18 height 24
click at [0, 0] on input "In Store 0" at bounding box center [0, 0] width 0 height 0
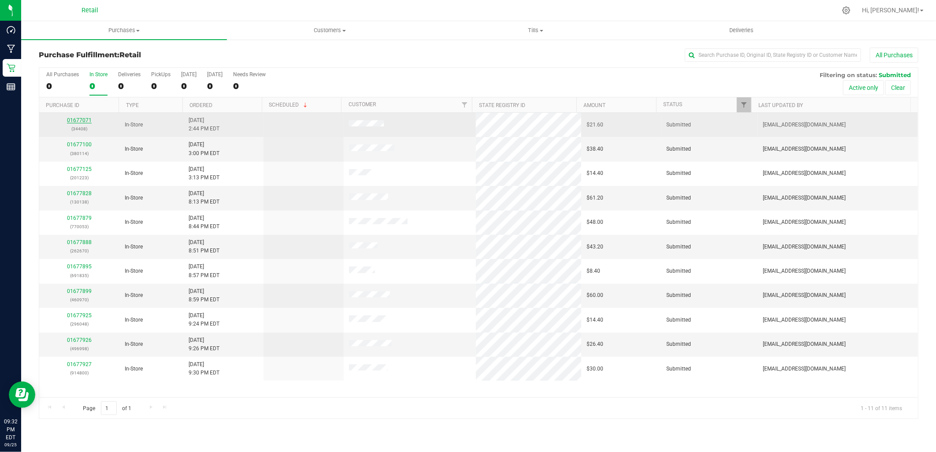
click at [72, 118] on link "01677071" at bounding box center [79, 120] width 25 height 6
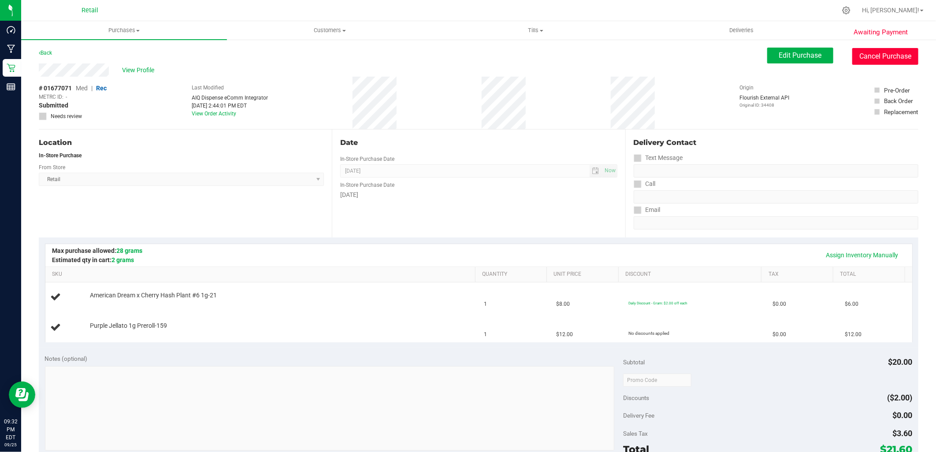
click at [876, 55] on button "Cancel Purchase" at bounding box center [886, 56] width 66 height 17
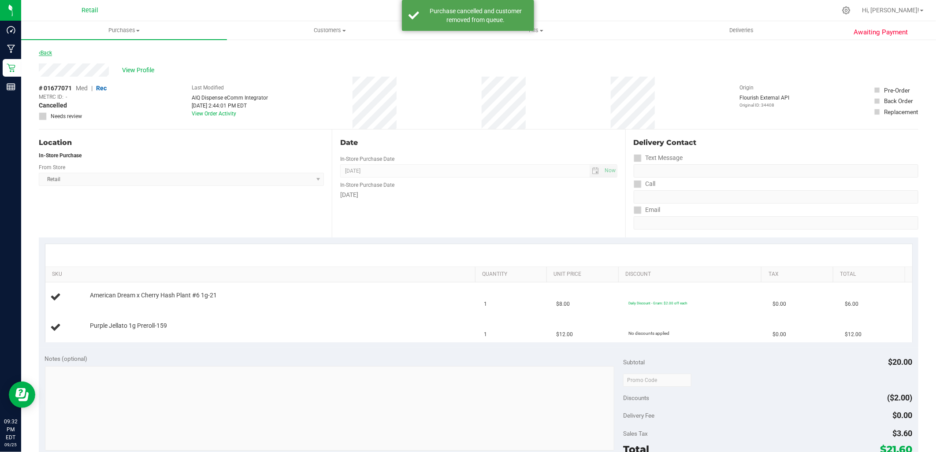
click at [45, 52] on link "Back" at bounding box center [45, 53] width 13 height 6
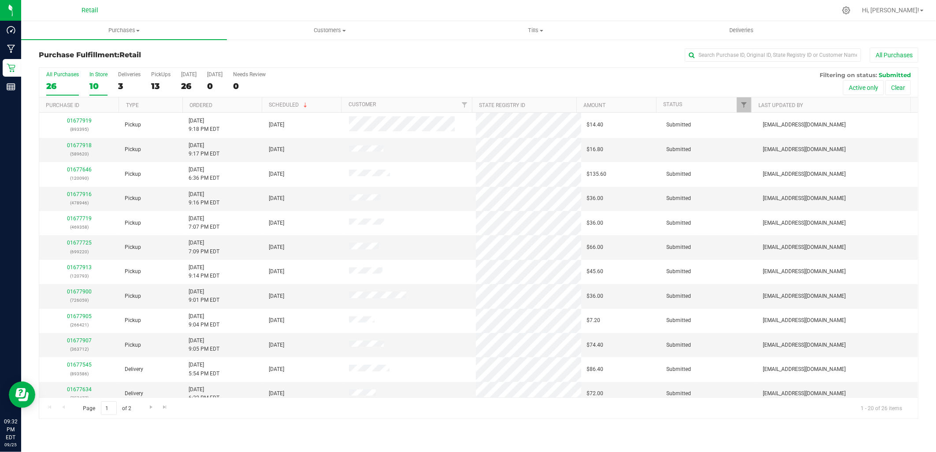
click at [92, 82] on div "10" at bounding box center [98, 86] width 18 height 10
click at [0, 0] on input "In Store 10" at bounding box center [0, 0] width 0 height 0
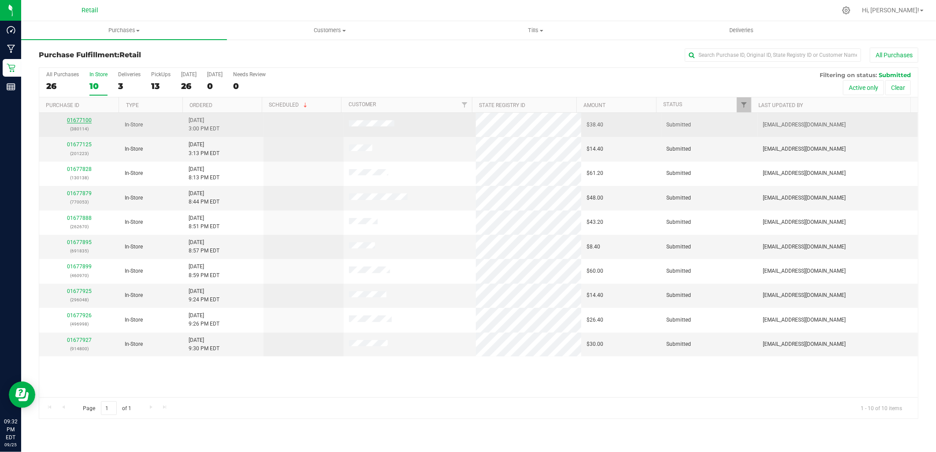
click at [75, 122] on link "01677100" at bounding box center [79, 120] width 25 height 6
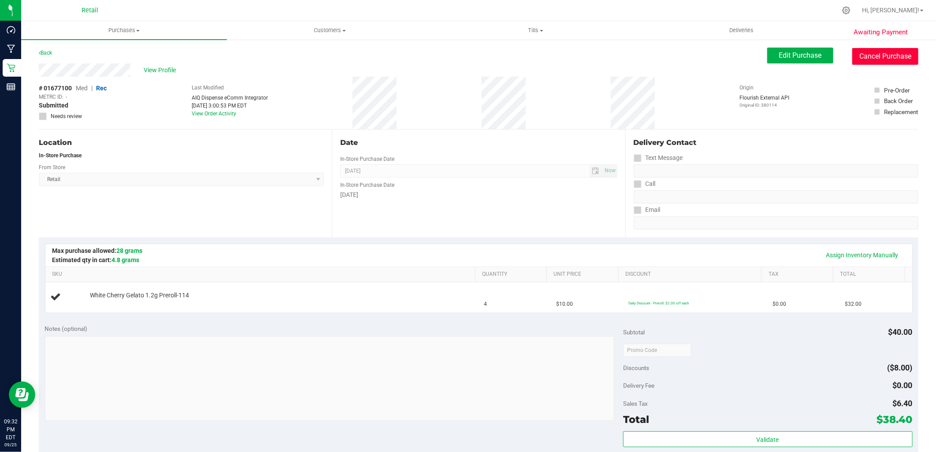
click at [893, 56] on button "Cancel Purchase" at bounding box center [886, 56] width 66 height 17
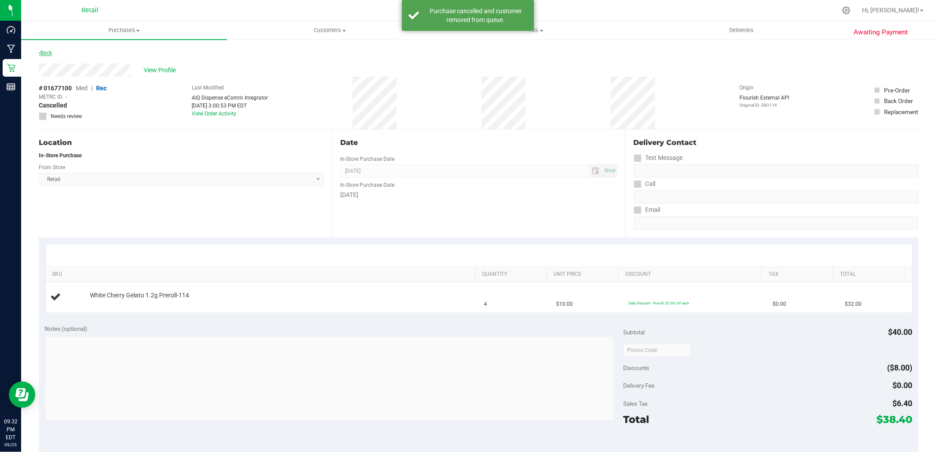
click at [44, 51] on link "Back" at bounding box center [45, 53] width 13 height 6
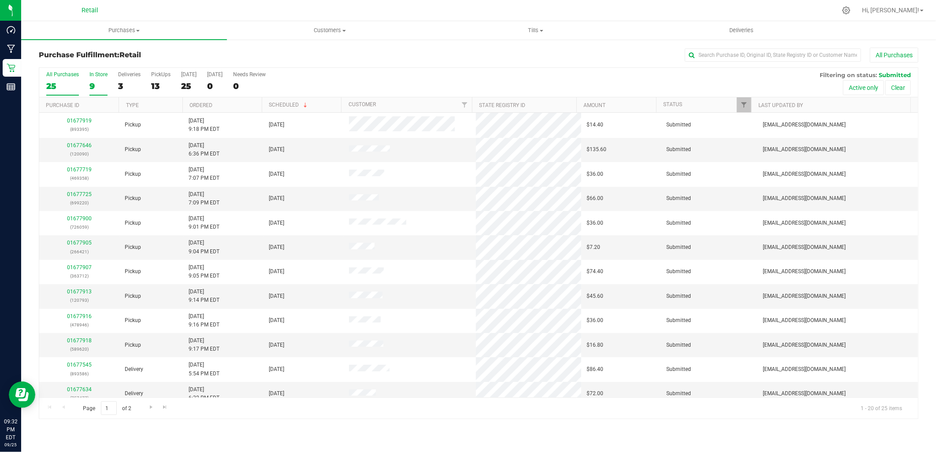
click at [98, 76] on div "In Store" at bounding box center [98, 74] width 18 height 6
click at [0, 0] on input "In Store 9" at bounding box center [0, 0] width 0 height 0
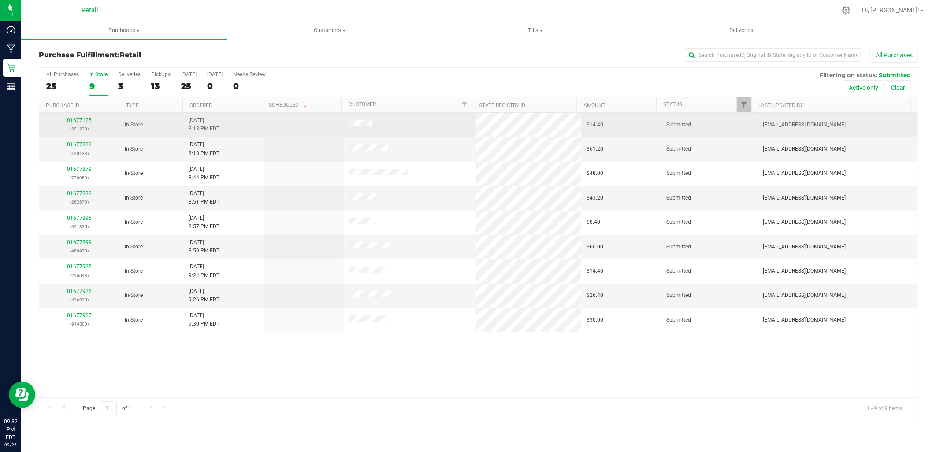
click at [77, 120] on link "01677125" at bounding box center [79, 120] width 25 height 6
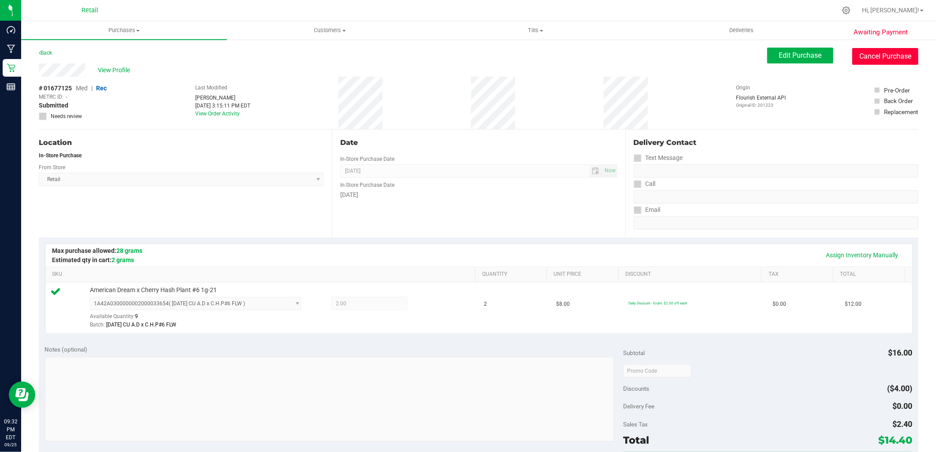
click at [887, 63] on button "Cancel Purchase" at bounding box center [886, 56] width 66 height 17
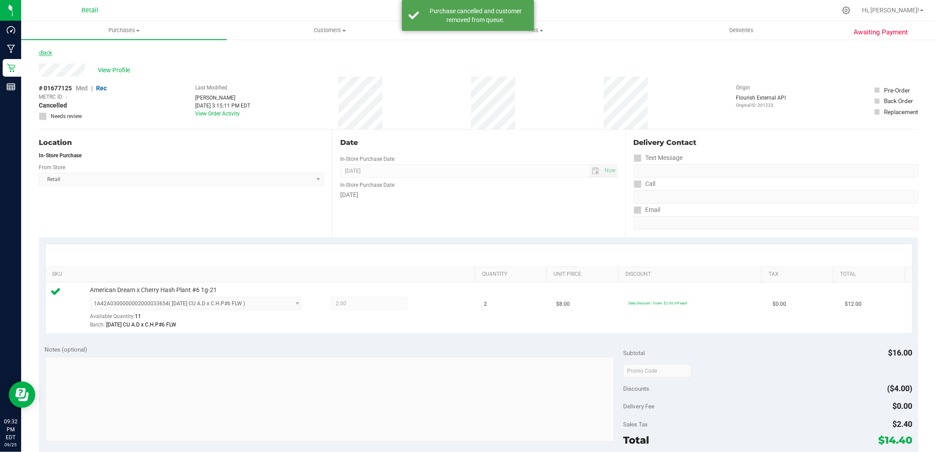
click at [46, 51] on link "Back" at bounding box center [45, 53] width 13 height 6
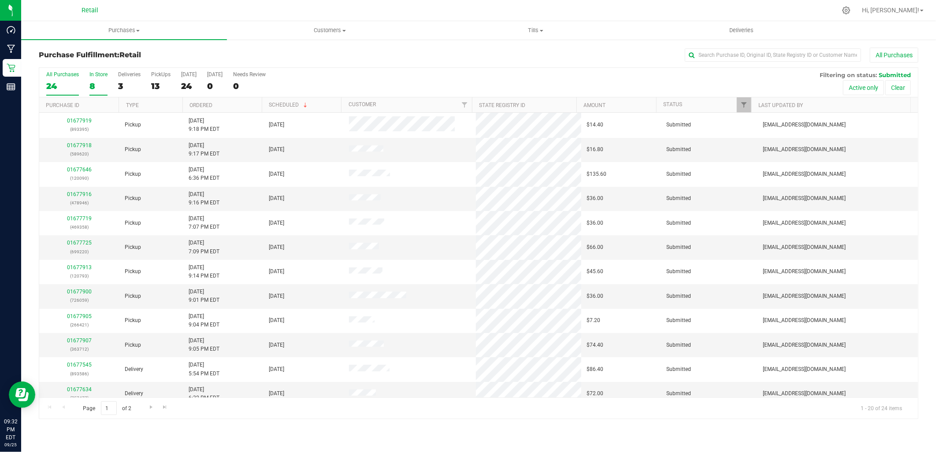
click at [94, 75] on div "In Store" at bounding box center [98, 74] width 18 height 6
click at [0, 0] on input "In Store 8" at bounding box center [0, 0] width 0 height 0
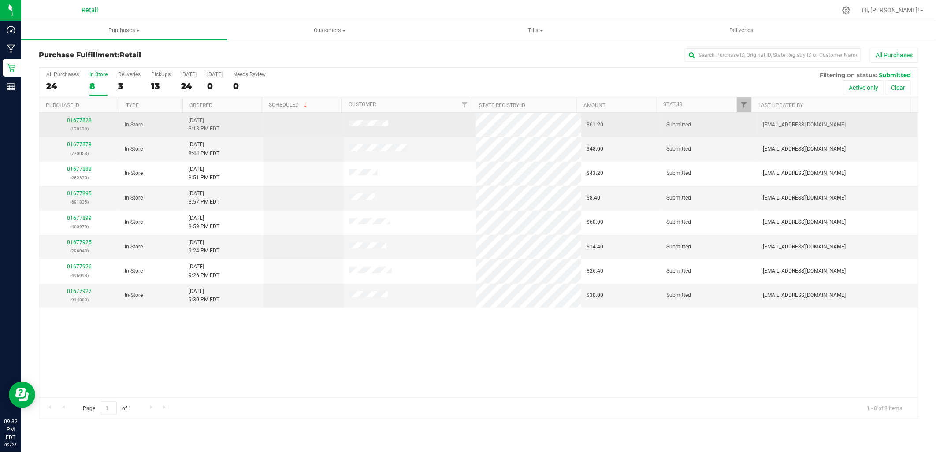
click at [80, 119] on link "01677828" at bounding box center [79, 120] width 25 height 6
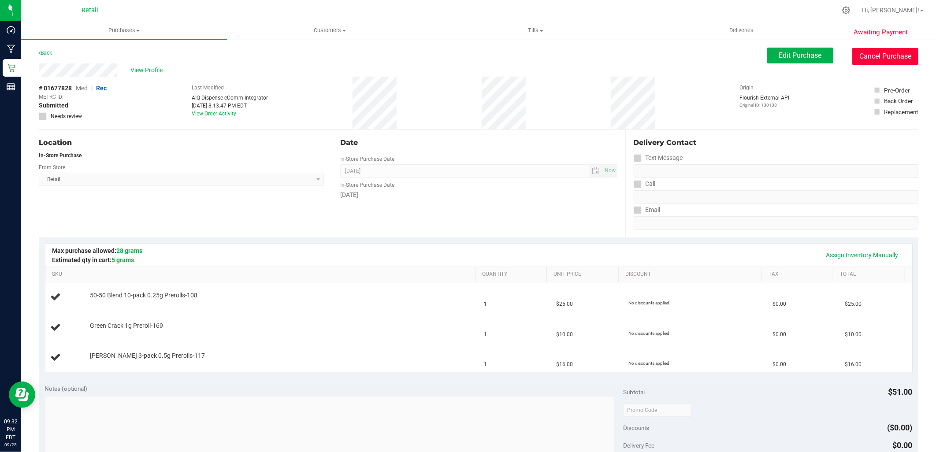
click at [884, 53] on button "Cancel Purchase" at bounding box center [886, 56] width 66 height 17
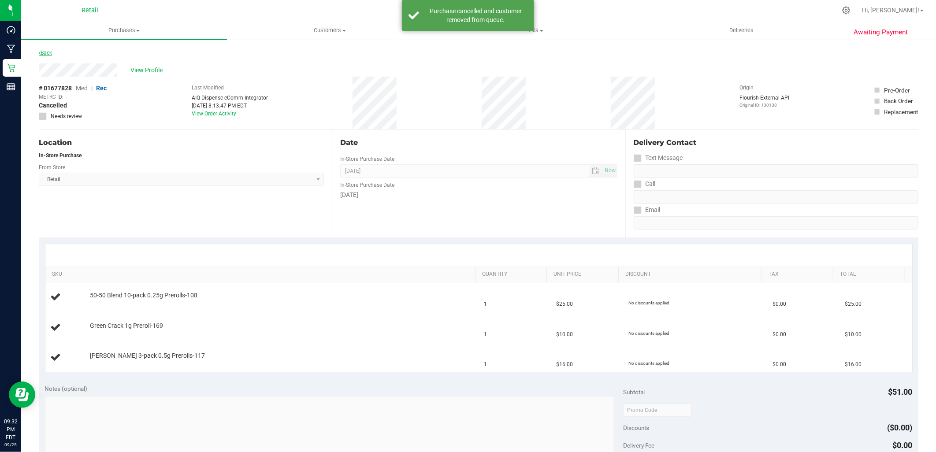
click at [46, 51] on link "Back" at bounding box center [45, 53] width 13 height 6
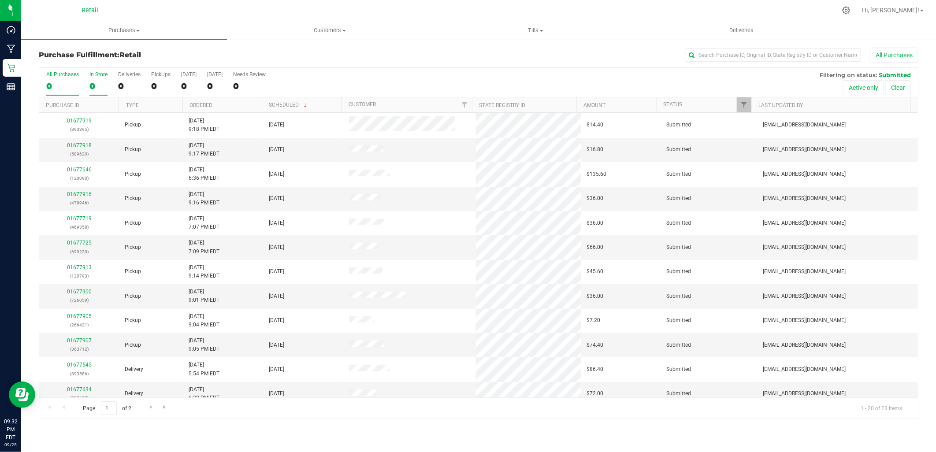
click at [100, 74] on div "In Store" at bounding box center [98, 74] width 18 height 6
click at [0, 0] on input "In Store 0" at bounding box center [0, 0] width 0 height 0
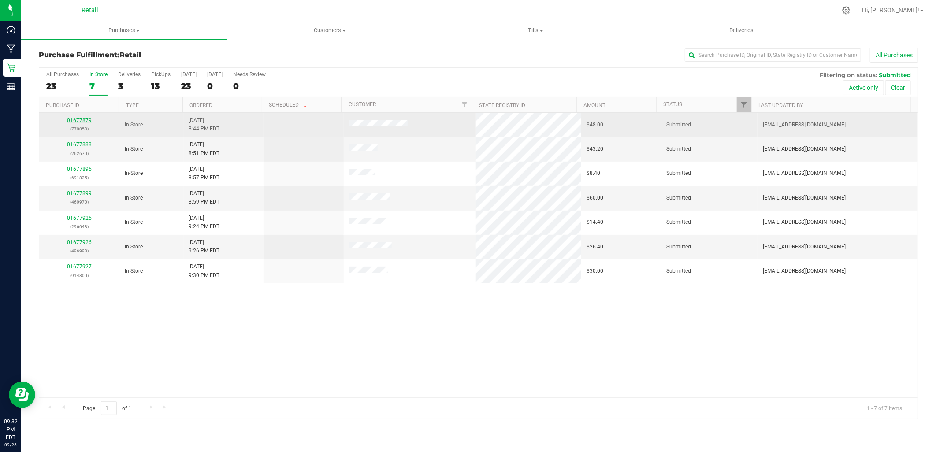
click at [74, 121] on link "01677879" at bounding box center [79, 120] width 25 height 6
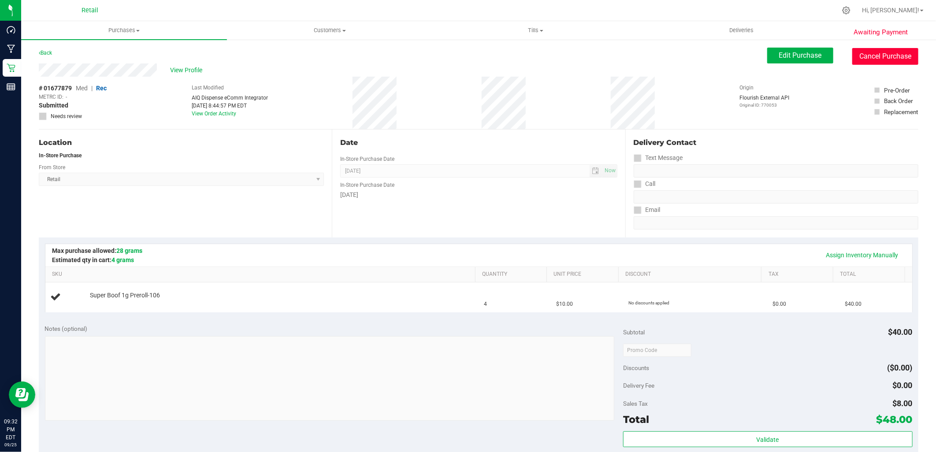
click at [878, 51] on button "Cancel Purchase" at bounding box center [886, 56] width 66 height 17
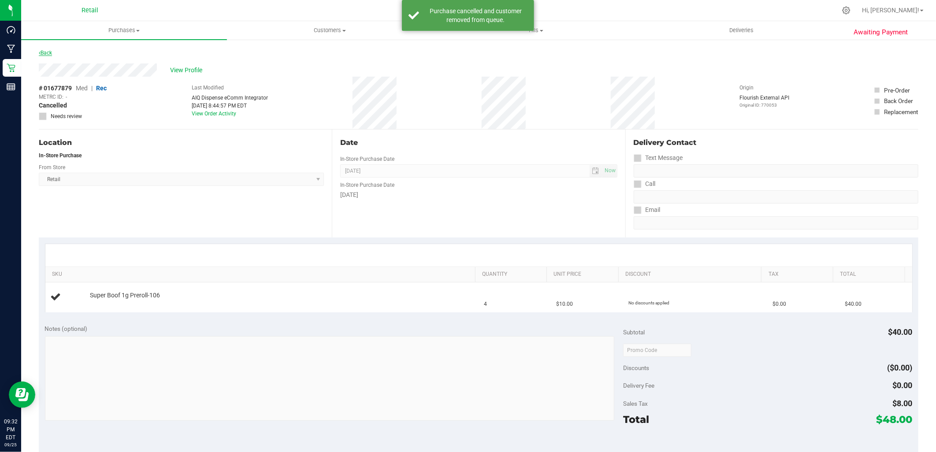
click at [41, 53] on link "Back" at bounding box center [45, 53] width 13 height 6
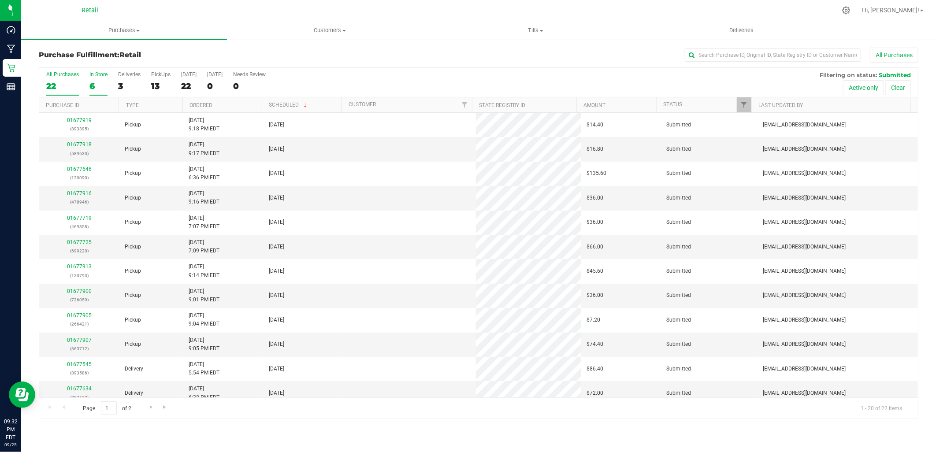
click at [94, 75] on div "In Store" at bounding box center [98, 74] width 18 height 6
click at [0, 0] on input "In Store 6" at bounding box center [0, 0] width 0 height 0
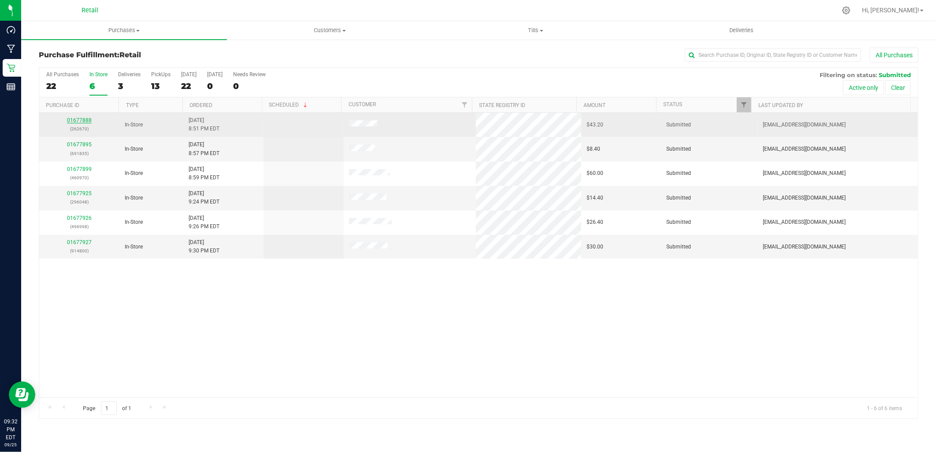
click at [81, 118] on link "01677888" at bounding box center [79, 120] width 25 height 6
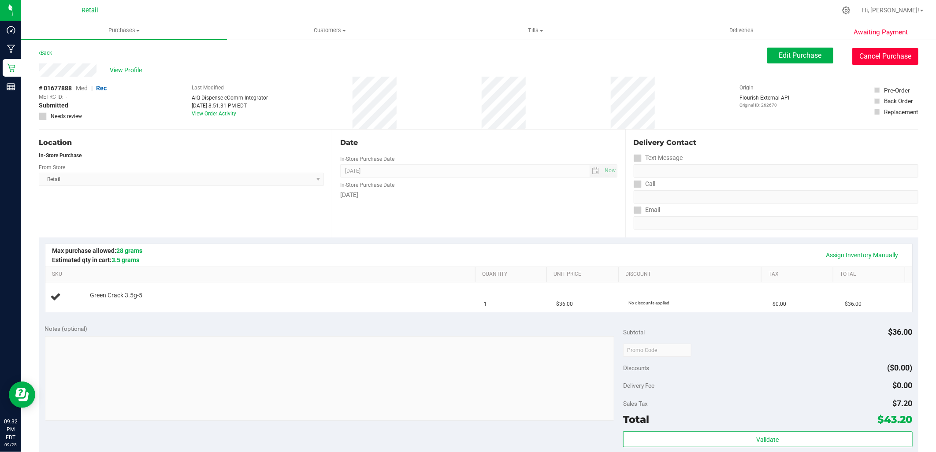
click at [867, 59] on button "Cancel Purchase" at bounding box center [886, 56] width 66 height 17
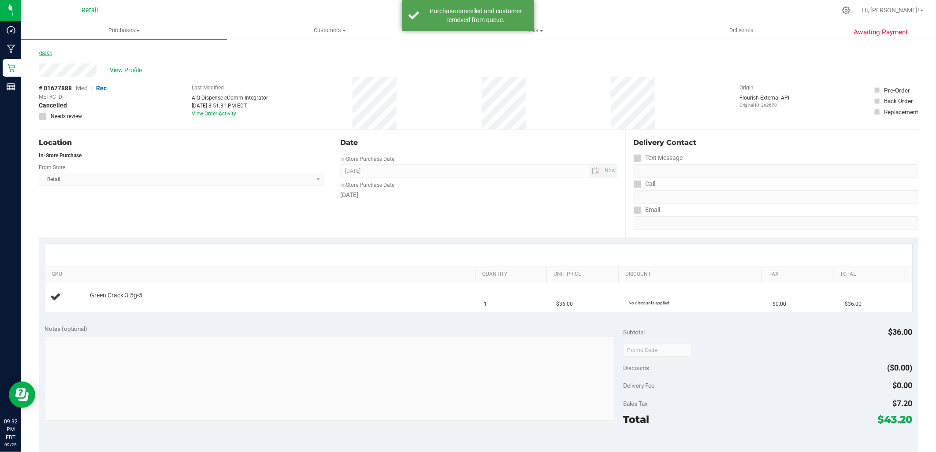
click at [50, 50] on link "Back" at bounding box center [45, 53] width 13 height 6
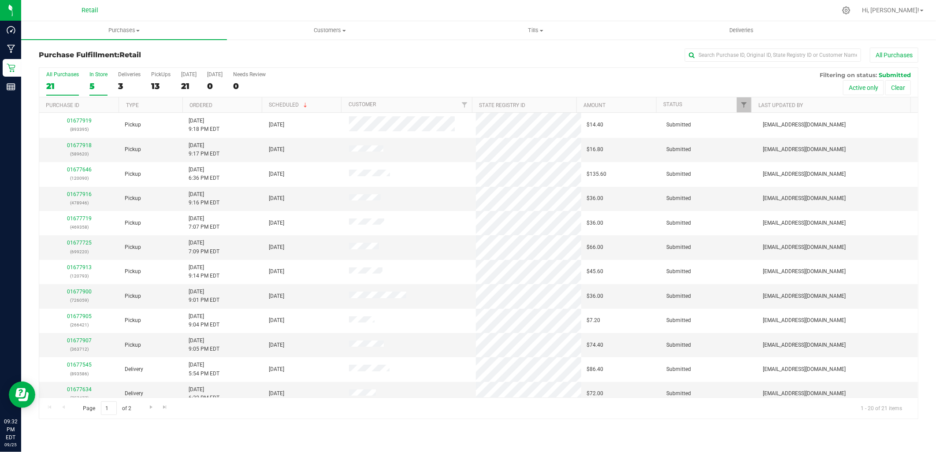
click at [93, 84] on div "5" at bounding box center [98, 86] width 18 height 10
click at [0, 0] on input "In Store 5" at bounding box center [0, 0] width 0 height 0
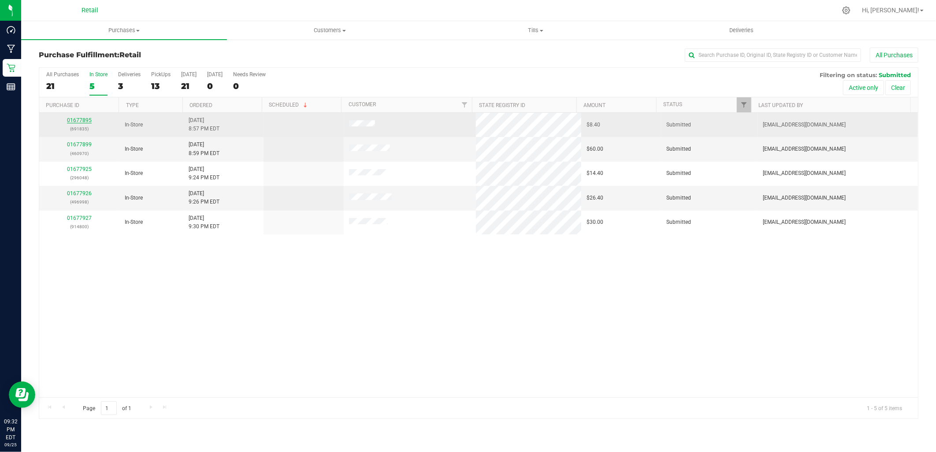
click at [82, 122] on link "01677895" at bounding box center [79, 120] width 25 height 6
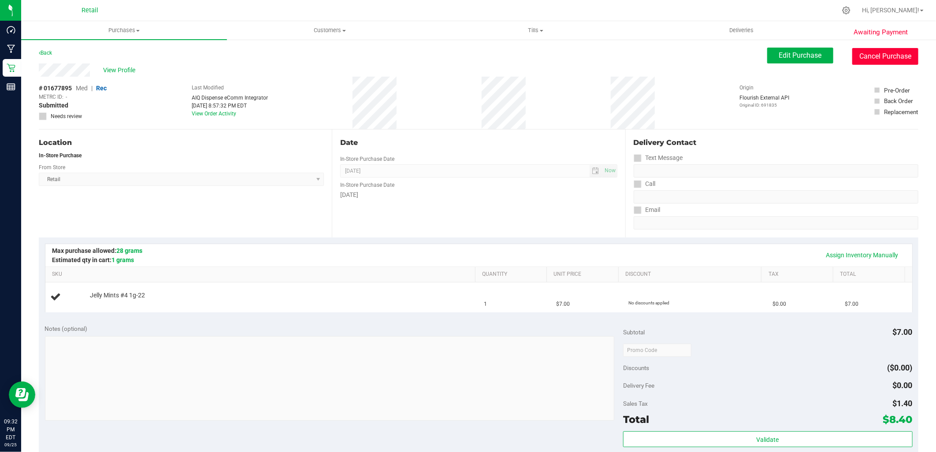
click at [870, 51] on button "Cancel Purchase" at bounding box center [886, 56] width 66 height 17
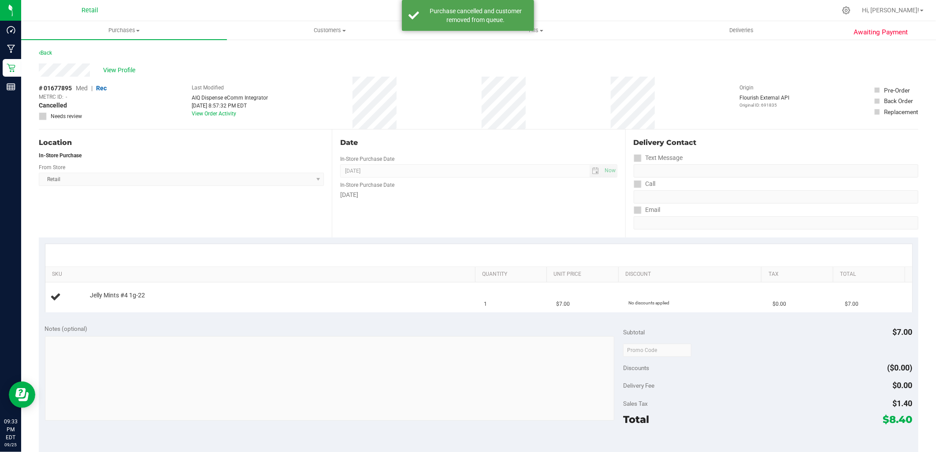
click at [45, 56] on div "Back" at bounding box center [45, 53] width 13 height 11
click at [46, 53] on link "Back" at bounding box center [45, 53] width 13 height 6
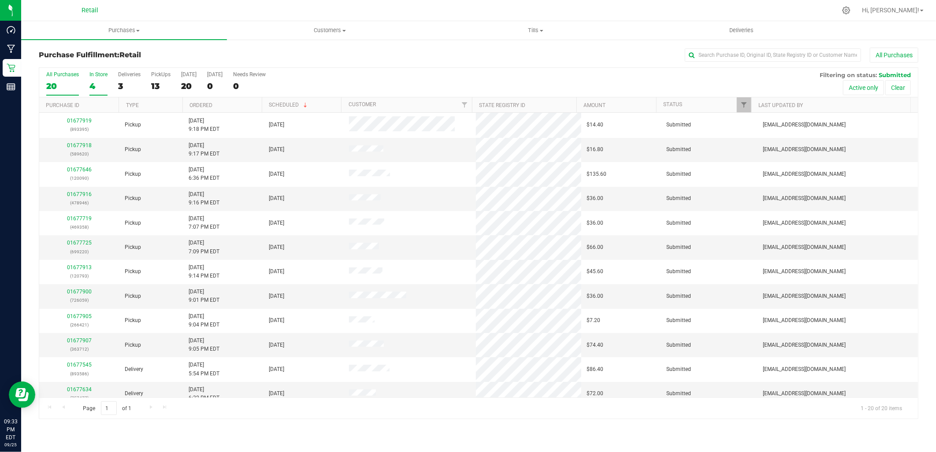
click at [97, 83] on div "4" at bounding box center [98, 86] width 18 height 10
click at [0, 0] on input "In Store 4" at bounding box center [0, 0] width 0 height 0
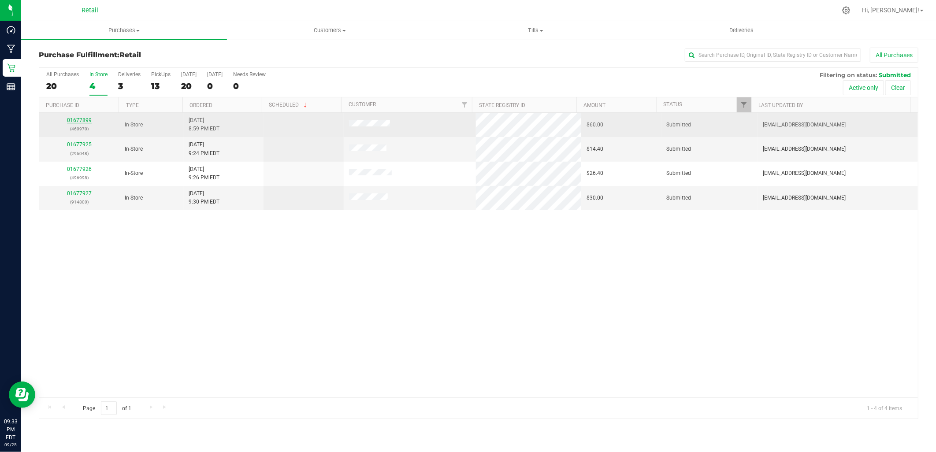
click at [77, 119] on link "01677899" at bounding box center [79, 120] width 25 height 6
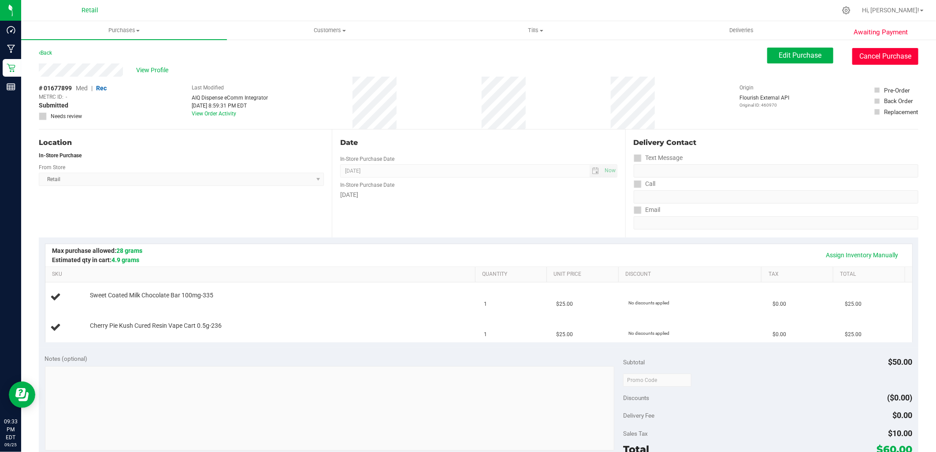
click at [894, 56] on button "Cancel Purchase" at bounding box center [886, 56] width 66 height 17
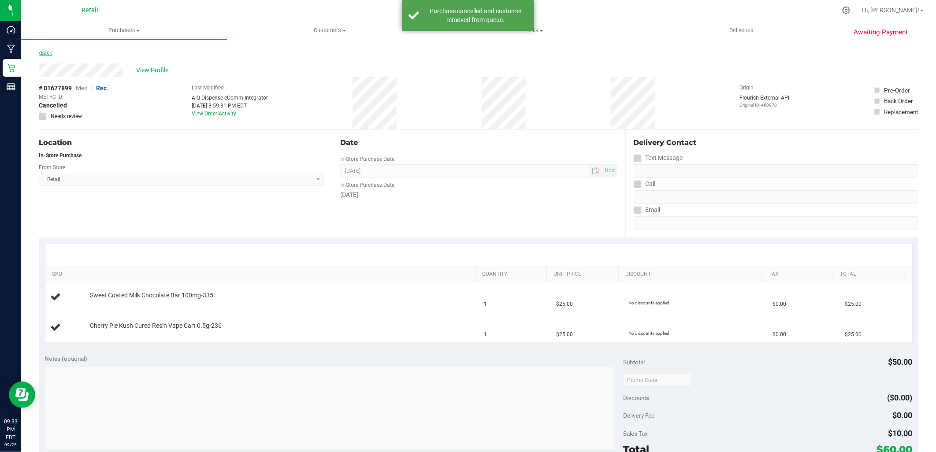
click at [42, 51] on link "Back" at bounding box center [45, 53] width 13 height 6
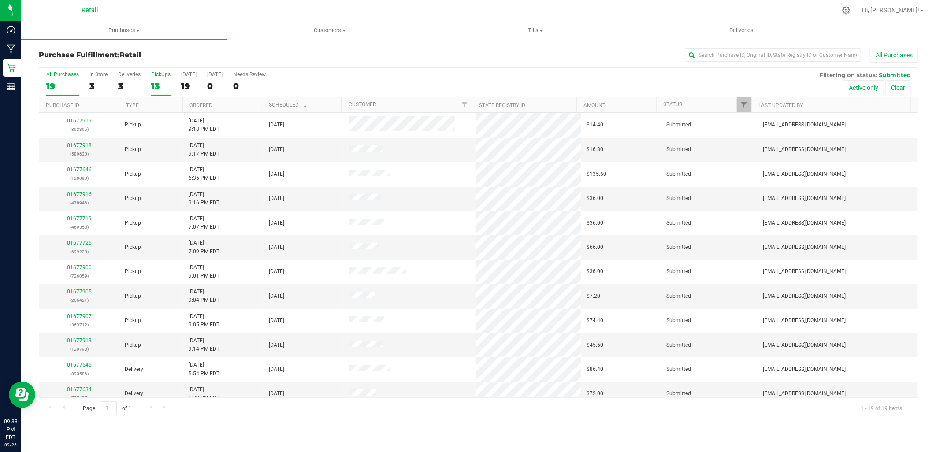
click at [156, 77] on div "PickUps" at bounding box center [160, 74] width 19 height 6
click at [0, 0] on input "PickUps 13" at bounding box center [0, 0] width 0 height 0
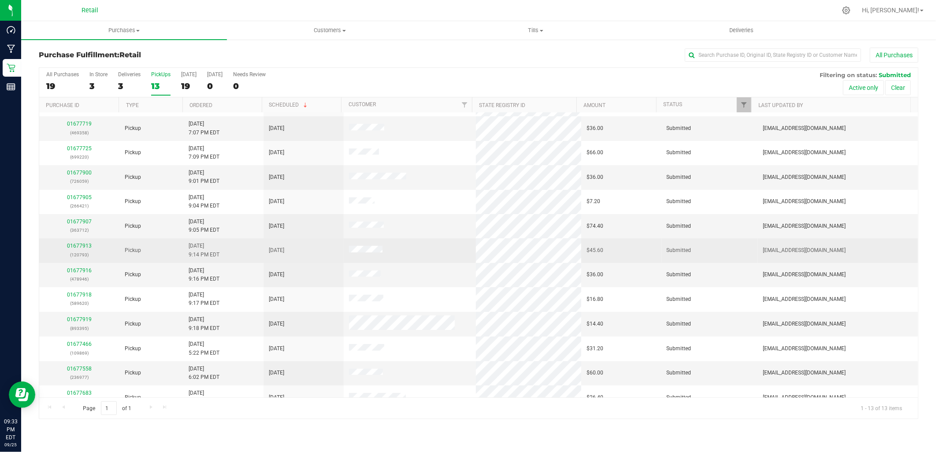
scroll to position [32, 0]
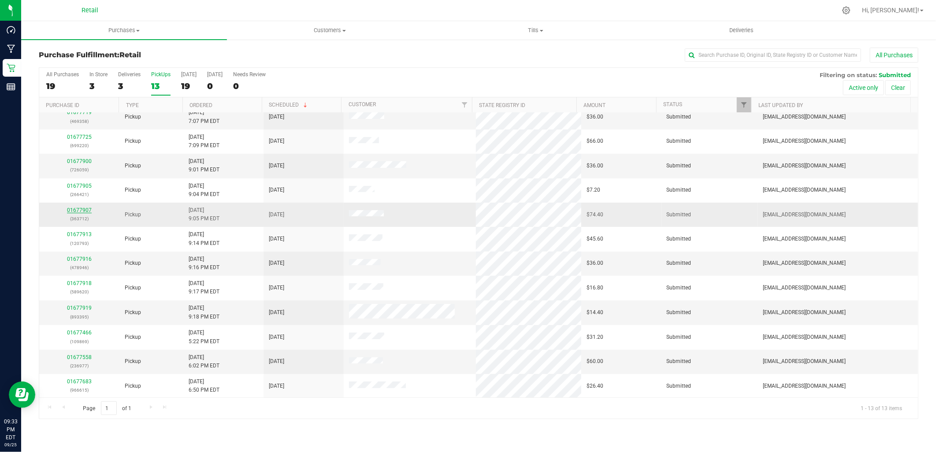
click at [68, 212] on link "01677907" at bounding box center [79, 210] width 25 height 6
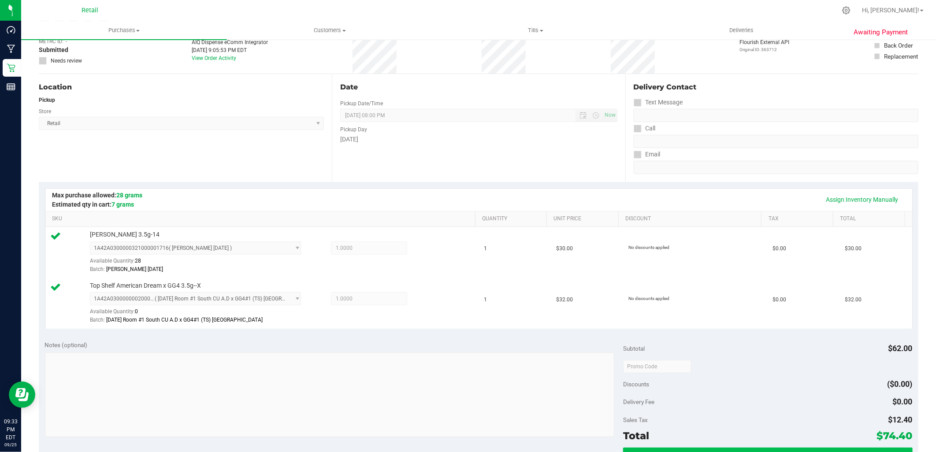
scroll to position [147, 0]
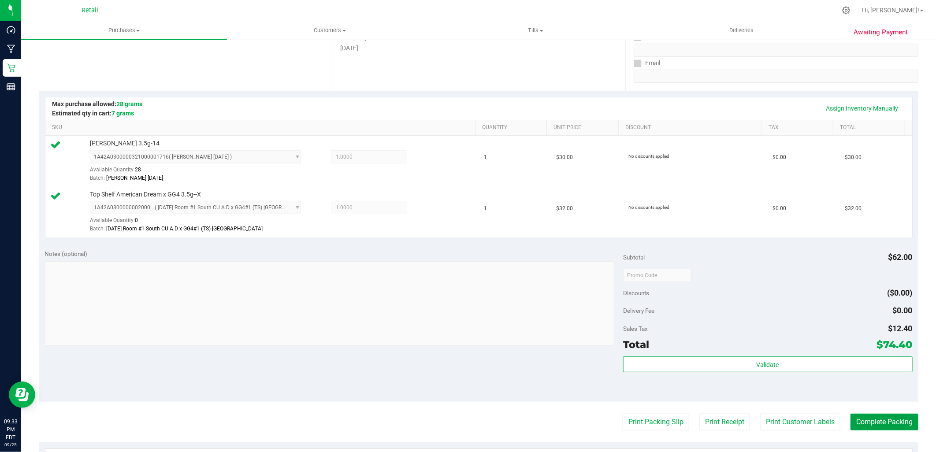
drag, startPoint x: 887, startPoint y: 416, endPoint x: 874, endPoint y: 415, distance: 13.7
click at [887, 416] on button "Complete Packing" at bounding box center [885, 422] width 68 height 17
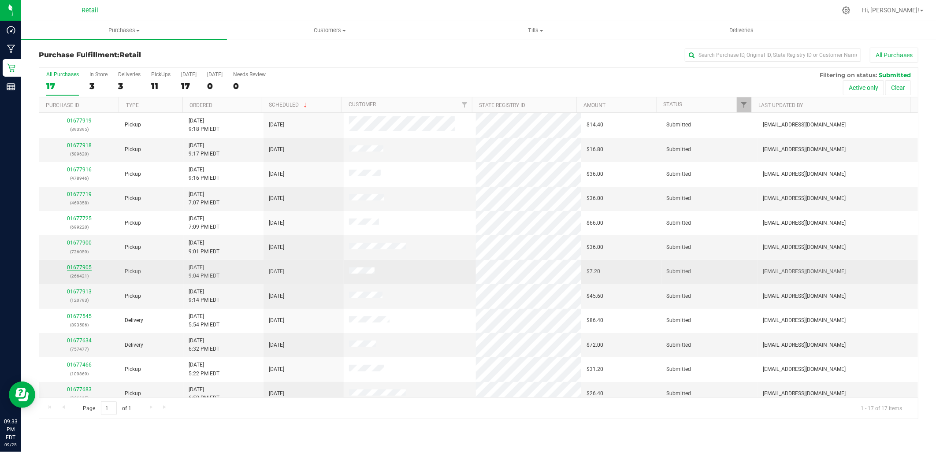
click at [89, 266] on link "01677905" at bounding box center [79, 268] width 25 height 6
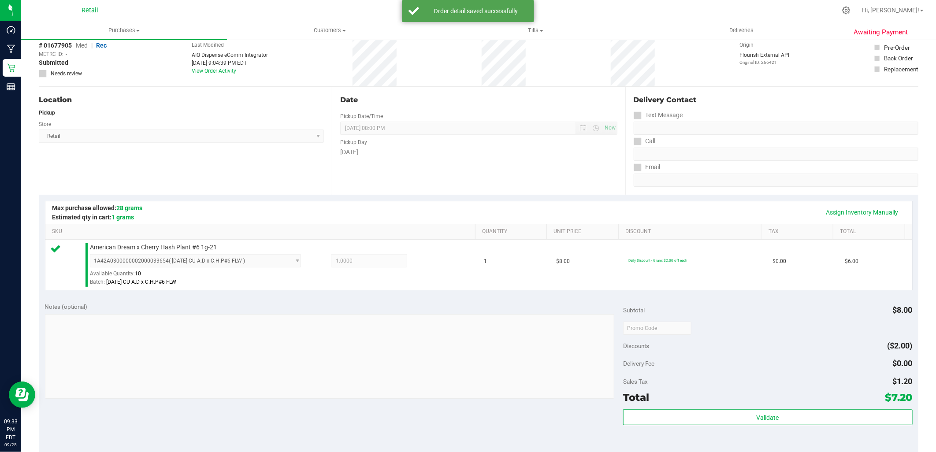
scroll to position [196, 0]
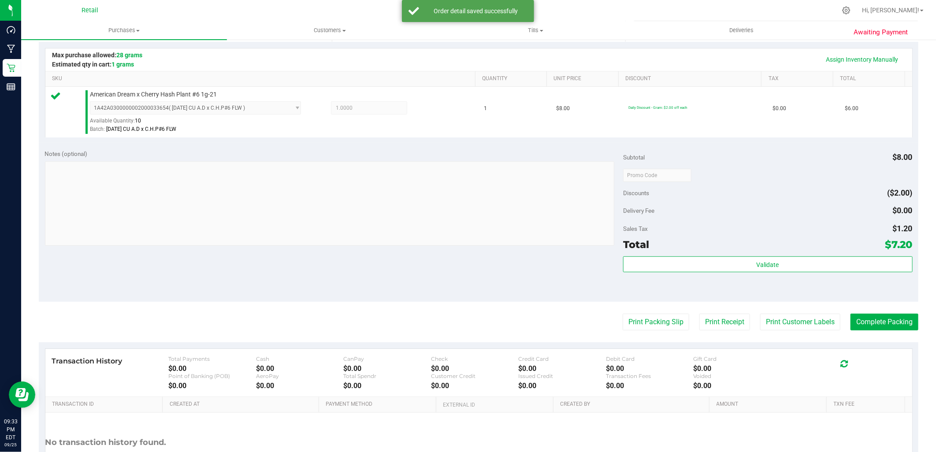
click at [866, 309] on purchase-details "Back Edit Purchase Cancel Purchase View Profile # 01677905 Med | Rec METRC ID: …" at bounding box center [479, 180] width 880 height 656
click at [888, 318] on button "Complete Packing" at bounding box center [885, 322] width 68 height 17
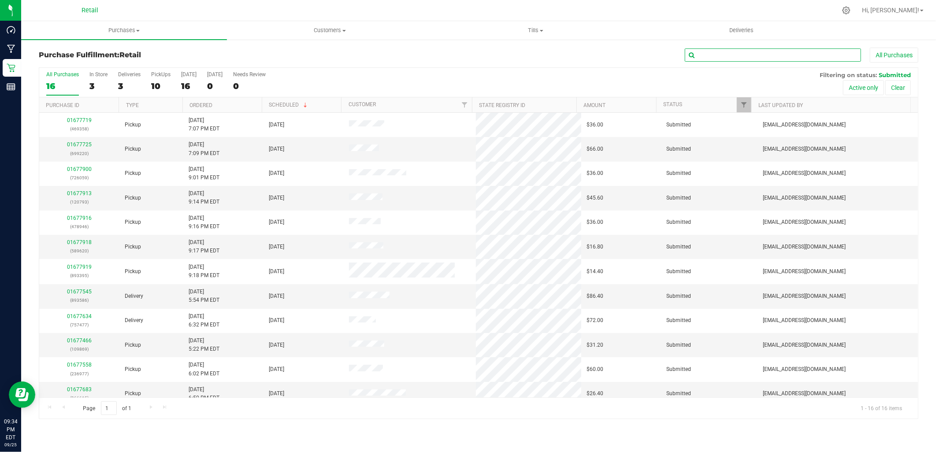
click at [724, 50] on input "text" at bounding box center [773, 54] width 176 height 13
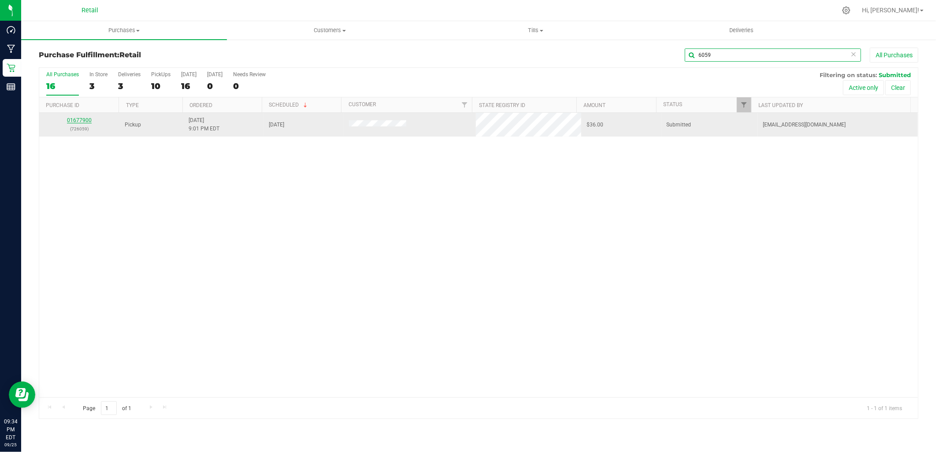
type input "6059"
click at [77, 120] on link "01677900" at bounding box center [79, 120] width 25 height 6
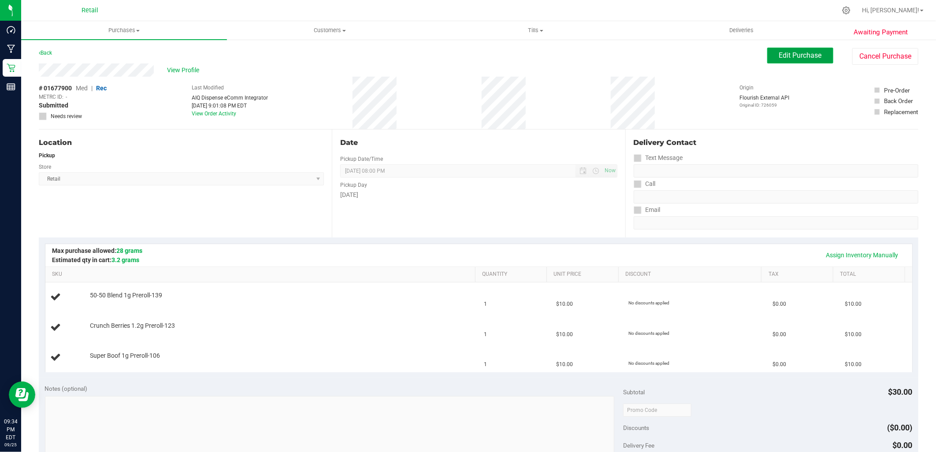
click at [797, 52] on span "Edit Purchase" at bounding box center [800, 55] width 43 height 8
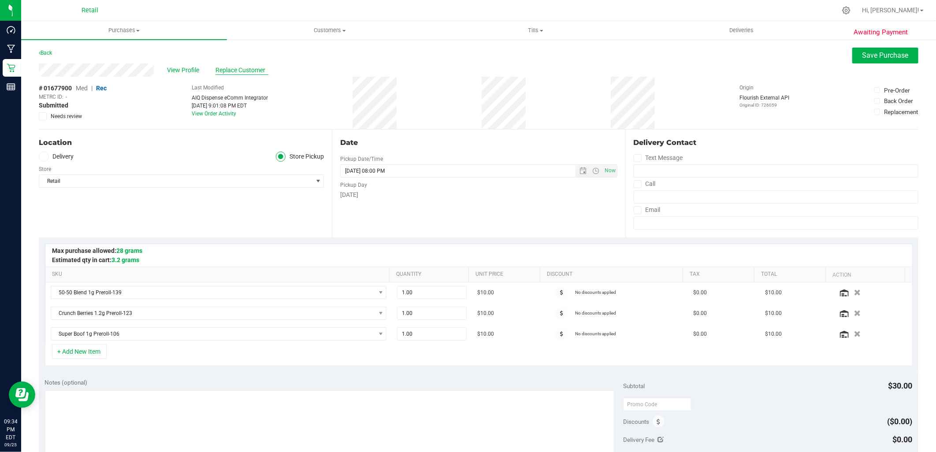
click at [234, 67] on span "Replace Customer" at bounding box center [242, 70] width 53 height 9
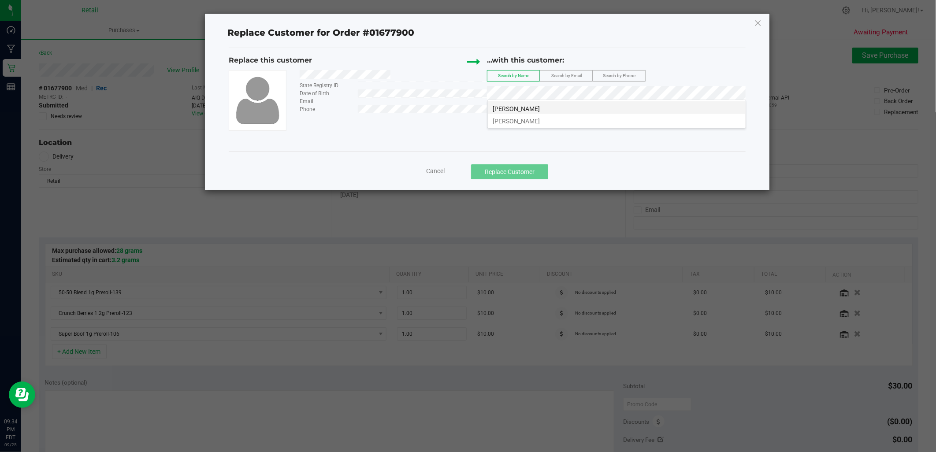
click at [526, 107] on span "[PERSON_NAME]" at bounding box center [516, 108] width 47 height 7
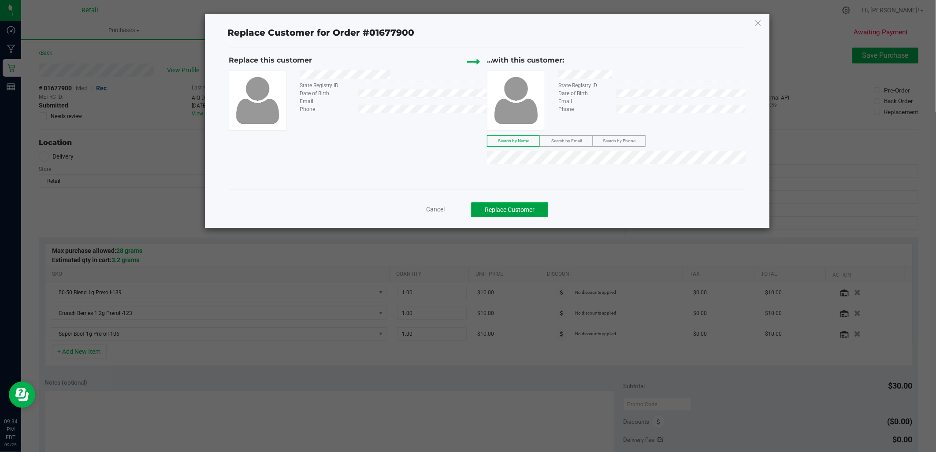
click at [517, 203] on button "Replace Customer" at bounding box center [509, 209] width 77 height 15
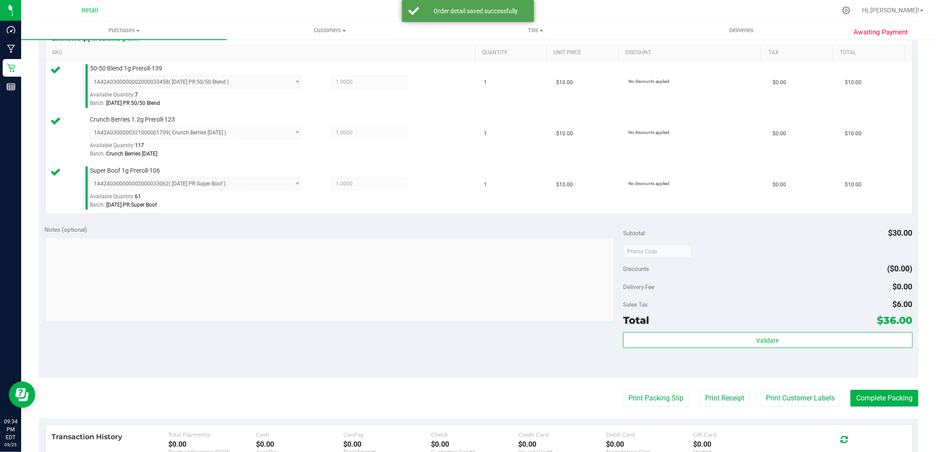
scroll to position [371, 0]
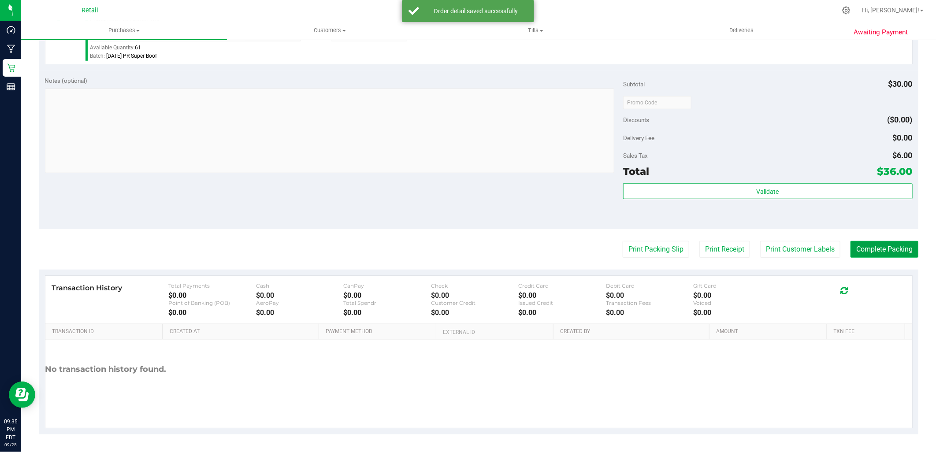
click at [874, 243] on button "Complete Packing" at bounding box center [885, 249] width 68 height 17
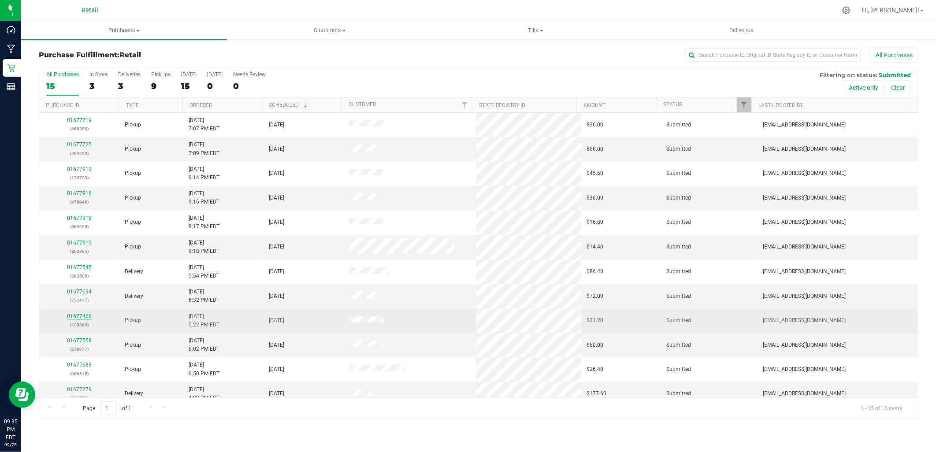
click at [82, 315] on link "01677466" at bounding box center [79, 316] width 25 height 6
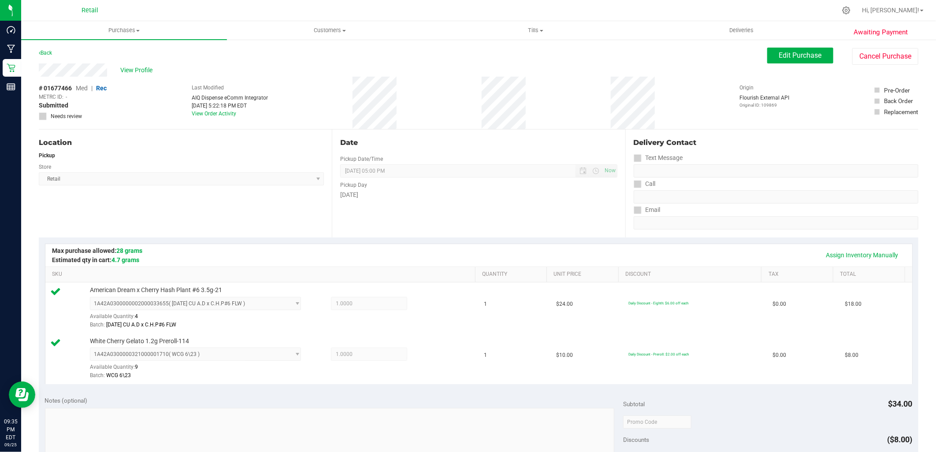
scroll to position [245, 0]
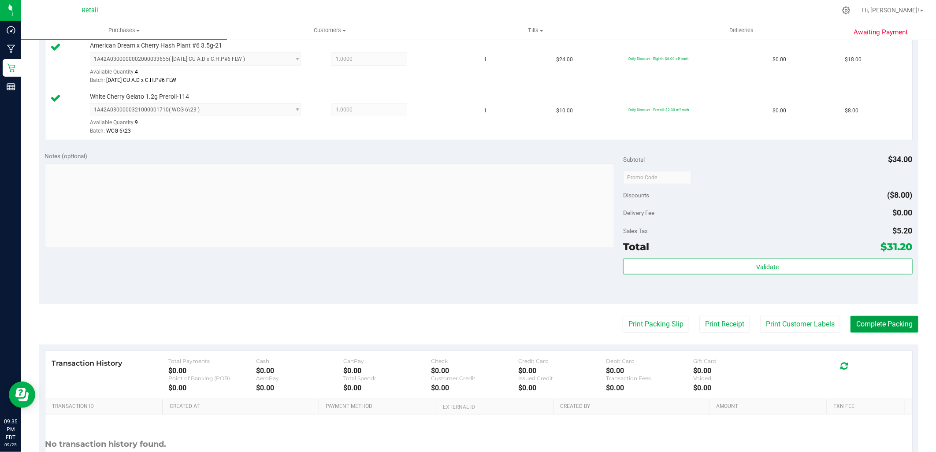
click at [888, 320] on button "Complete Packing" at bounding box center [885, 324] width 68 height 17
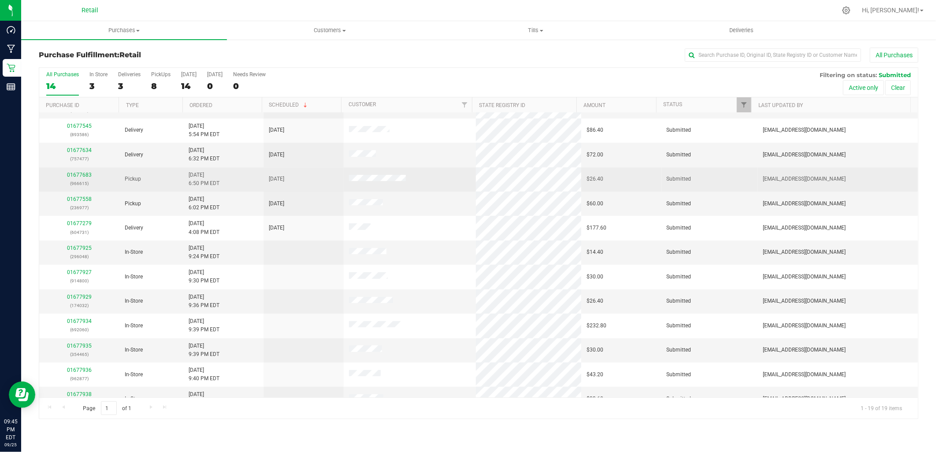
scroll to position [179, 0]
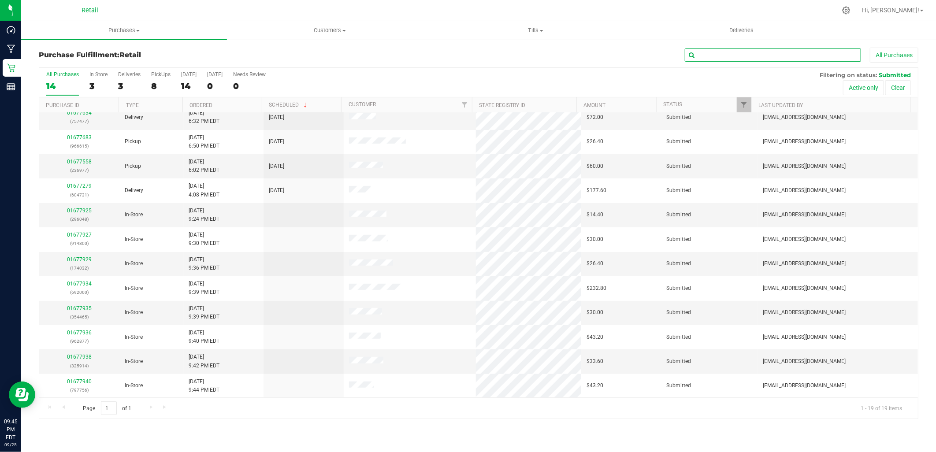
click at [753, 56] on input "text" at bounding box center [773, 54] width 176 height 13
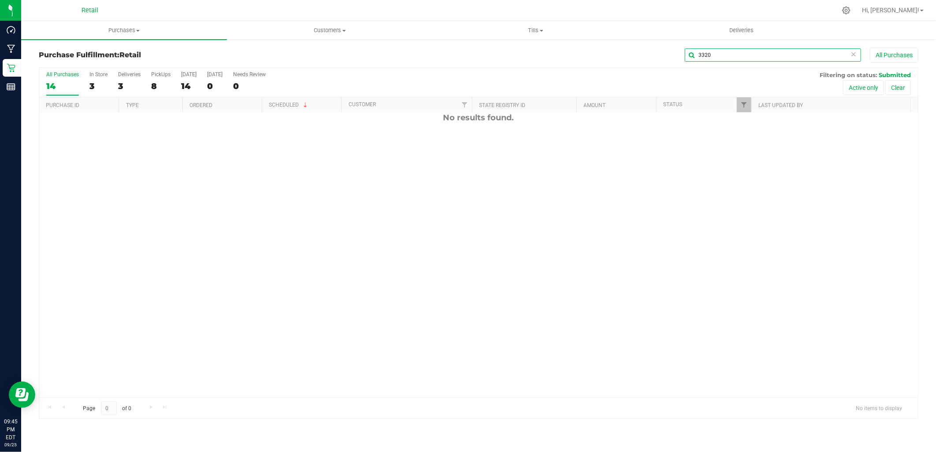
scroll to position [0, 0]
type input "3320"
click at [852, 53] on icon at bounding box center [854, 53] width 6 height 11
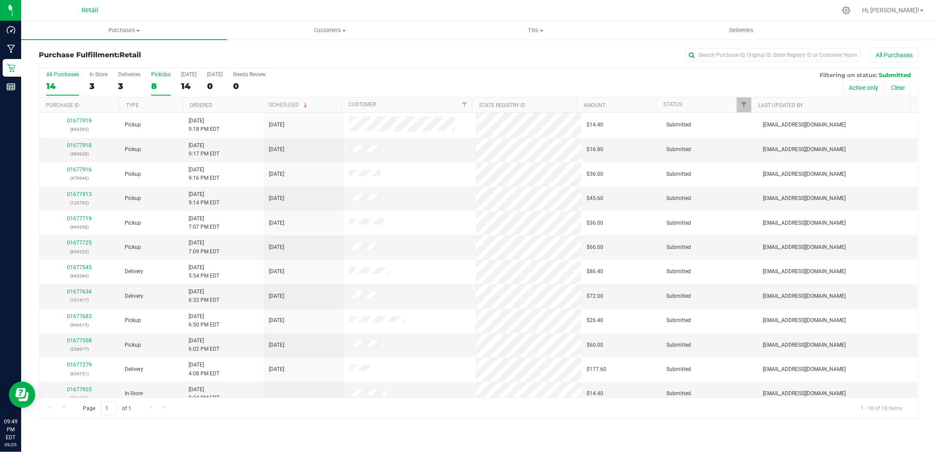
click at [168, 76] on div "PickUps" at bounding box center [160, 74] width 19 height 6
click at [0, 0] on input "PickUps 8" at bounding box center [0, 0] width 0 height 0
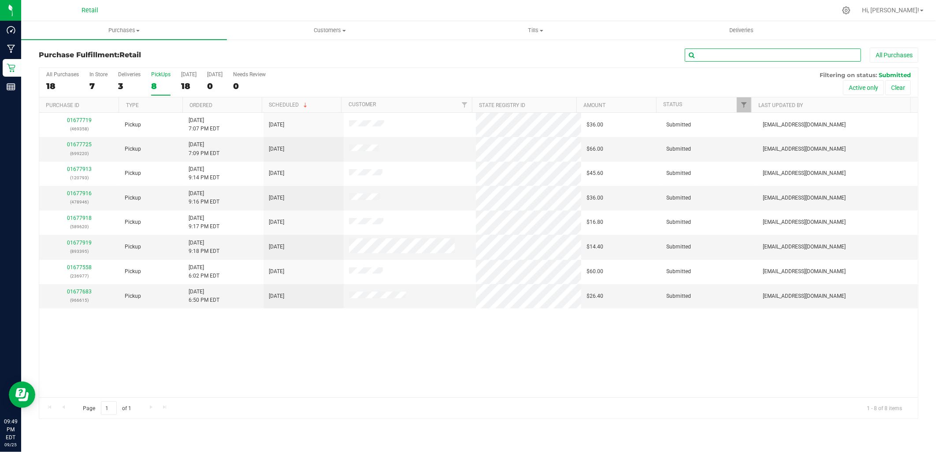
click at [743, 53] on input "text" at bounding box center [773, 54] width 176 height 13
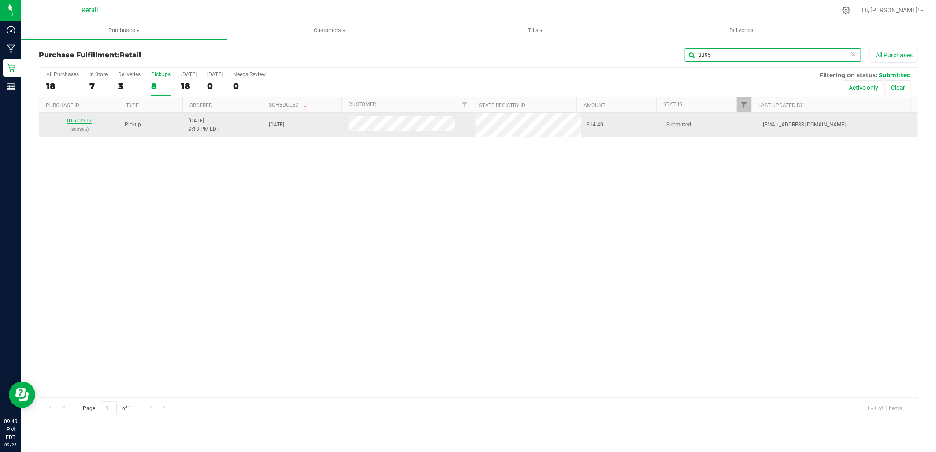
type input "3395"
click at [78, 122] on link "01677919" at bounding box center [79, 121] width 25 height 6
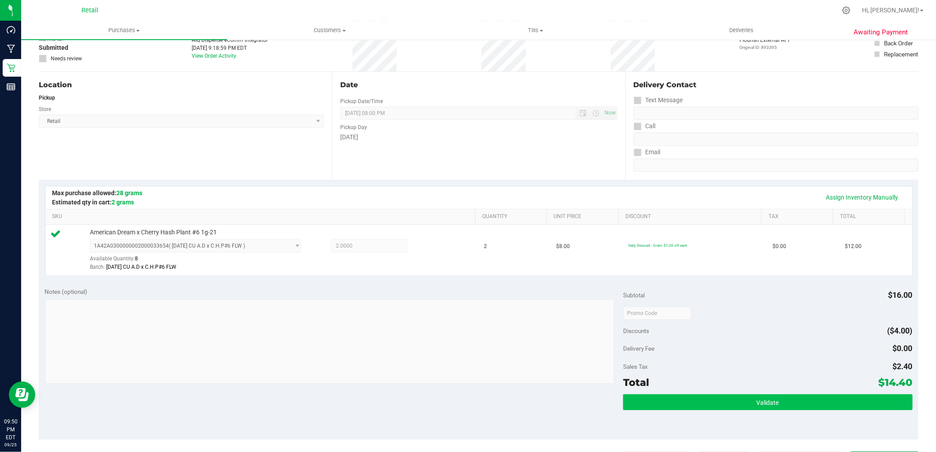
scroll to position [147, 0]
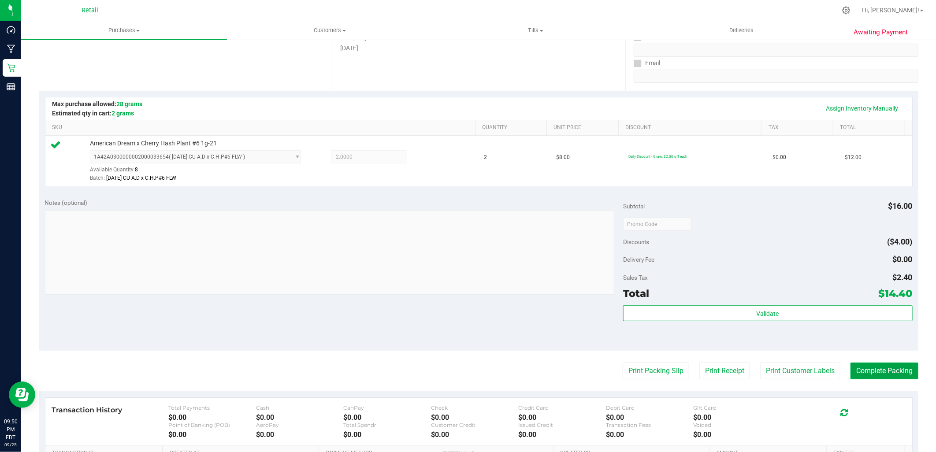
click at [882, 364] on button "Complete Packing" at bounding box center [885, 371] width 68 height 17
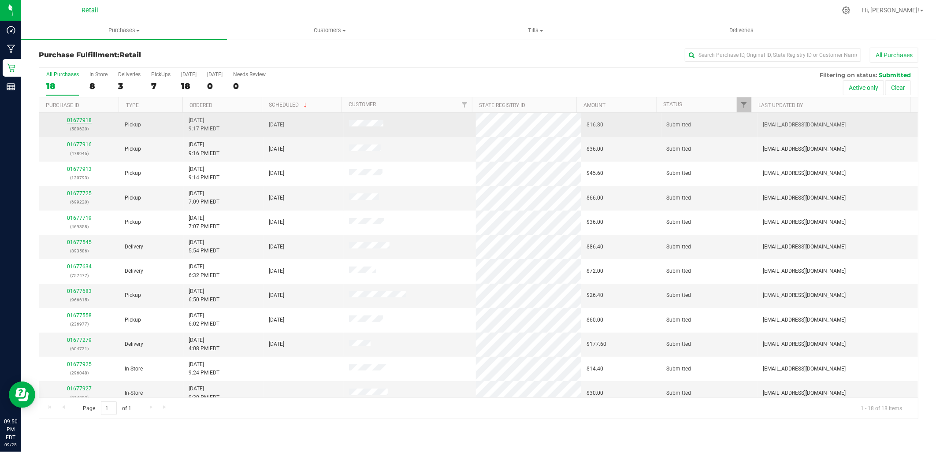
click at [87, 120] on link "01677918" at bounding box center [79, 120] width 25 height 6
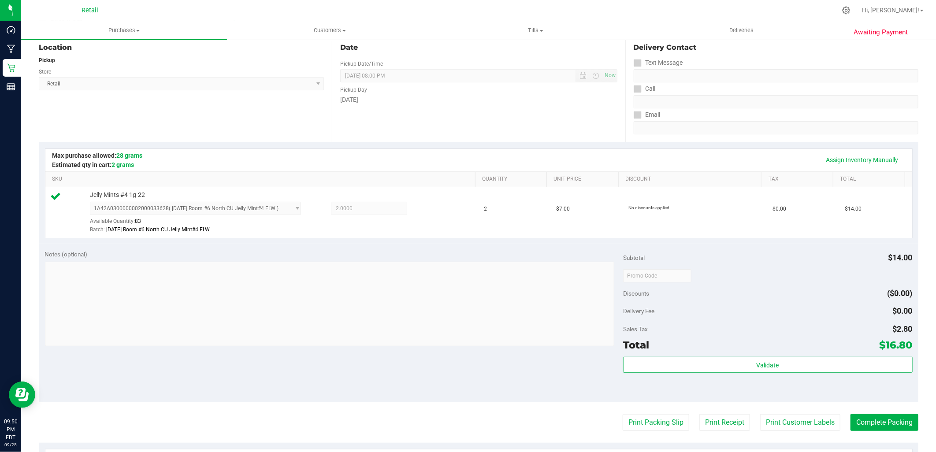
scroll to position [147, 0]
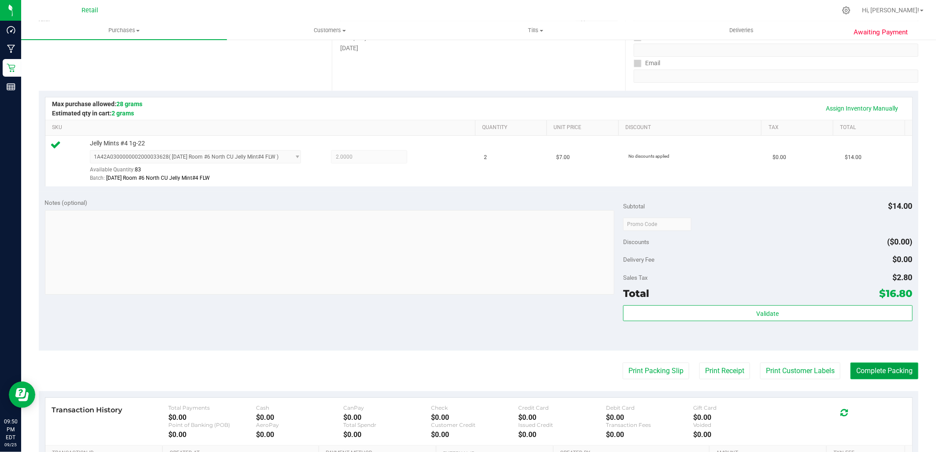
click at [880, 369] on button "Complete Packing" at bounding box center [885, 371] width 68 height 17
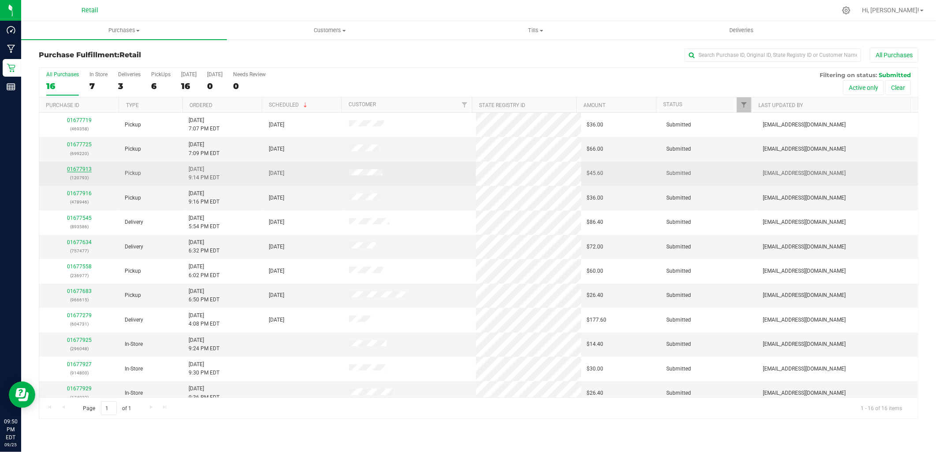
click at [73, 170] on link "01677913" at bounding box center [79, 169] width 25 height 6
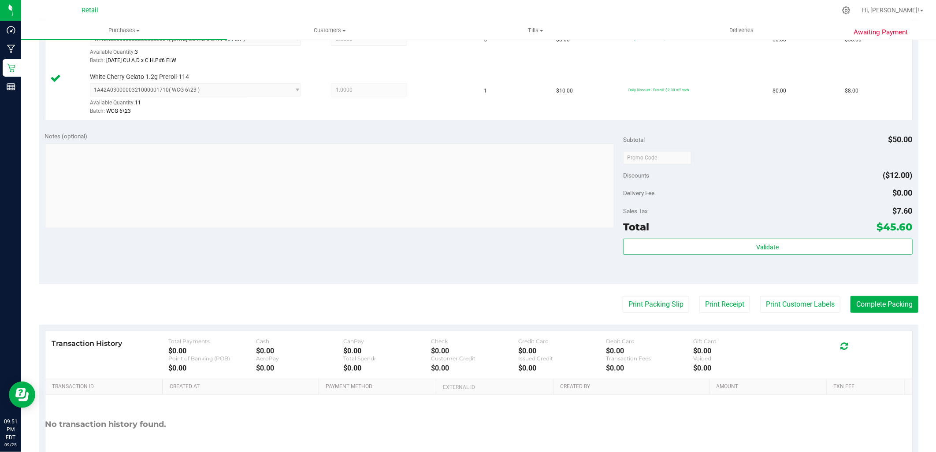
scroll to position [294, 0]
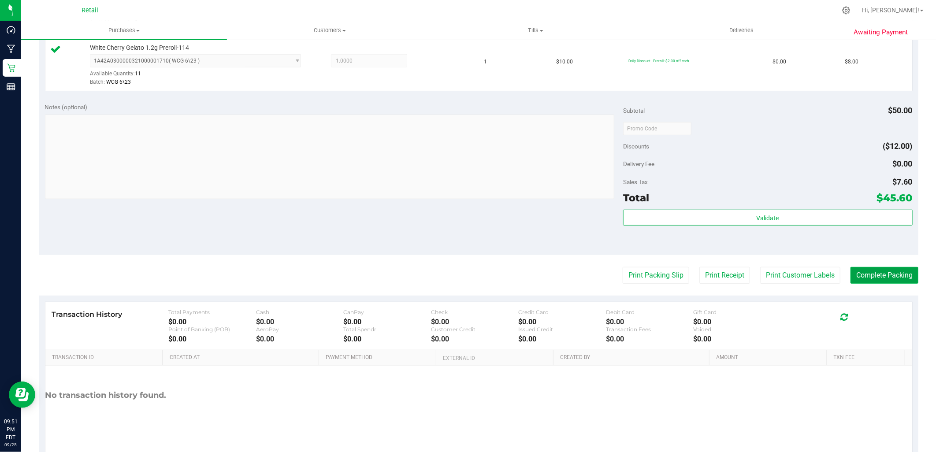
click at [876, 272] on button "Complete Packing" at bounding box center [885, 275] width 68 height 17
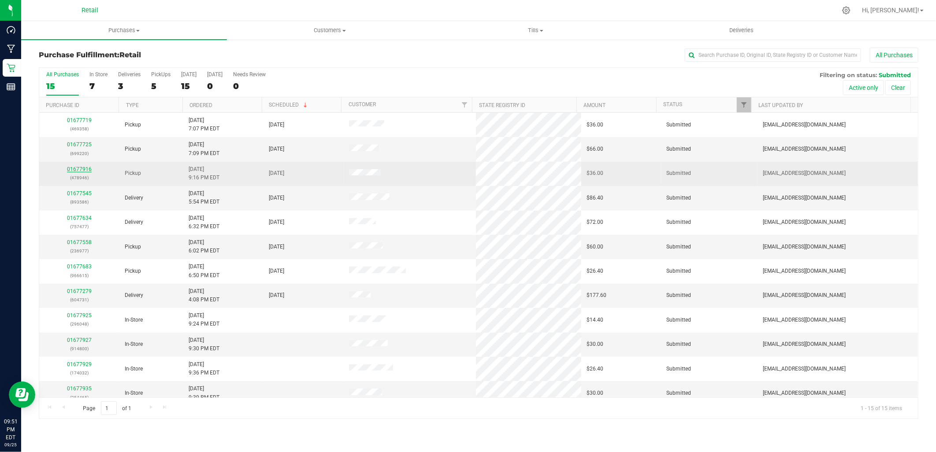
click at [78, 169] on link "01677916" at bounding box center [79, 169] width 25 height 6
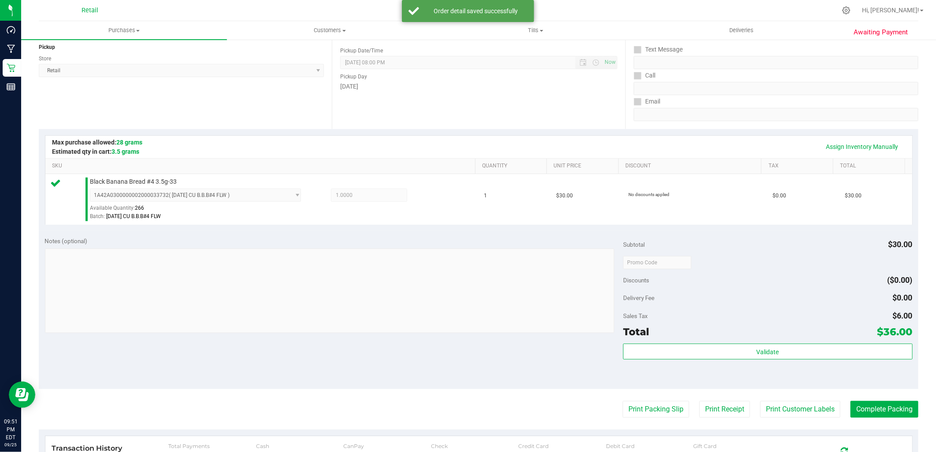
scroll to position [245, 0]
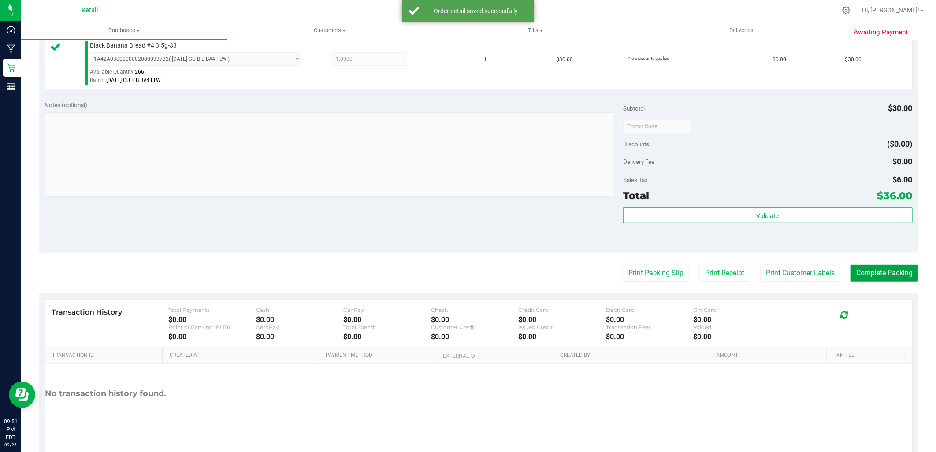
click at [861, 271] on button "Complete Packing" at bounding box center [885, 273] width 68 height 17
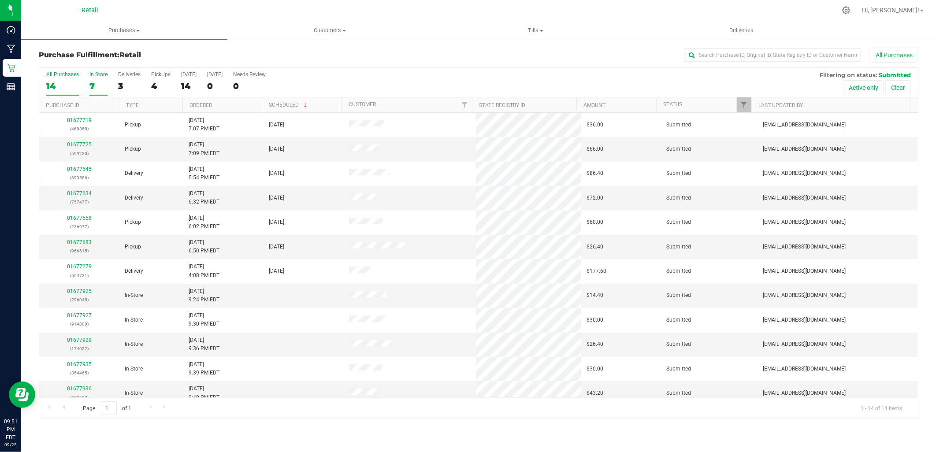
click at [101, 75] on div "In Store" at bounding box center [98, 74] width 18 height 6
click at [0, 0] on input "In Store 7" at bounding box center [0, 0] width 0 height 0
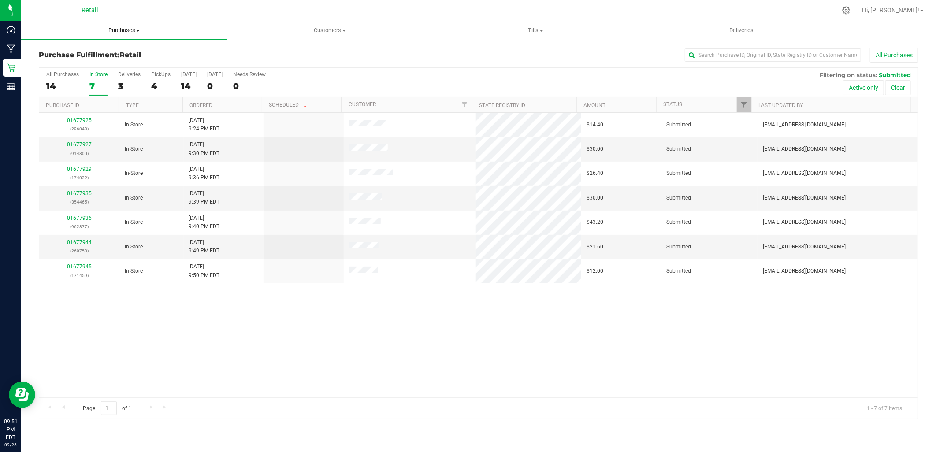
click at [117, 34] on span "Purchases" at bounding box center [124, 30] width 206 height 8
click at [95, 51] on span "Summary of purchases" at bounding box center [66, 52] width 90 height 7
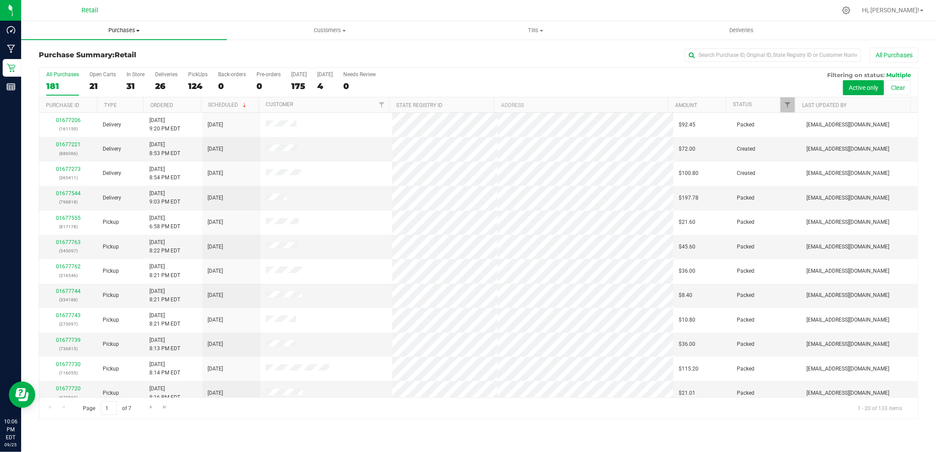
click at [137, 27] on span "Purchases" at bounding box center [124, 30] width 206 height 8
click at [124, 68] on li "Fulfillment" at bounding box center [124, 64] width 206 height 11
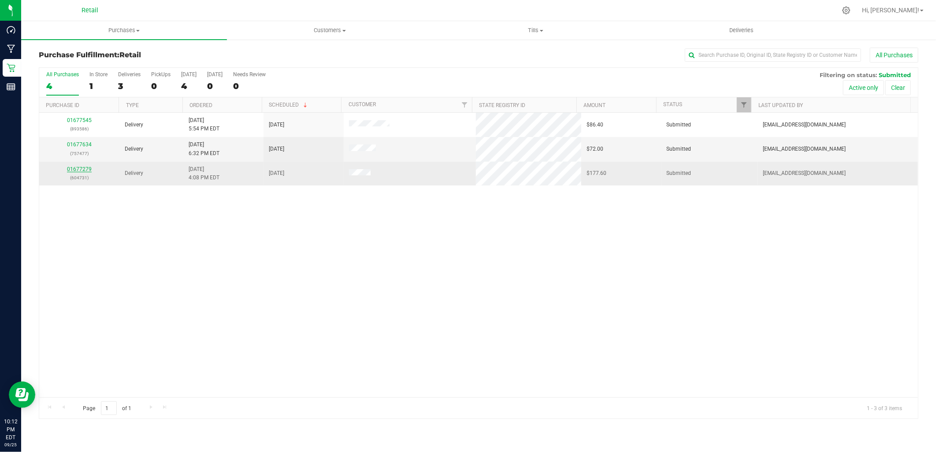
click at [79, 168] on link "01677279" at bounding box center [79, 169] width 25 height 6
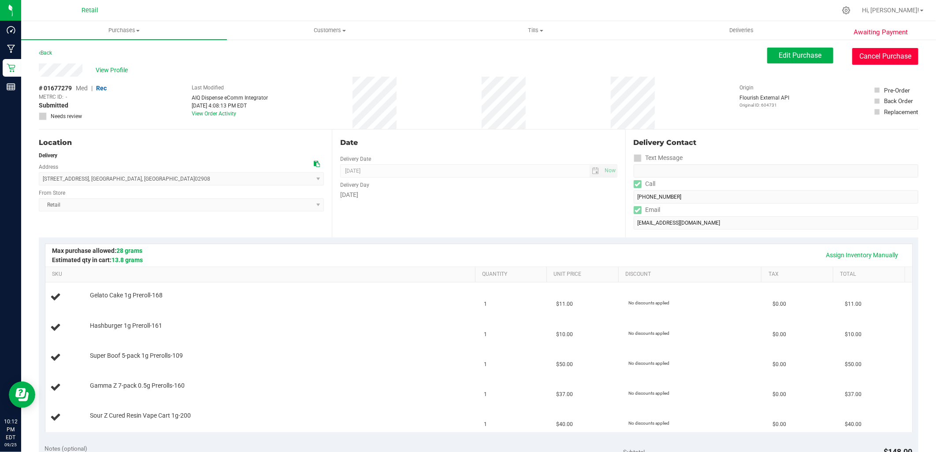
click at [865, 54] on button "Cancel Purchase" at bounding box center [886, 56] width 66 height 17
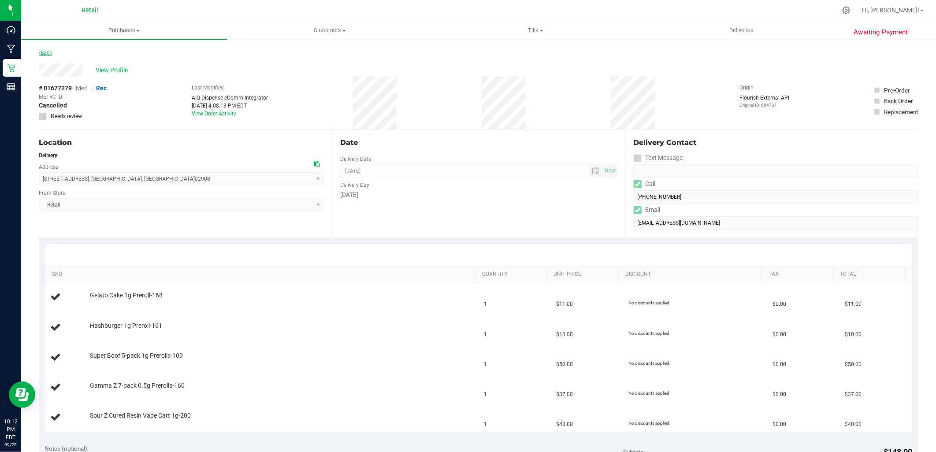
click at [45, 50] on link "Back" at bounding box center [45, 53] width 13 height 6
